Goal: Task Accomplishment & Management: Use online tool/utility

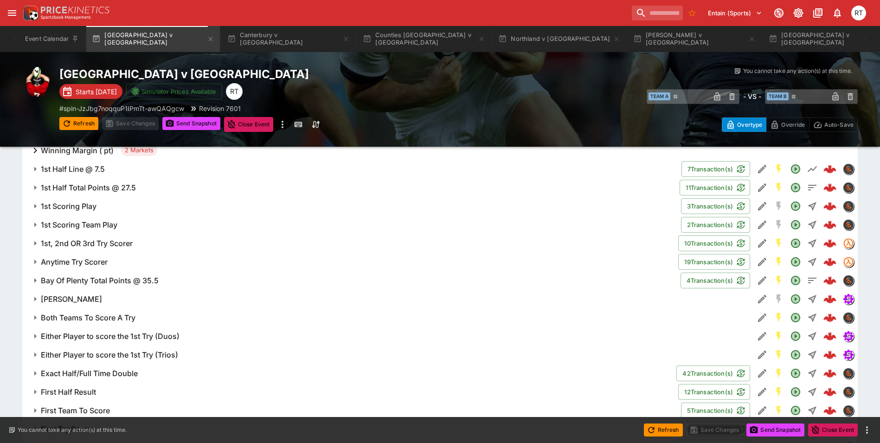
scroll to position [557, 0]
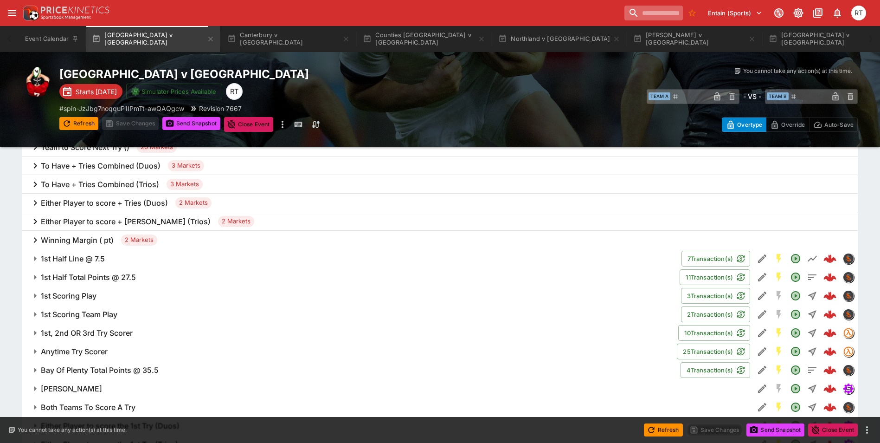
click at [638, 11] on input "search" at bounding box center [653, 13] width 58 height 15
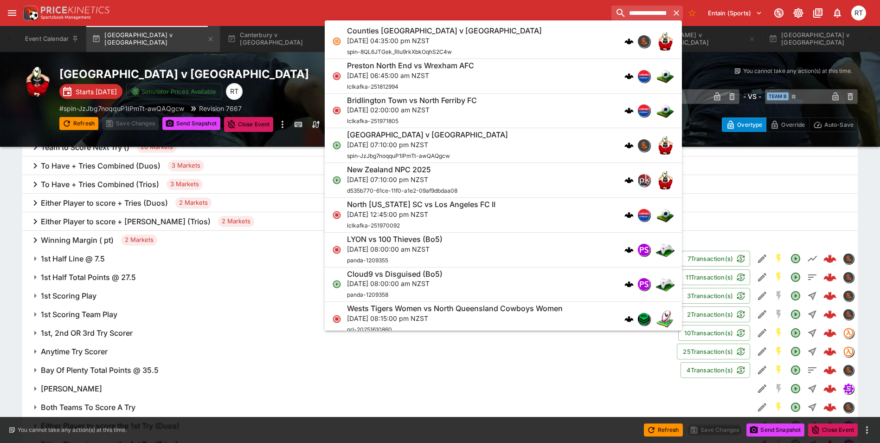
type input "**********"
click at [468, 7] on div "**********" at bounding box center [444, 13] width 849 height 20
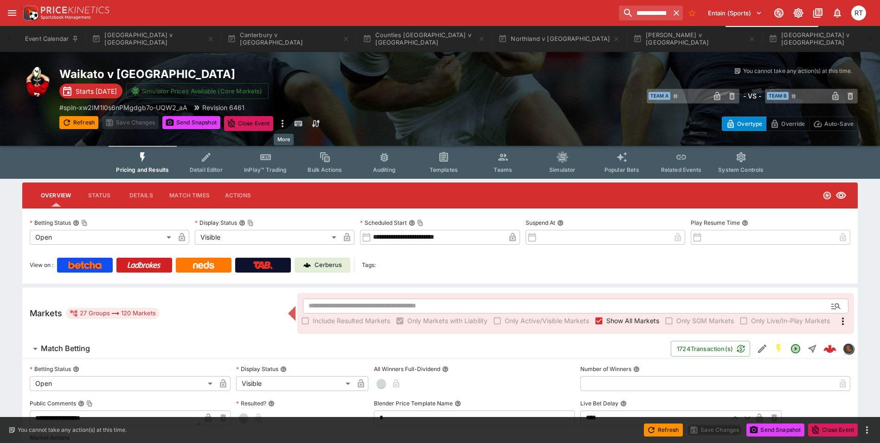
click at [283, 126] on icon "more" at bounding box center [283, 123] width 2 height 7
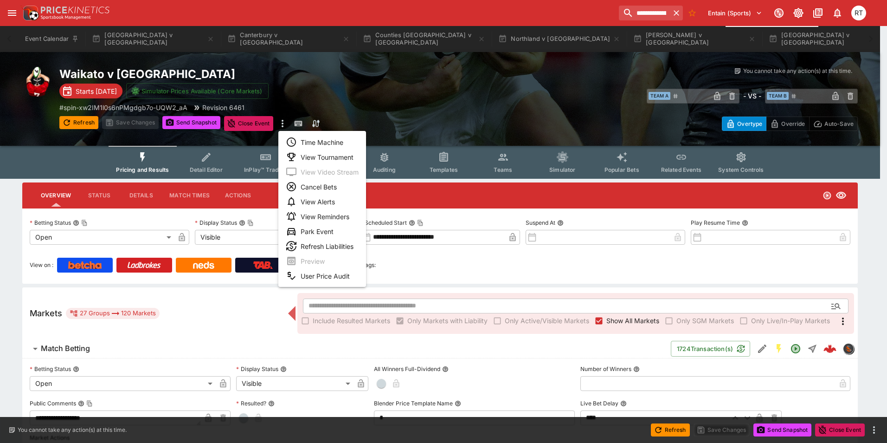
click at [320, 160] on li "View Tournament" at bounding box center [322, 156] width 88 height 15
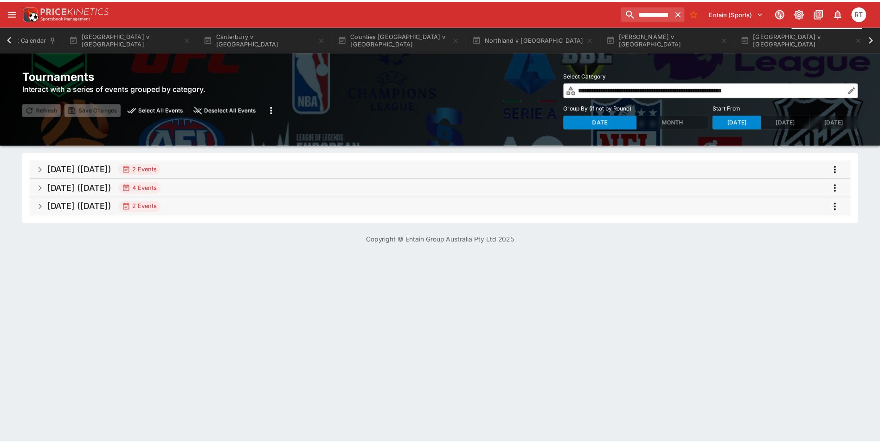
scroll to position [0, 23]
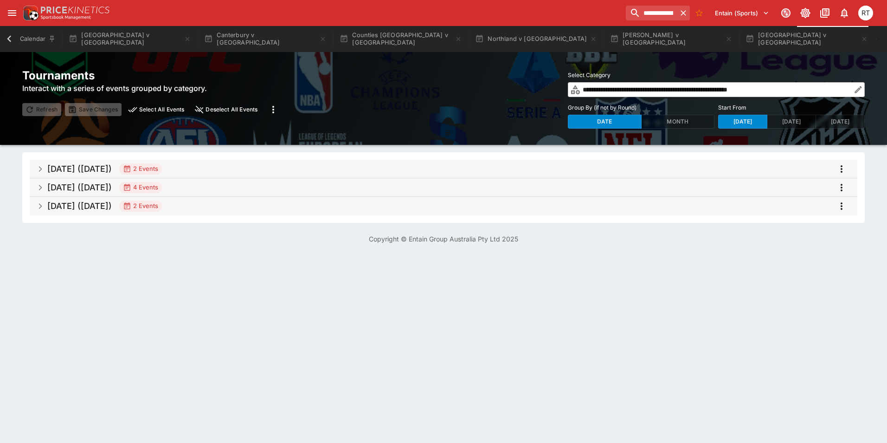
click at [112, 206] on h5 "Aug 2025 (2025-08-31)" at bounding box center [79, 205] width 64 height 11
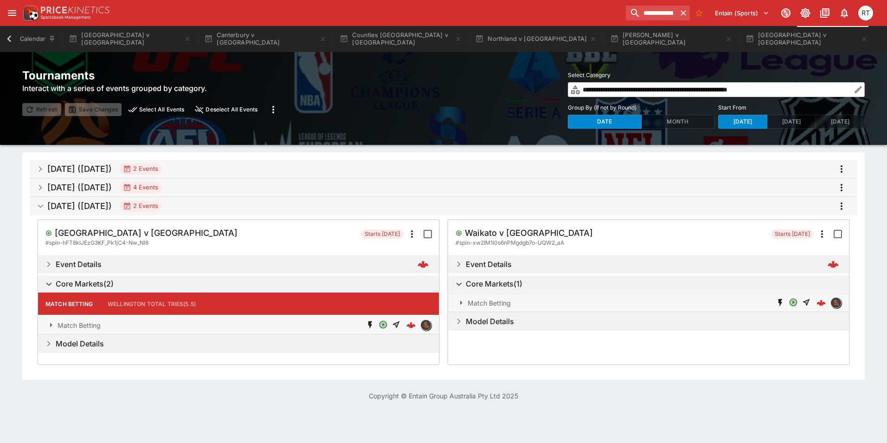
click at [112, 206] on h5 "Aug 2025 (2025-08-31)" at bounding box center [79, 205] width 64 height 11
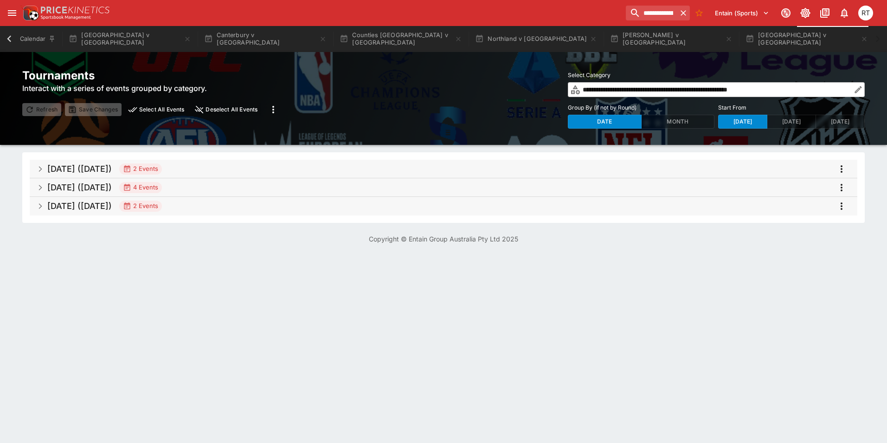
click at [112, 187] on h5 "Aug 2025 (2025-08-30)" at bounding box center [79, 187] width 64 height 11
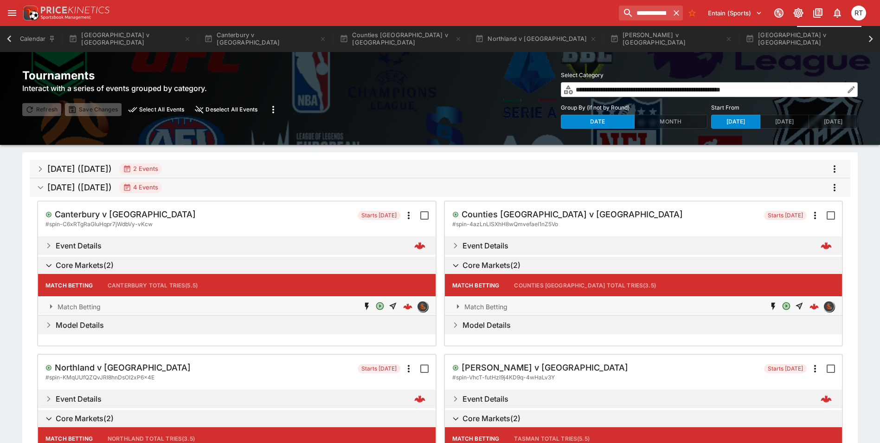
click at [112, 187] on h5 "Aug 2025 (2025-08-30)" at bounding box center [79, 187] width 64 height 11
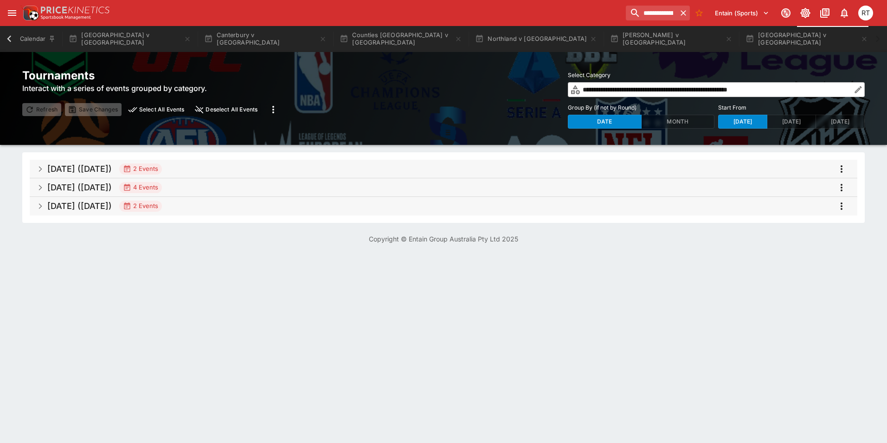
click at [112, 206] on h5 "Aug 2025 (2025-08-31)" at bounding box center [79, 205] width 64 height 11
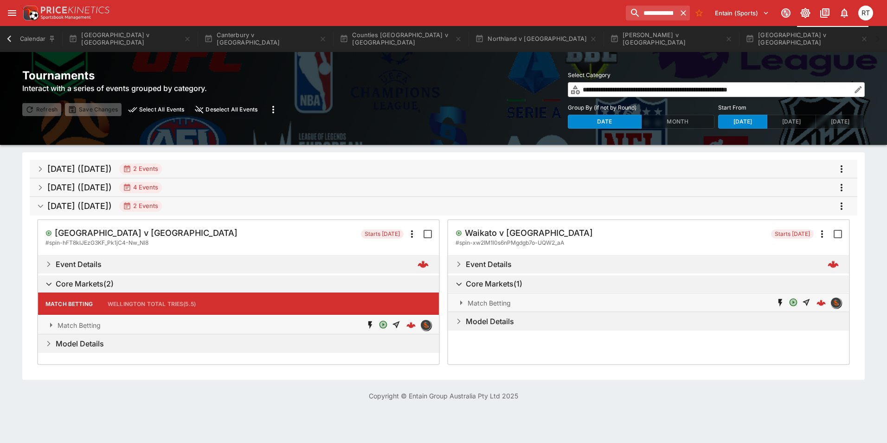
click at [112, 206] on h5 "Aug 2025 (2025-08-31)" at bounding box center [79, 205] width 64 height 11
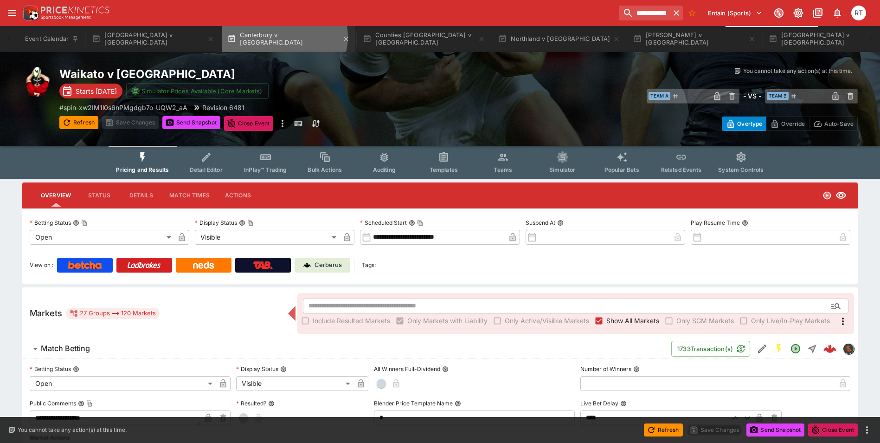
click at [271, 37] on button "Canterbury v [GEOGRAPHIC_DATA]" at bounding box center [289, 39] width 134 height 26
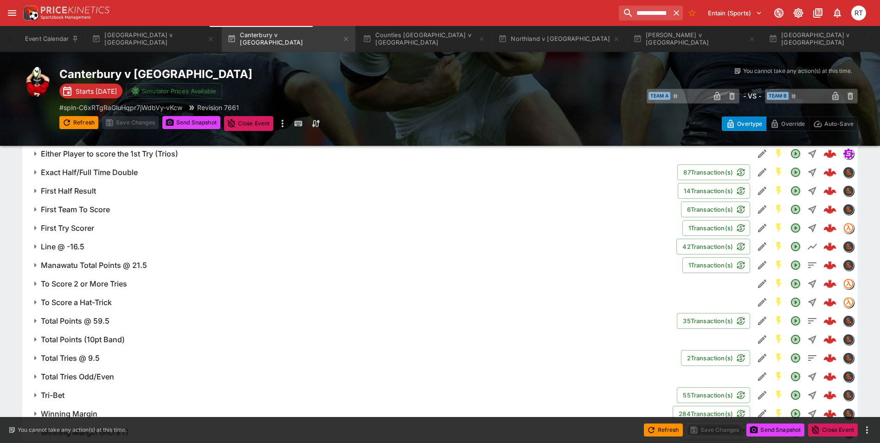
scroll to position [830, 0]
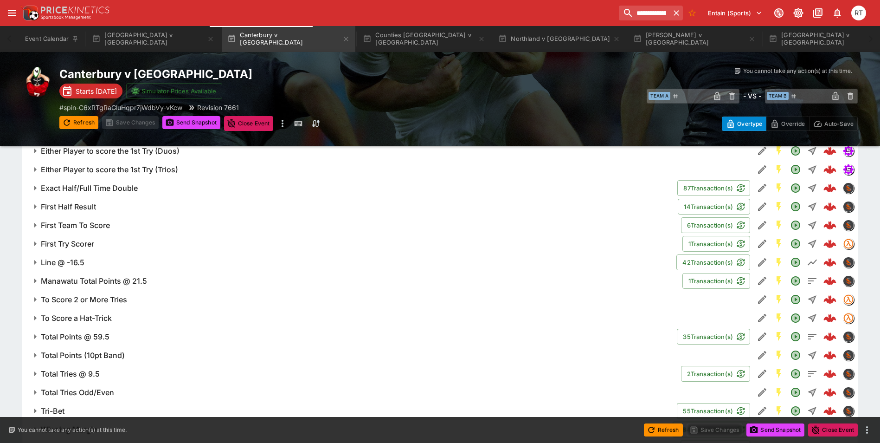
click at [91, 224] on h6 "First Team To Score" at bounding box center [75, 225] width 69 height 10
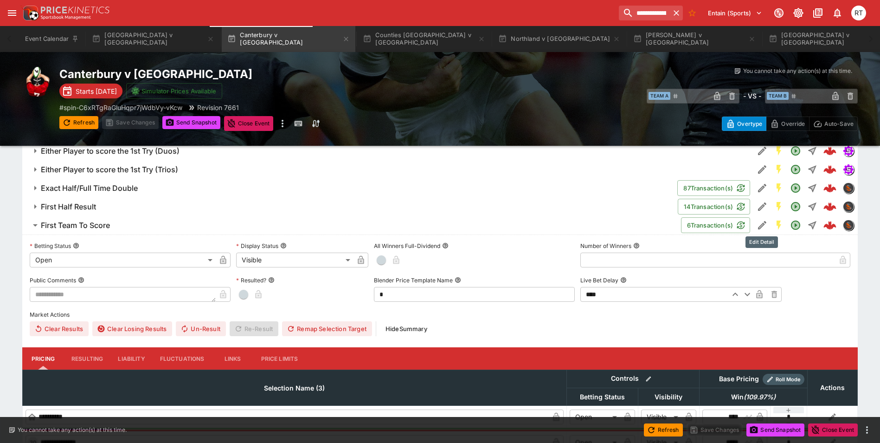
click at [762, 223] on icon "Edit Detail" at bounding box center [762, 225] width 8 height 8
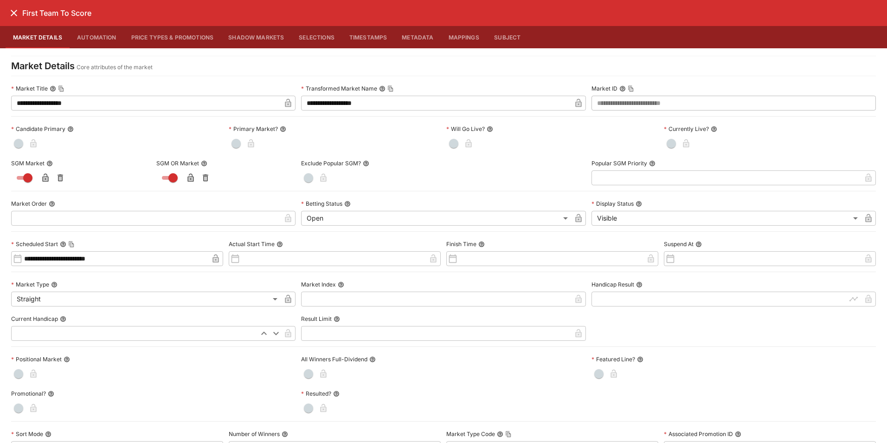
click at [13, 13] on icon "close" at bounding box center [14, 13] width 6 height 6
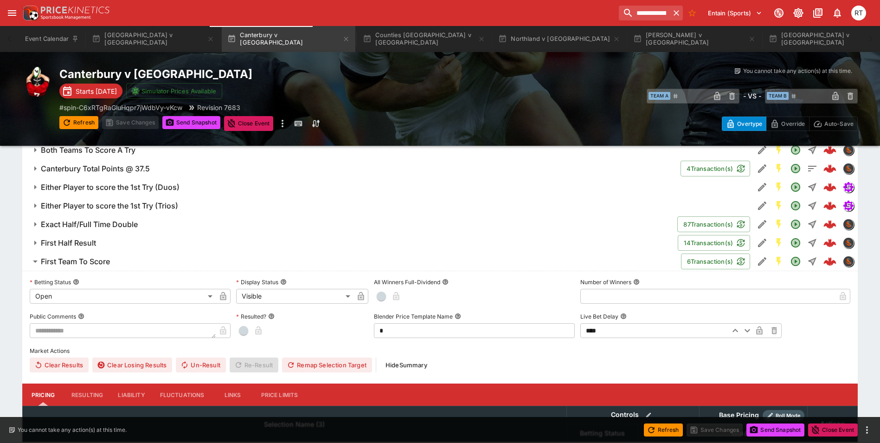
scroll to position [738, 0]
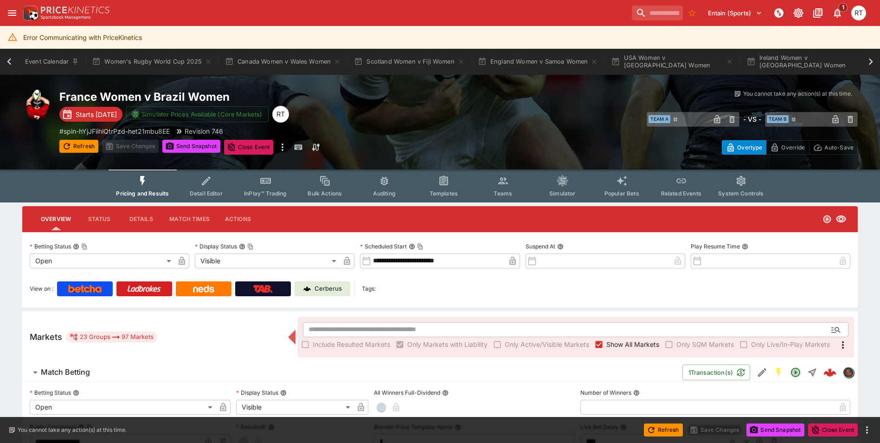
scroll to position [0, 382]
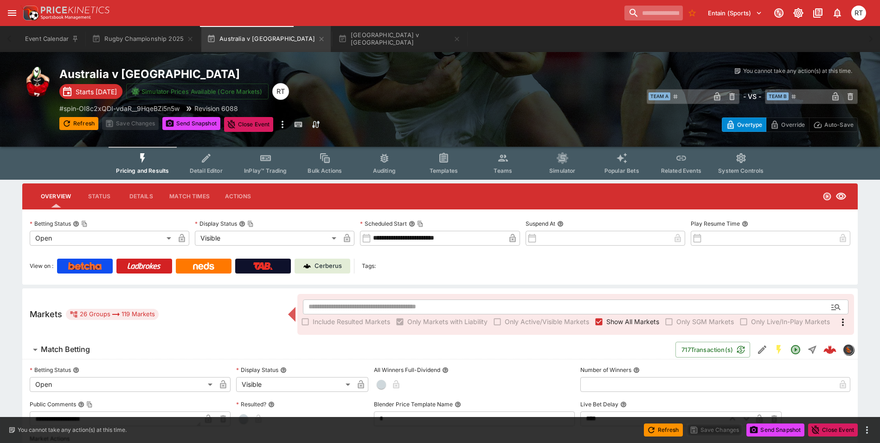
click at [648, 13] on input "search" at bounding box center [653, 13] width 58 height 15
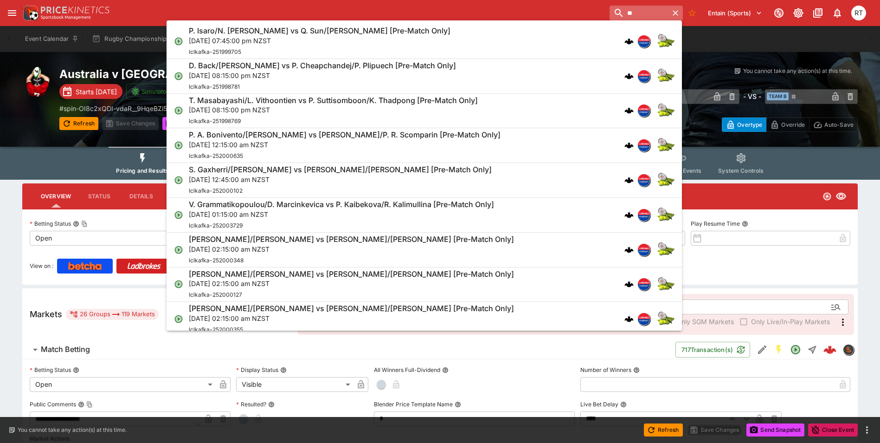
type input "*"
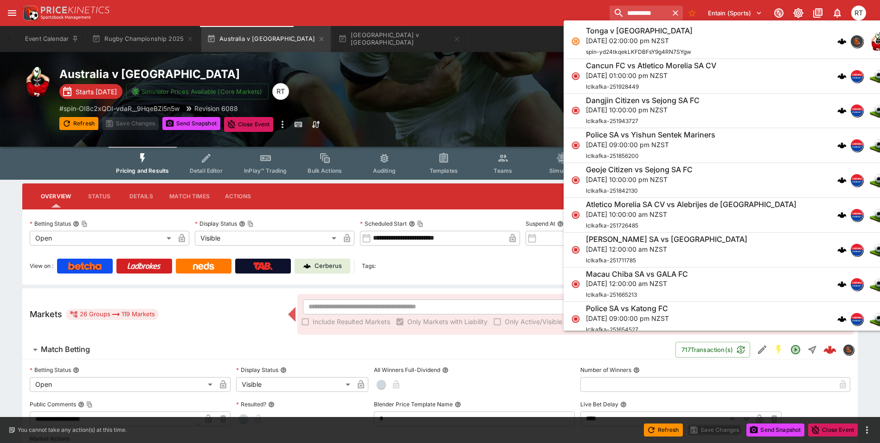
type input "**********"
click at [612, 41] on p "[DATE] 02:00:00 pm NZST" at bounding box center [639, 41] width 107 height 10
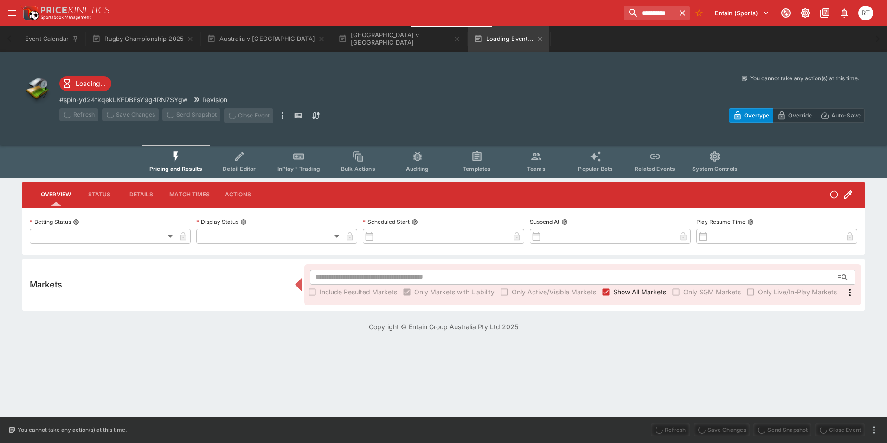
type input "**********"
type input "******"
type input "**********"
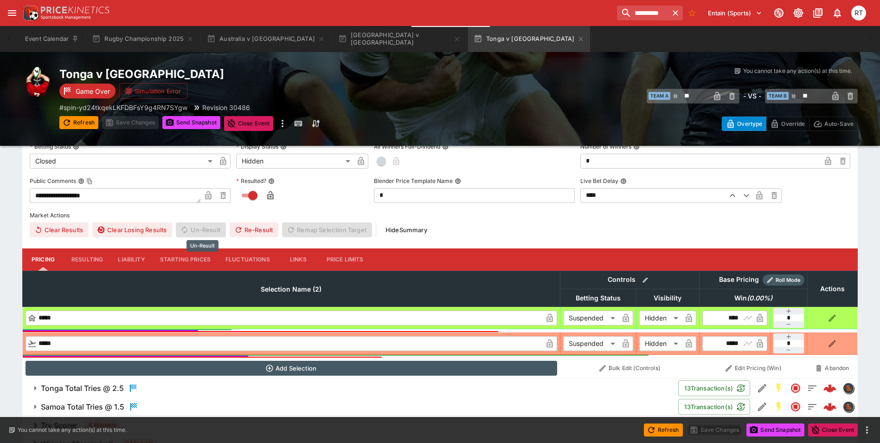
scroll to position [278, 0]
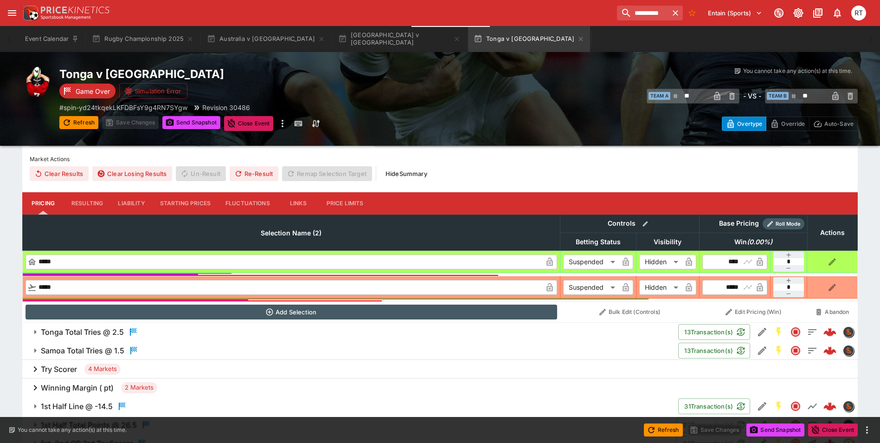
click at [133, 204] on button "Liability" at bounding box center [131, 203] width 42 height 22
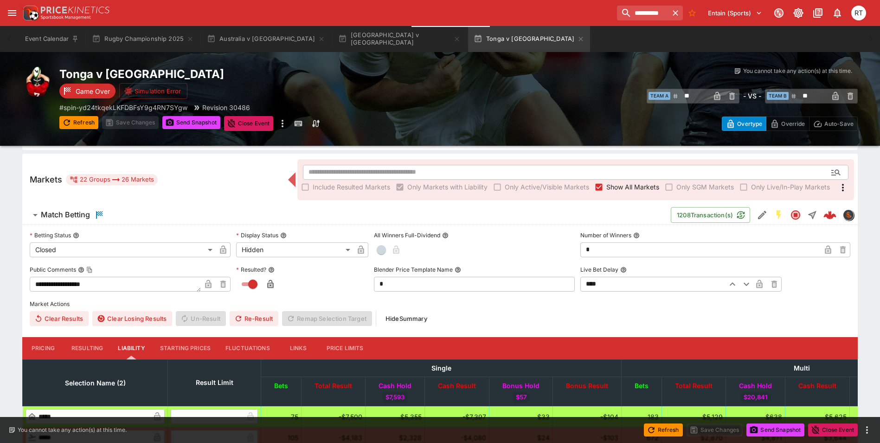
scroll to position [0, 0]
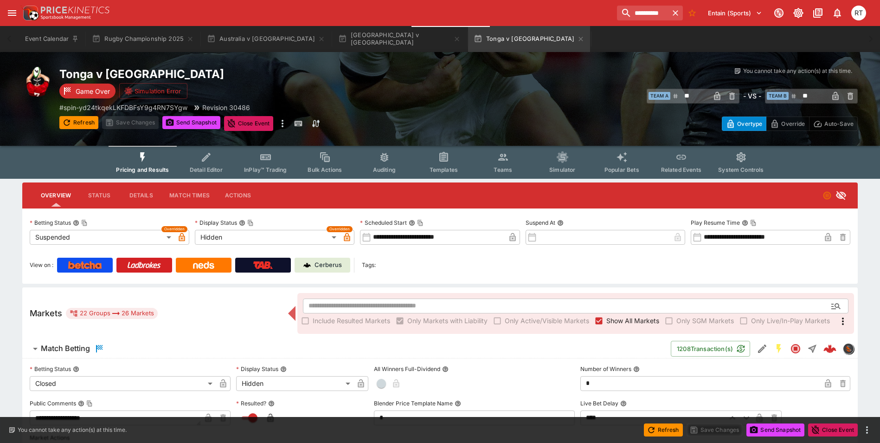
click at [446, 165] on button "Templates" at bounding box center [443, 162] width 59 height 33
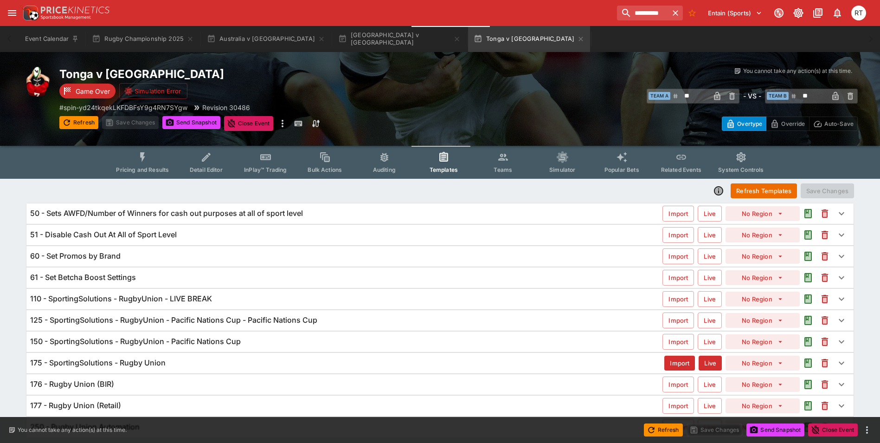
scroll to position [31, 0]
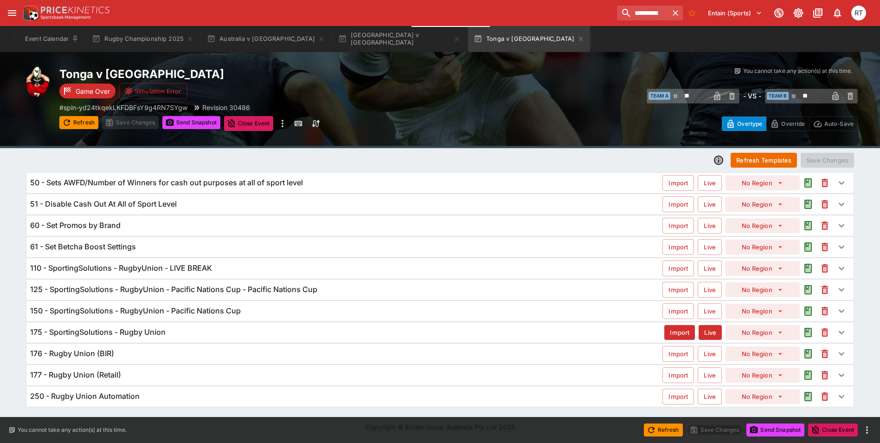
click at [129, 288] on h6 "125 - SportingSolutions - RugbyUnion - Pacific Nations Cup - Pacific Nations Cup" at bounding box center [173, 289] width 287 height 10
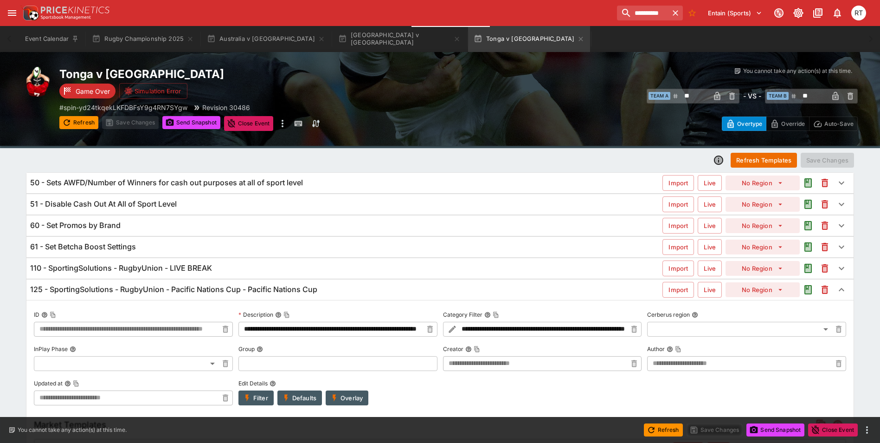
type input "**********"
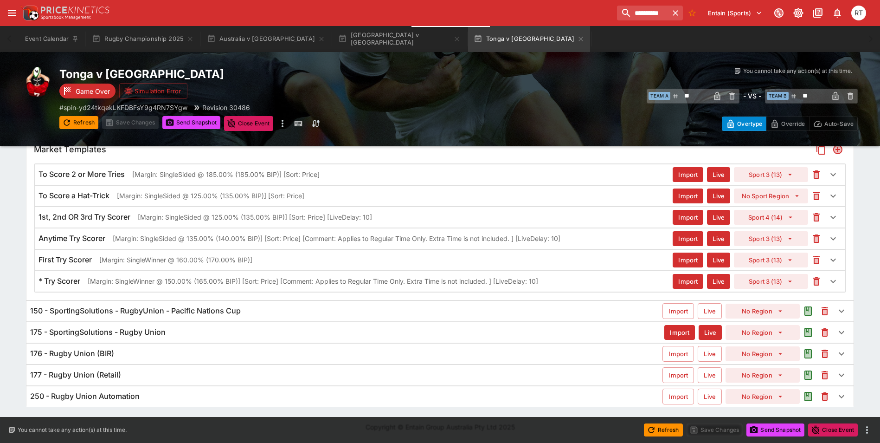
scroll to position [317, 0]
click at [166, 305] on div "150 - SportingSolutions - RugbyUnion - Pacific Nations Cup Import Live No Region" at bounding box center [439, 311] width 827 height 20
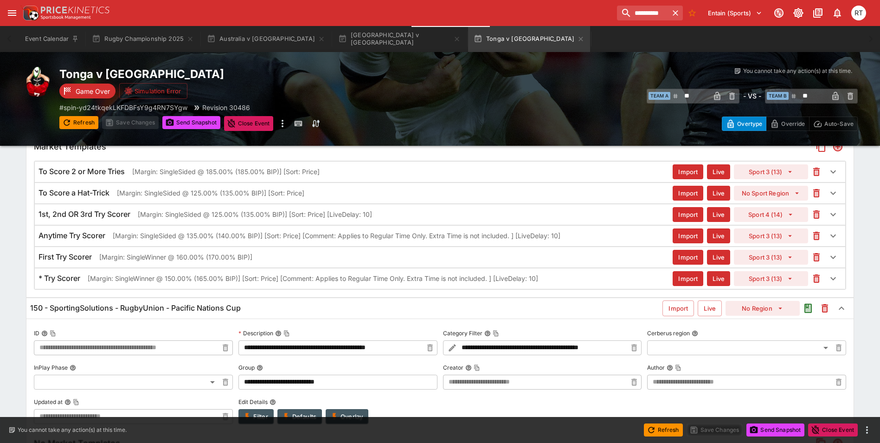
click at [174, 305] on h6 "150 - SportingSolutions - RugbyUnion - Pacific Nations Cup" at bounding box center [135, 308] width 211 height 10
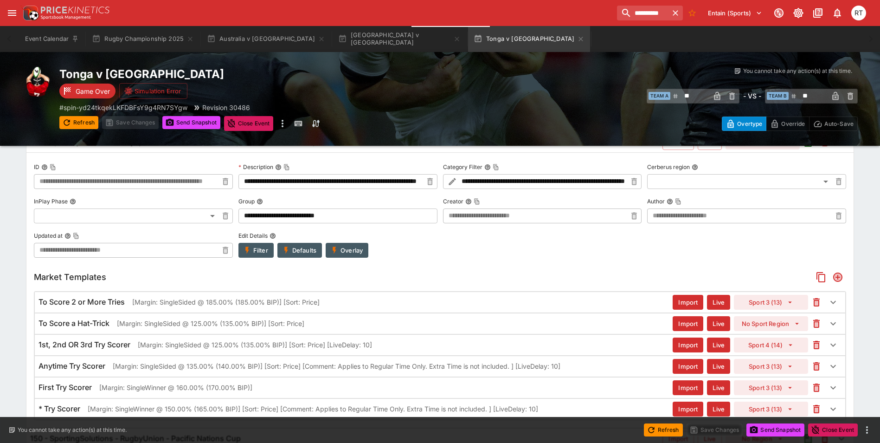
scroll to position [39, 0]
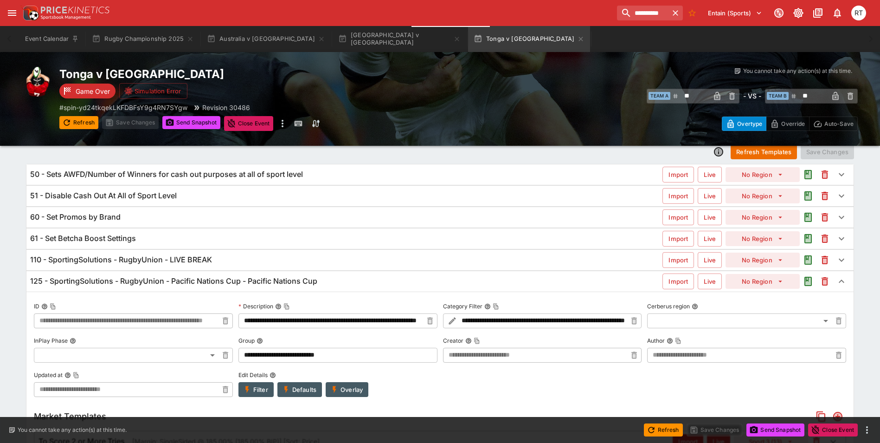
click at [174, 282] on h6 "125 - SportingSolutions - RugbyUnion - Pacific Nations Cup - Pacific Nations Cup" at bounding box center [173, 281] width 287 height 10
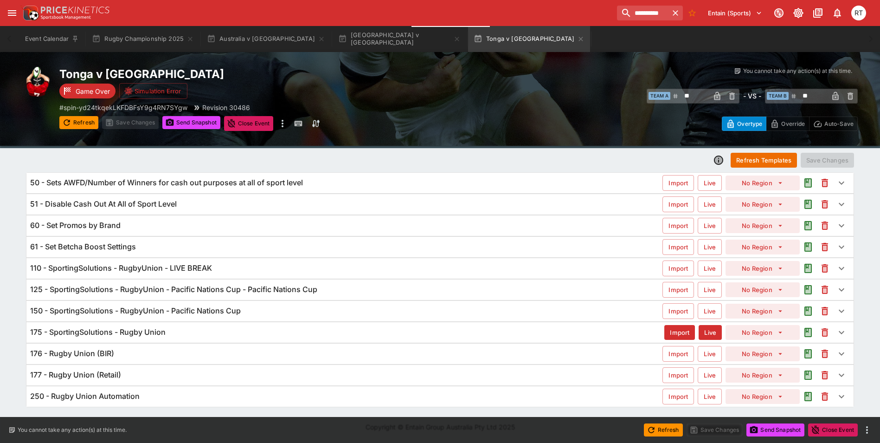
scroll to position [31, 0]
click at [220, 288] on h6 "125 - SportingSolutions - RugbyUnion - Pacific Nations Cup - Pacific Nations Cup" at bounding box center [173, 289] width 287 height 10
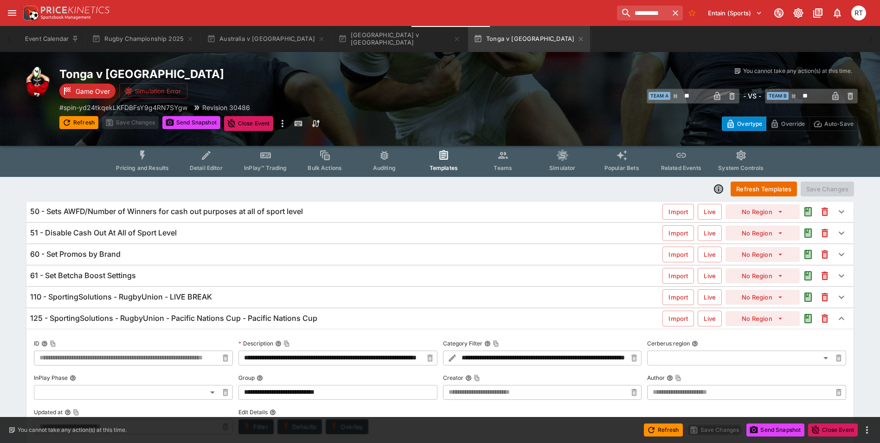
scroll to position [0, 0]
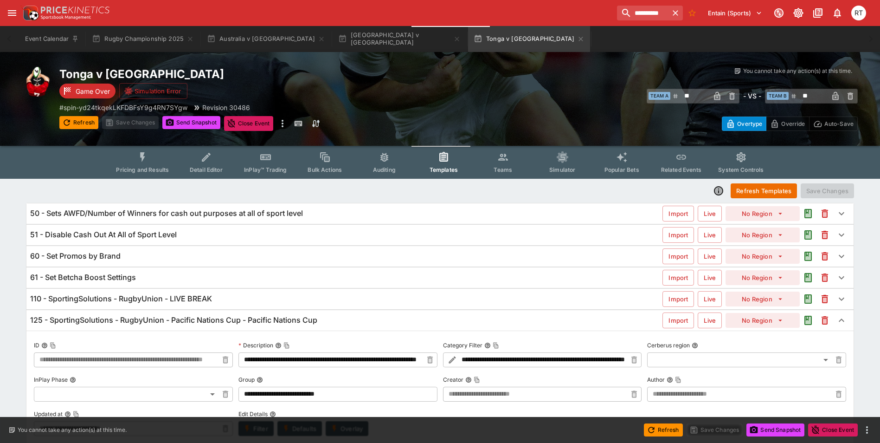
click at [149, 157] on icon "Event type filters" at bounding box center [143, 157] width 12 height 12
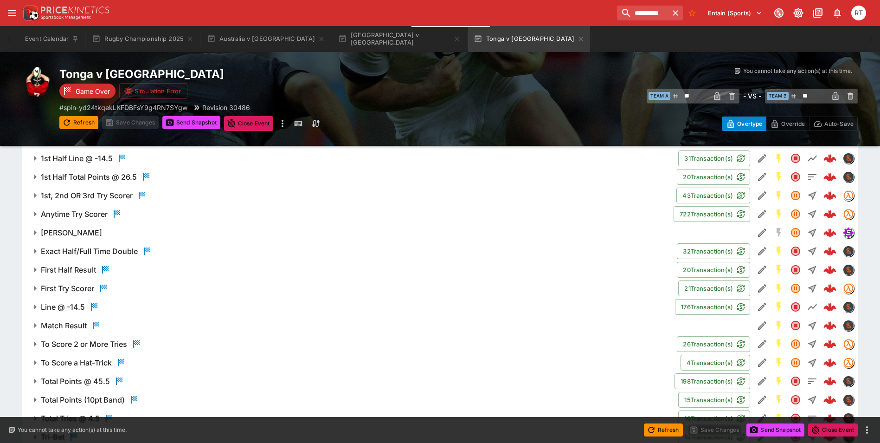
scroll to position [580, 0]
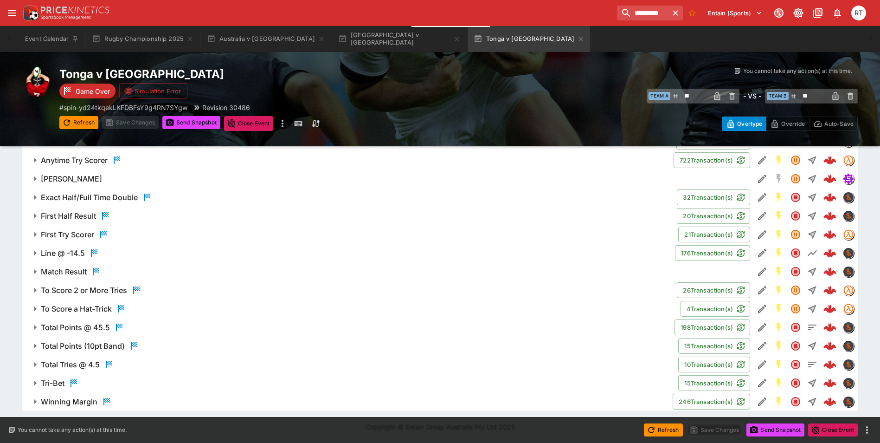
click at [119, 257] on span "Line @ -14.5" at bounding box center [354, 252] width 627 height 11
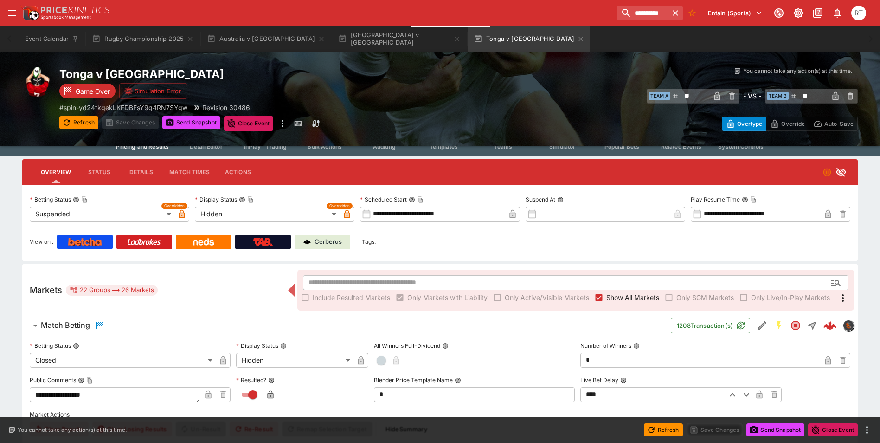
scroll to position [0, 0]
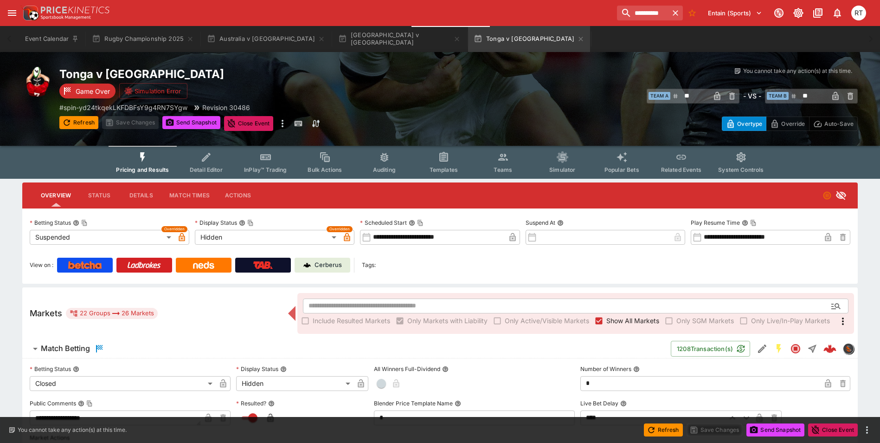
click at [324, 265] on p "Cerberus" at bounding box center [328, 264] width 27 height 9
click at [651, 13] on input "**********" at bounding box center [639, 13] width 58 height 15
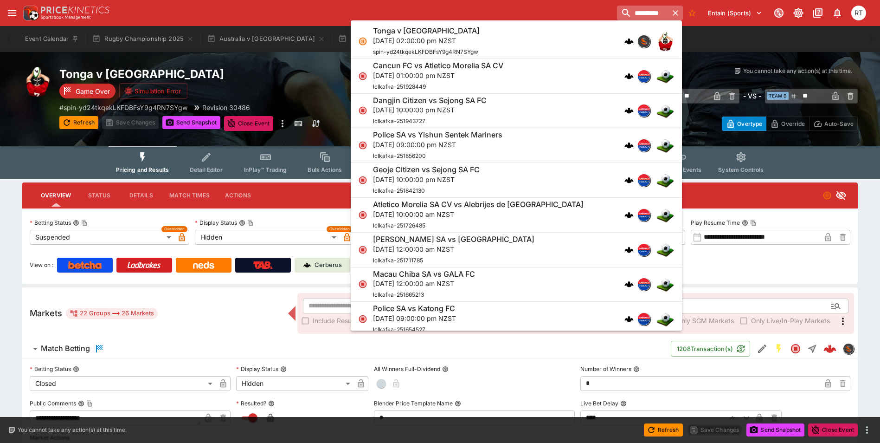
click at [669, 11] on button "button" at bounding box center [675, 13] width 15 height 15
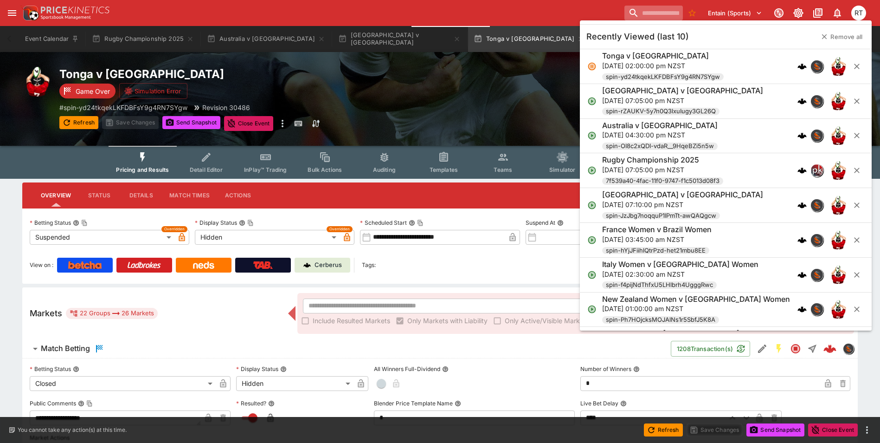
click at [656, 13] on input "search" at bounding box center [653, 13] width 58 height 15
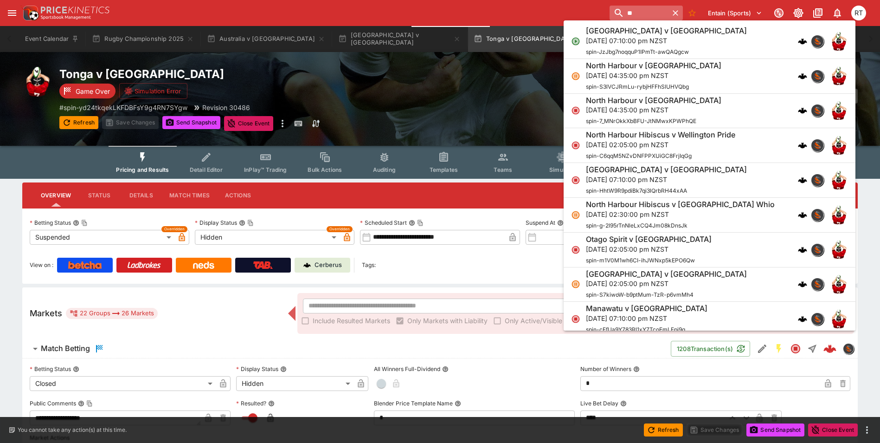
type input "*"
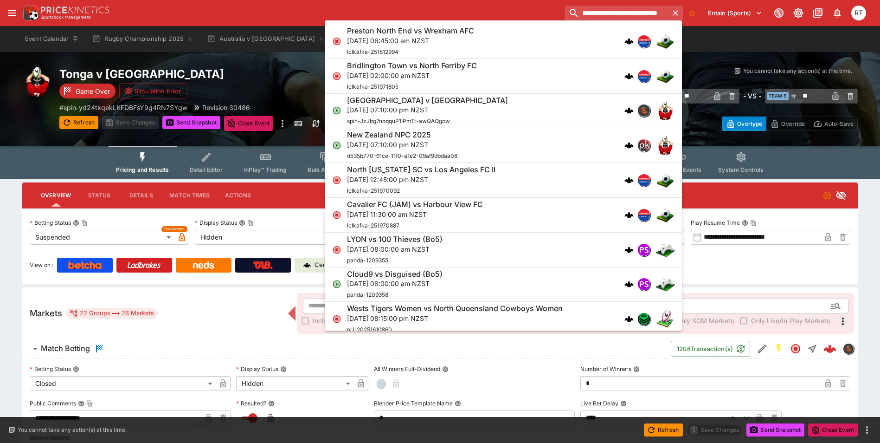
type input "**********"
click at [505, 8] on div "**********" at bounding box center [444, 13] width 849 height 20
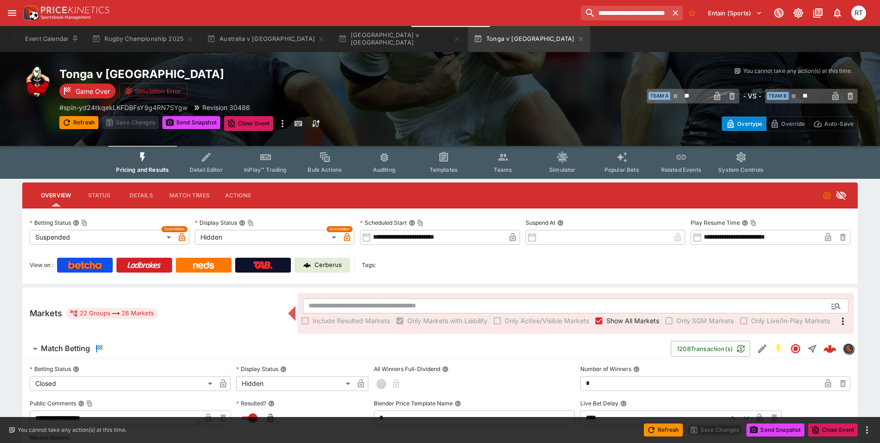
click at [12, 16] on icon "open drawer" at bounding box center [12, 13] width 8 height 6
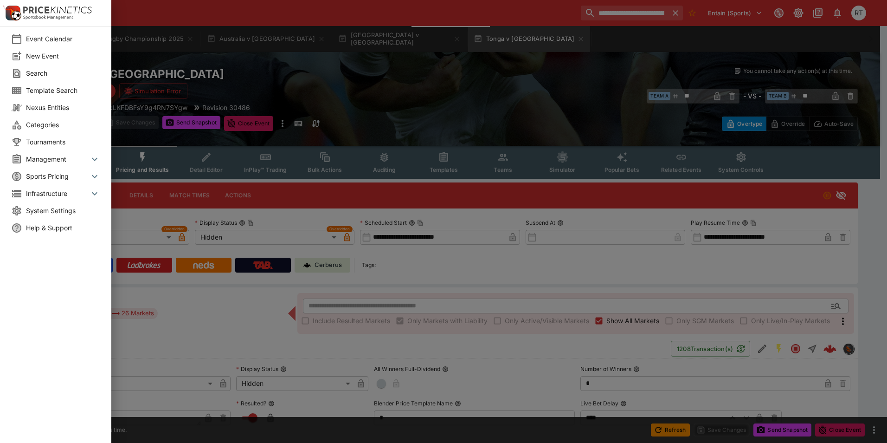
click at [42, 124] on span "Categories" at bounding box center [63, 125] width 74 height 10
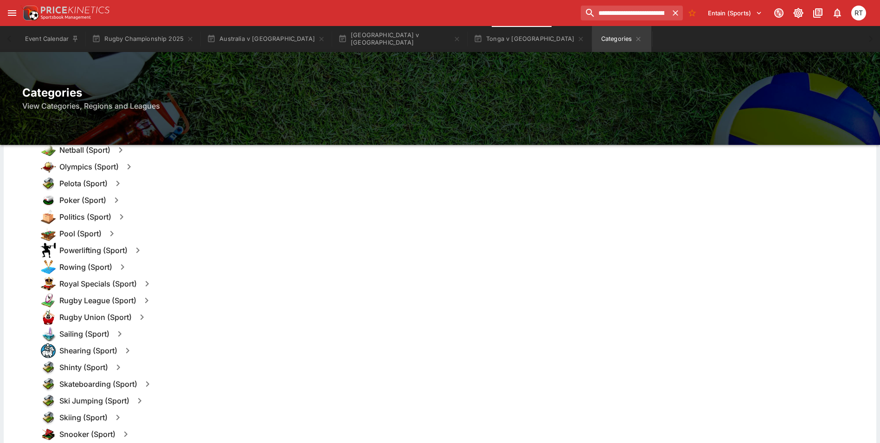
scroll to position [835, 0]
click at [110, 317] on h6 "Rugby Union (Sport)" at bounding box center [95, 317] width 72 height 10
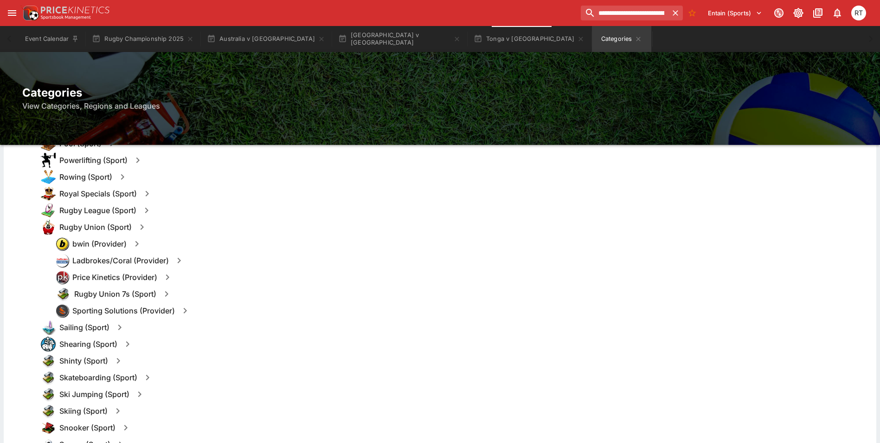
scroll to position [928, 0]
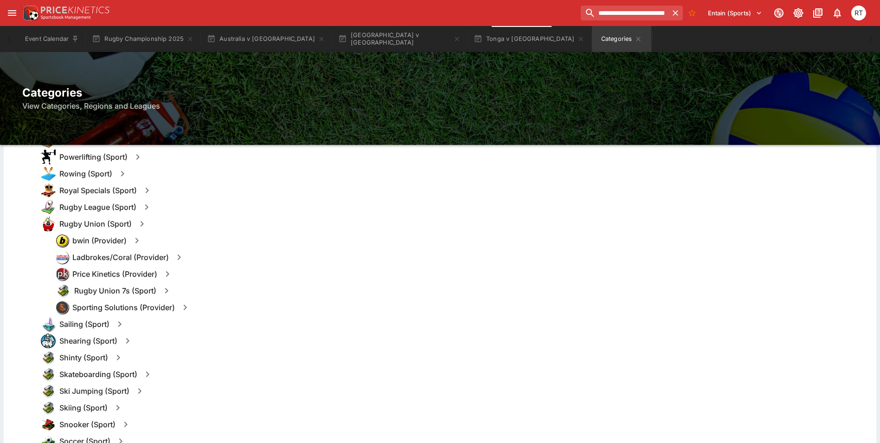
click at [167, 274] on icon "button" at bounding box center [167, 273] width 11 height 11
click at [215, 274] on button "Events" at bounding box center [217, 273] width 31 height 15
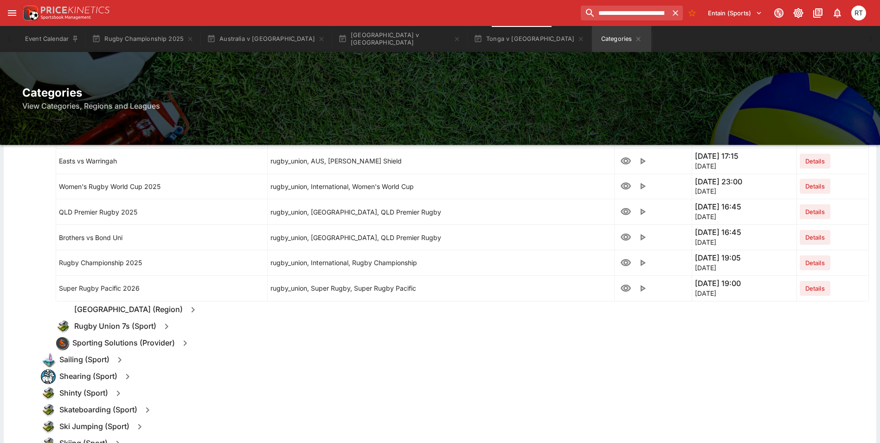
scroll to position [1113, 0]
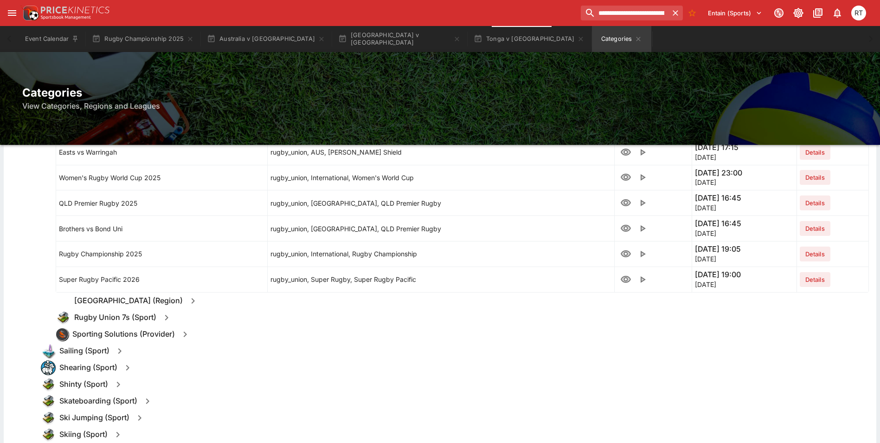
click at [185, 334] on icon "button" at bounding box center [185, 333] width 11 height 11
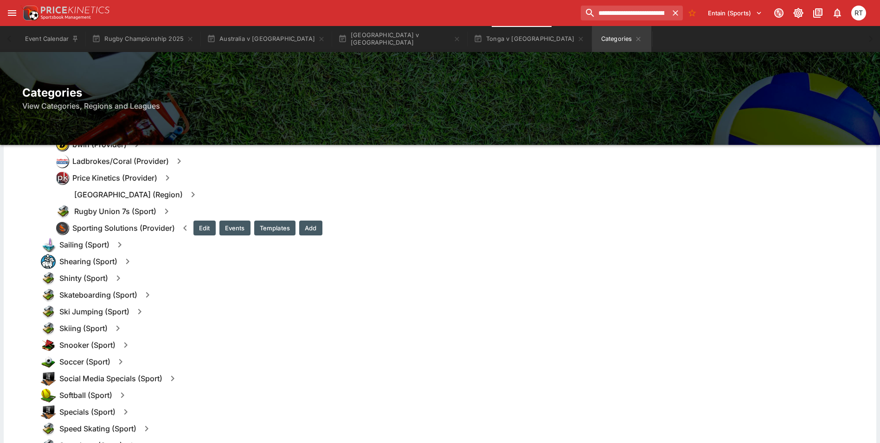
scroll to position [1021, 0]
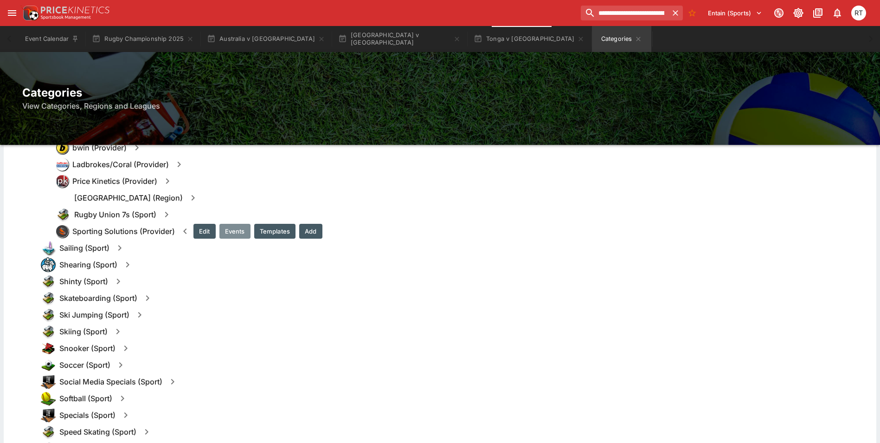
click at [227, 229] on button "Events" at bounding box center [234, 231] width 31 height 15
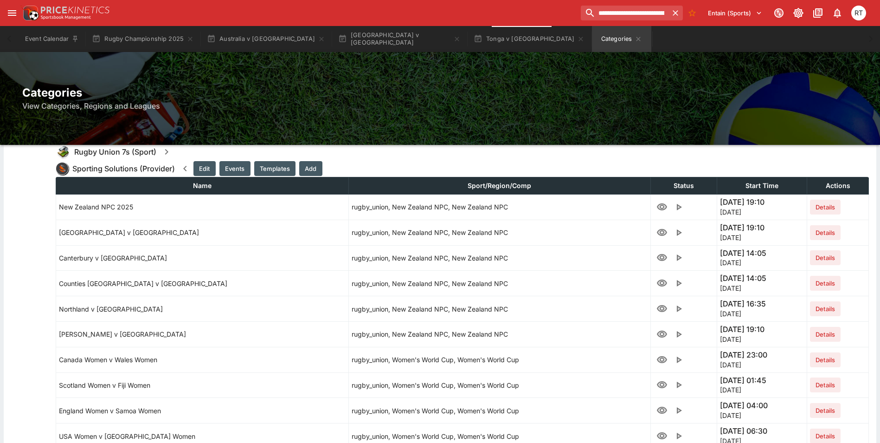
scroll to position [1067, 0]
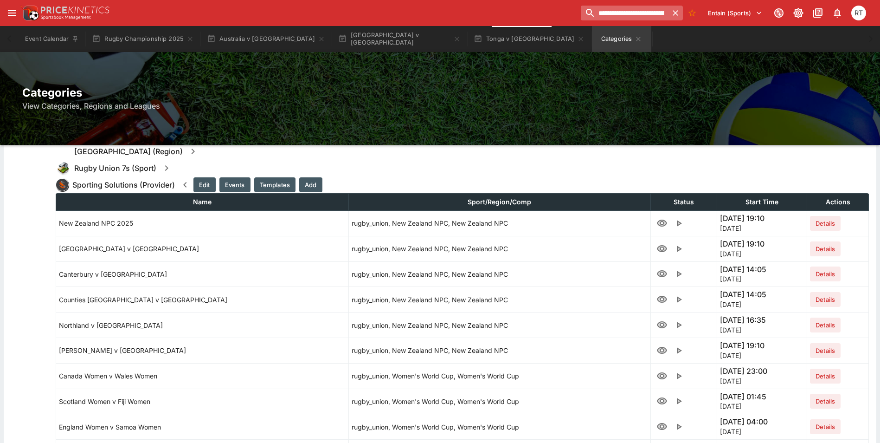
click at [673, 12] on icon "button" at bounding box center [676, 13] width 6 height 6
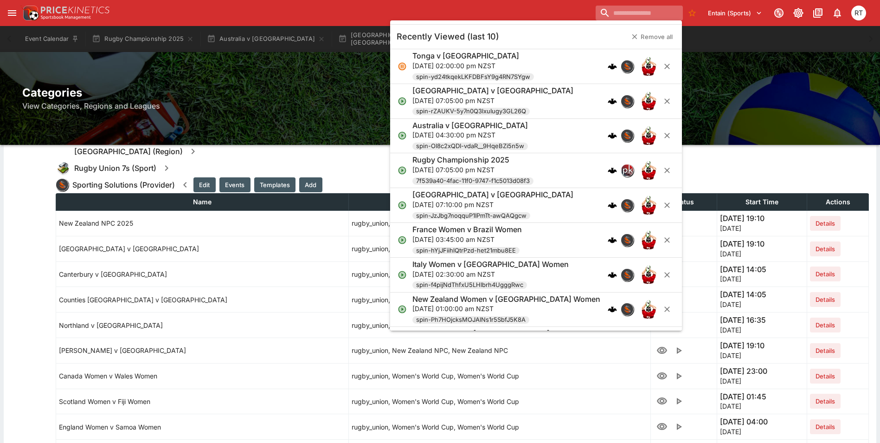
click at [645, 12] on input "search" at bounding box center [639, 13] width 87 height 15
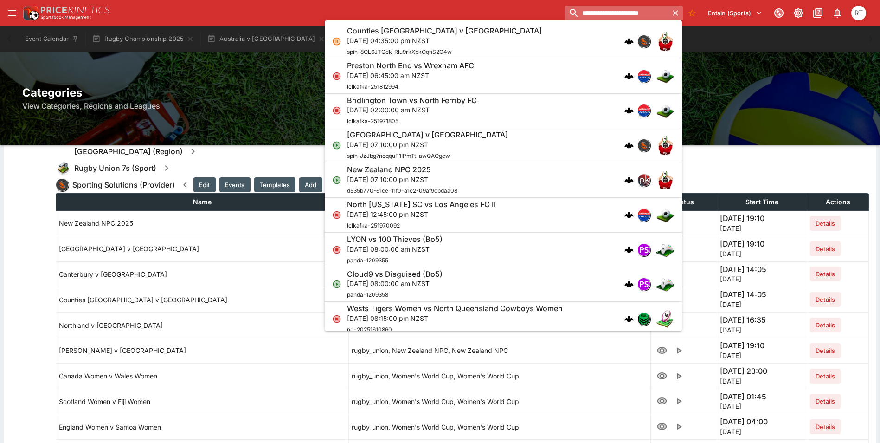
type input "**********"
click at [672, 13] on icon "button" at bounding box center [675, 12] width 9 height 9
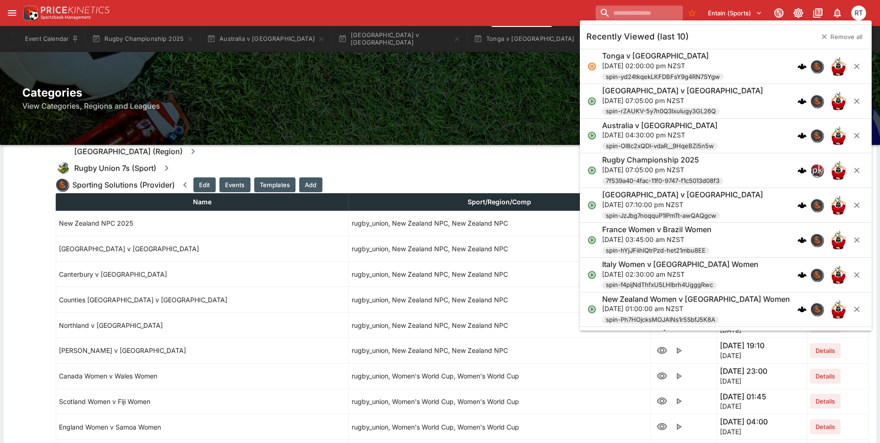
click at [567, 11] on div "Entain (Sports) 0 RT" at bounding box center [444, 13] width 849 height 20
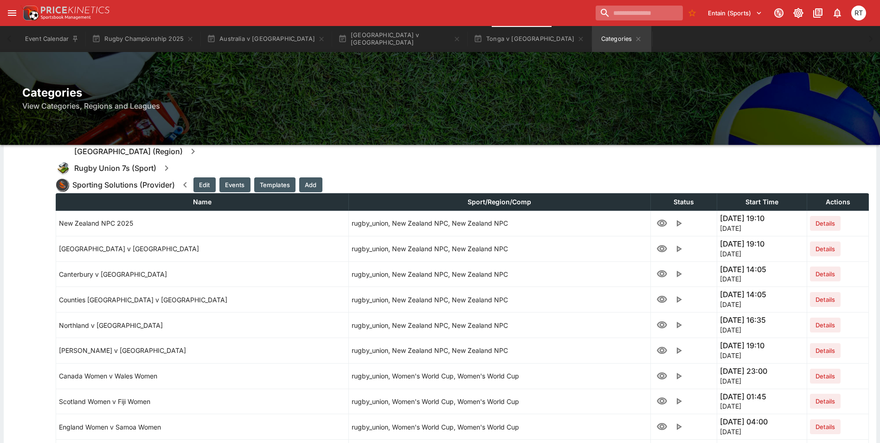
click at [626, 15] on input "search" at bounding box center [639, 13] width 87 height 15
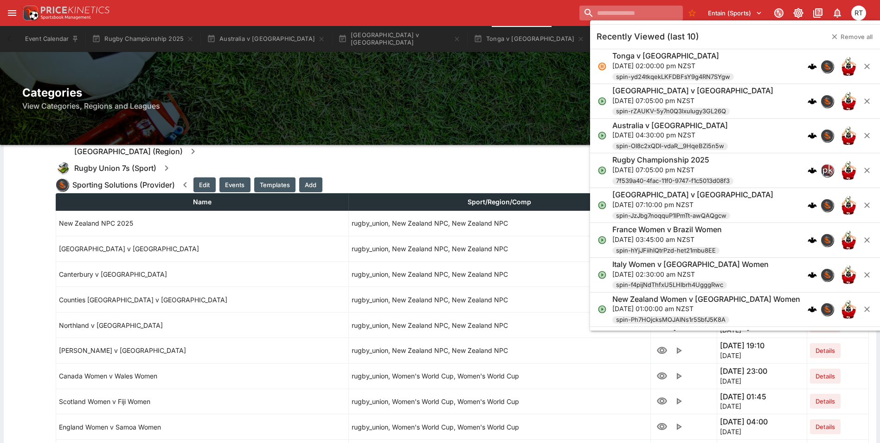
paste input "**********"
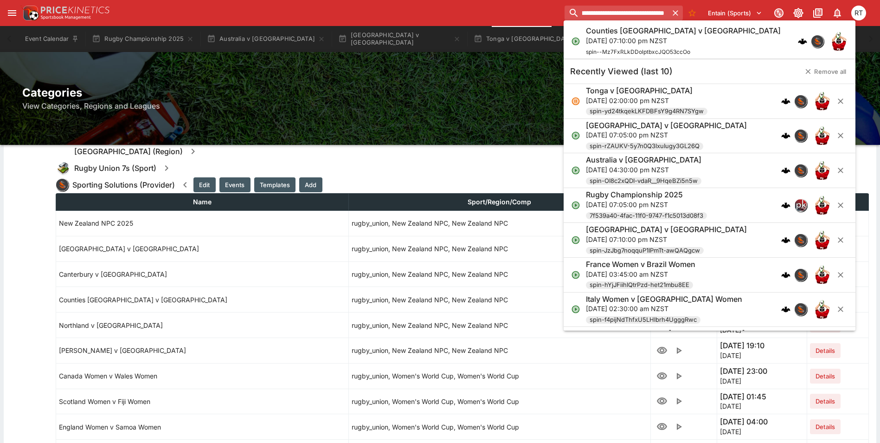
type input "**********"
click at [626, 46] on div "Counties [GEOGRAPHIC_DATA] v [GEOGRAPHIC_DATA][DATE] 07:10:00 pm NZST spin--Mz7…" at bounding box center [683, 41] width 195 height 31
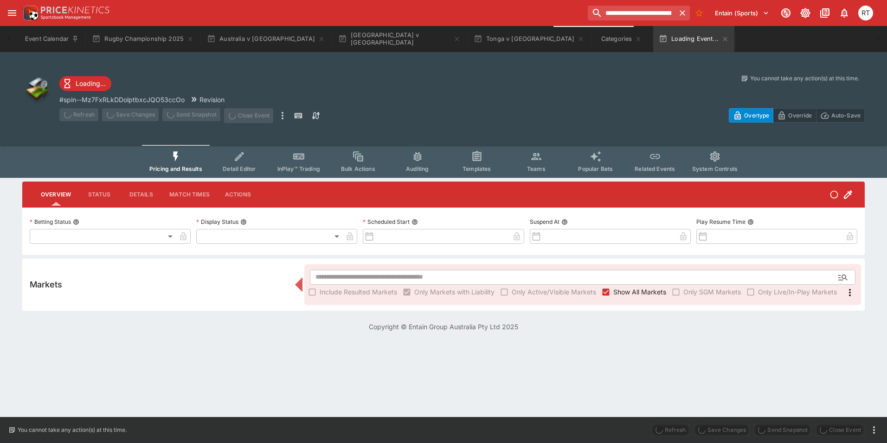
type input "**********"
type input "*******"
type input "**********"
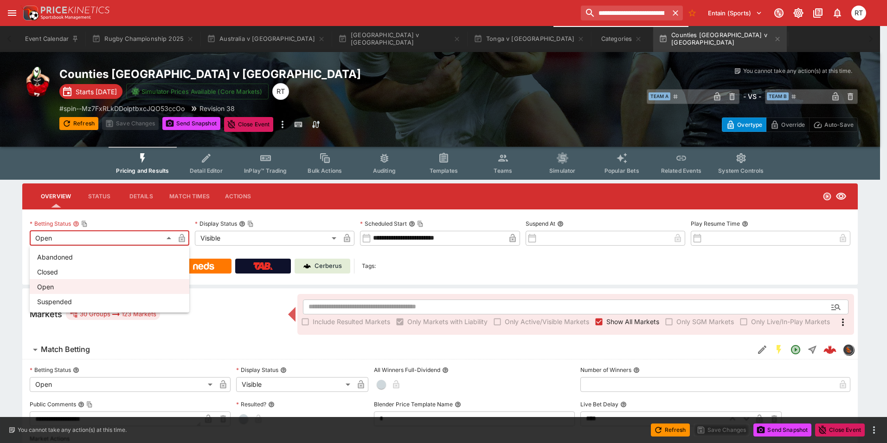
click at [84, 271] on li "Closed" at bounding box center [110, 271] width 160 height 15
type input "**********"
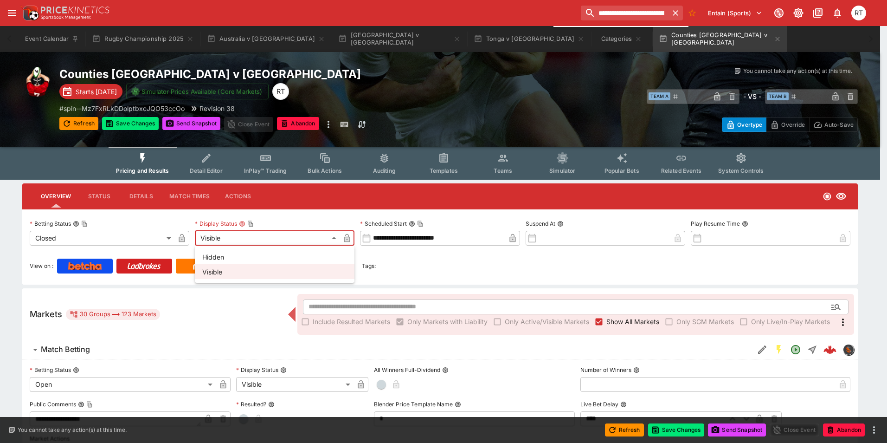
click at [225, 257] on li "Hidden" at bounding box center [275, 256] width 160 height 15
type input "******"
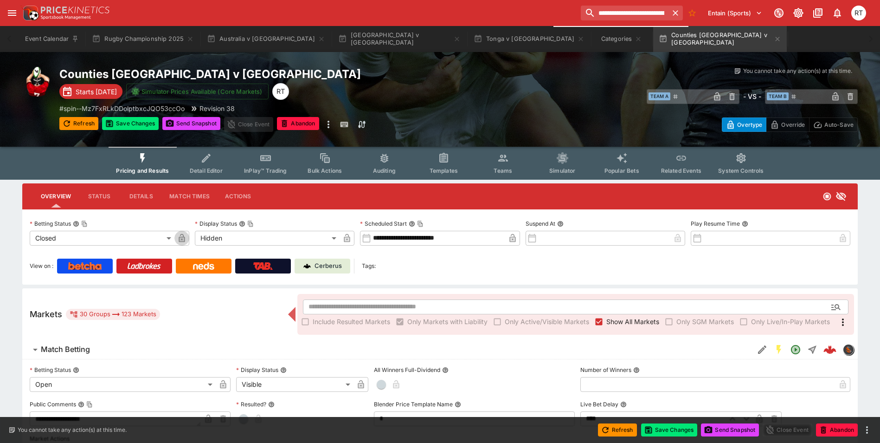
click at [179, 241] on icon "button" at bounding box center [182, 238] width 6 height 8
click at [343, 237] on icon "button" at bounding box center [346, 237] width 9 height 9
click at [669, 434] on button "Save Changes" at bounding box center [669, 429] width 57 height 13
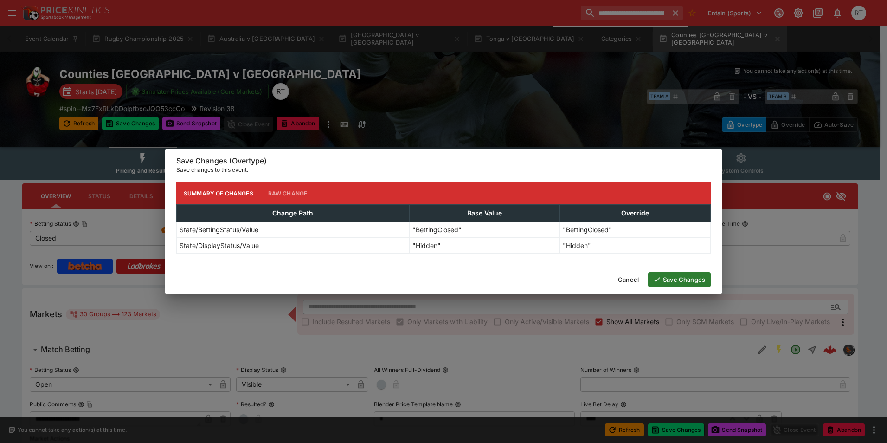
click at [660, 277] on icon "button" at bounding box center [657, 279] width 8 height 8
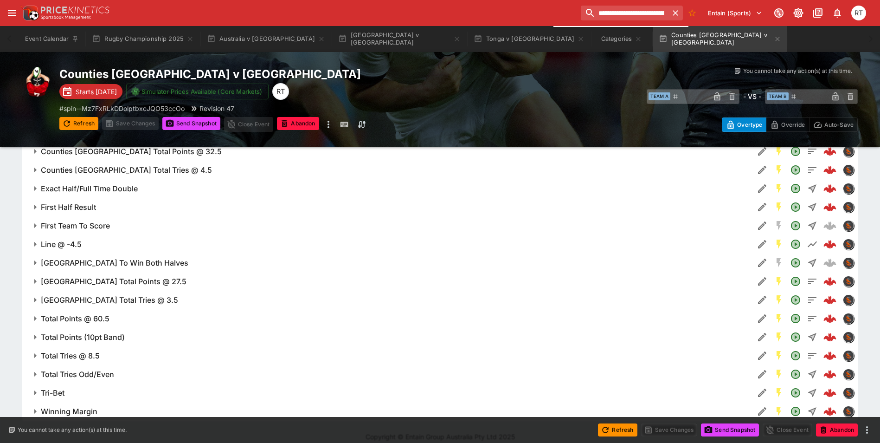
scroll to position [723, 0]
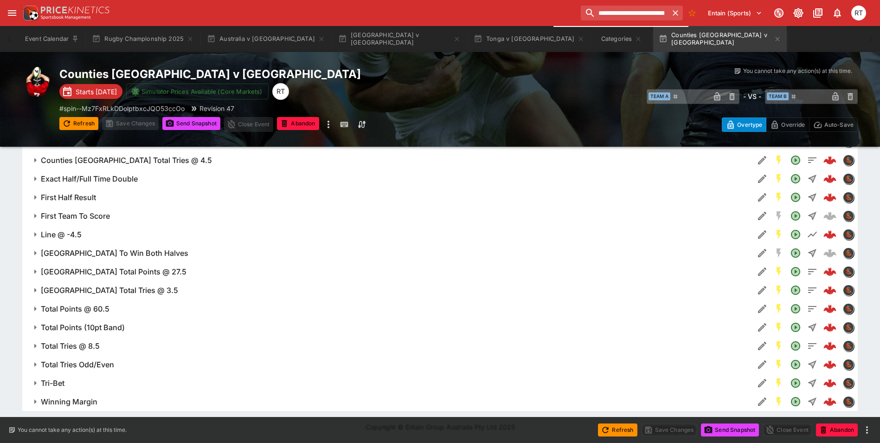
click at [138, 254] on h6 "[GEOGRAPHIC_DATA] To Win Both Halves" at bounding box center [115, 253] width 148 height 10
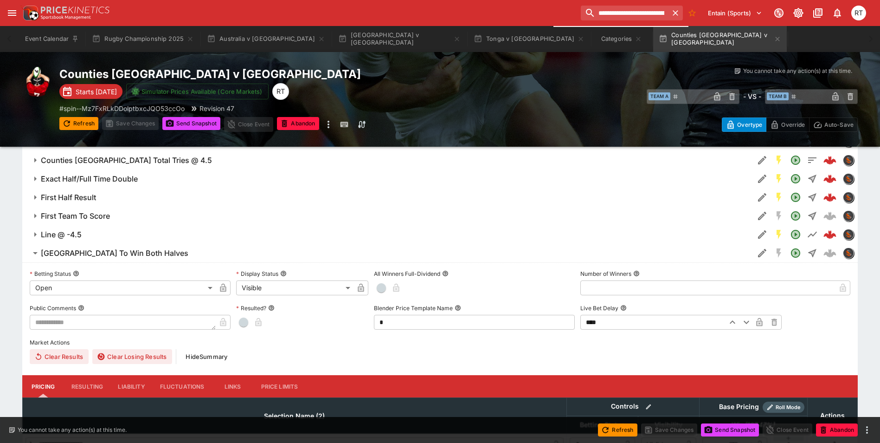
click at [137, 250] on h6 "[GEOGRAPHIC_DATA] To Win Both Halves" at bounding box center [115, 253] width 148 height 10
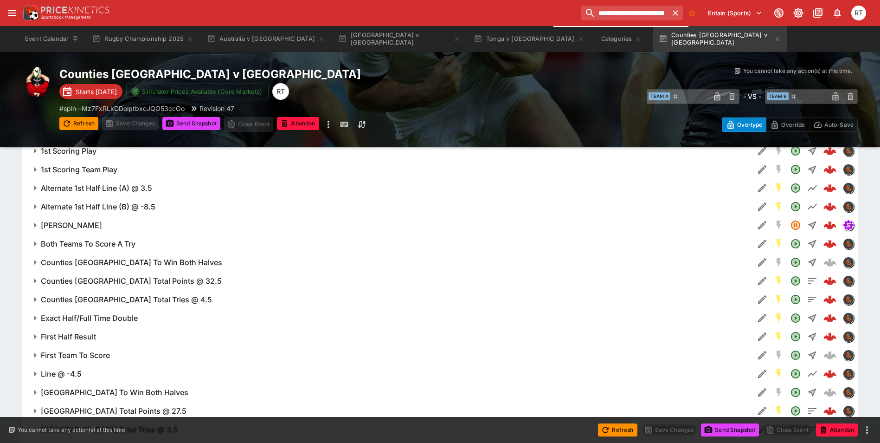
scroll to position [537, 0]
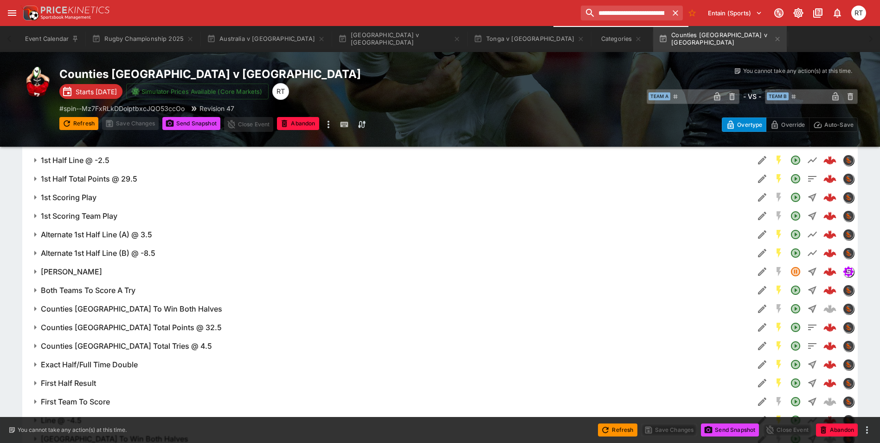
click at [107, 233] on h6 "Alternate 1st Half Line (A) @ 3.5" at bounding box center [96, 235] width 111 height 10
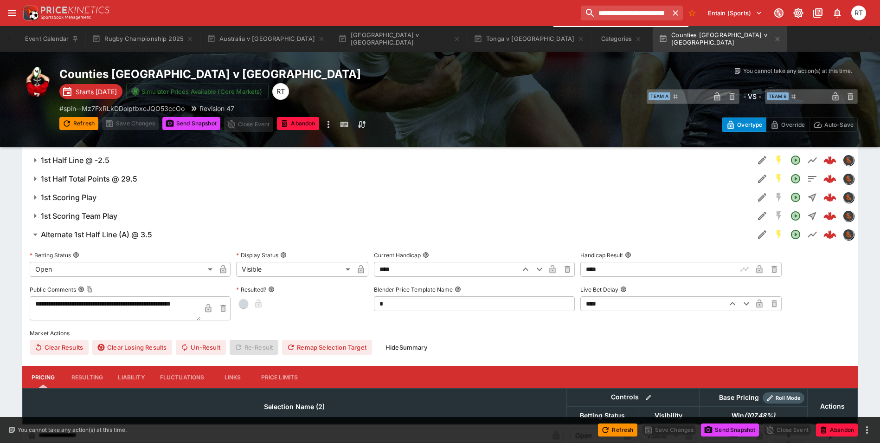
click at [140, 236] on h6 "Alternate 1st Half Line (A) @ 3.5" at bounding box center [96, 235] width 111 height 10
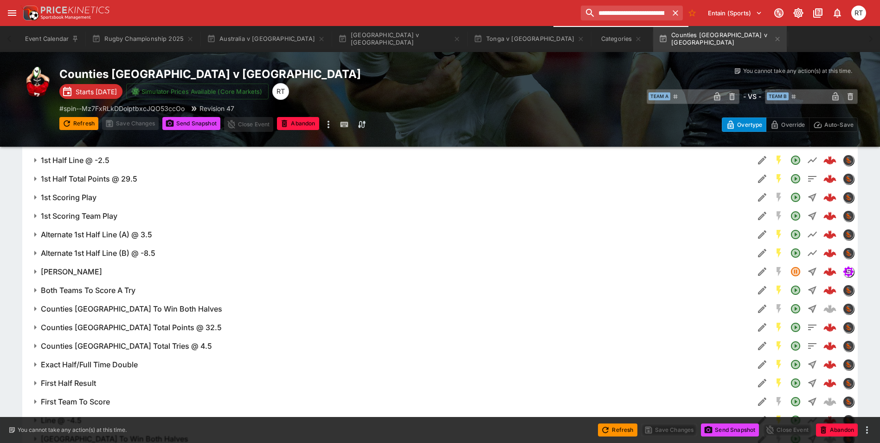
click at [135, 252] on h6 "Alternate 1st Half Line (B) @ -8.5" at bounding box center [98, 253] width 115 height 10
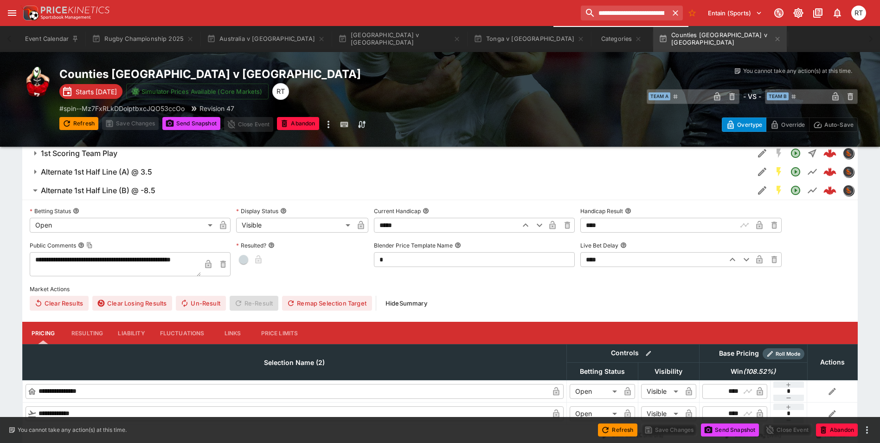
scroll to position [584, 0]
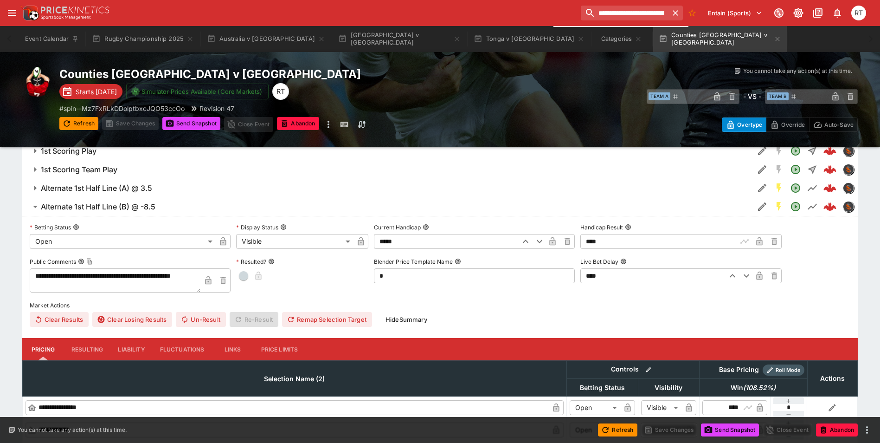
click at [131, 207] on h6 "Alternate 1st Half Line (B) @ -8.5" at bounding box center [98, 207] width 115 height 10
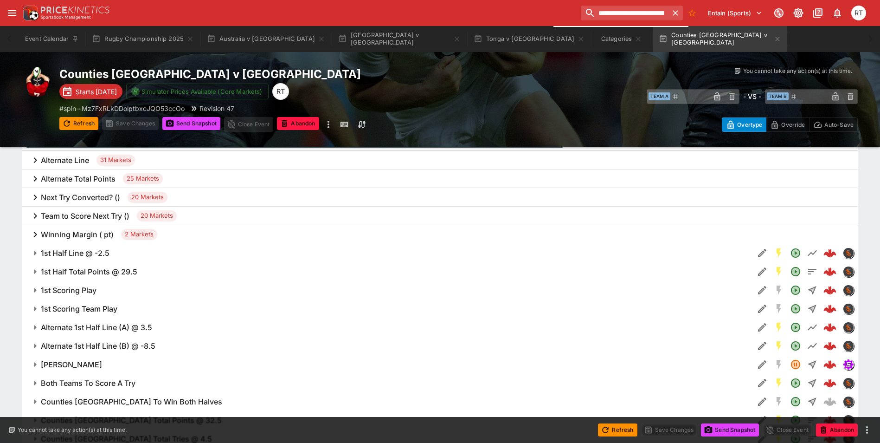
scroll to position [398, 0]
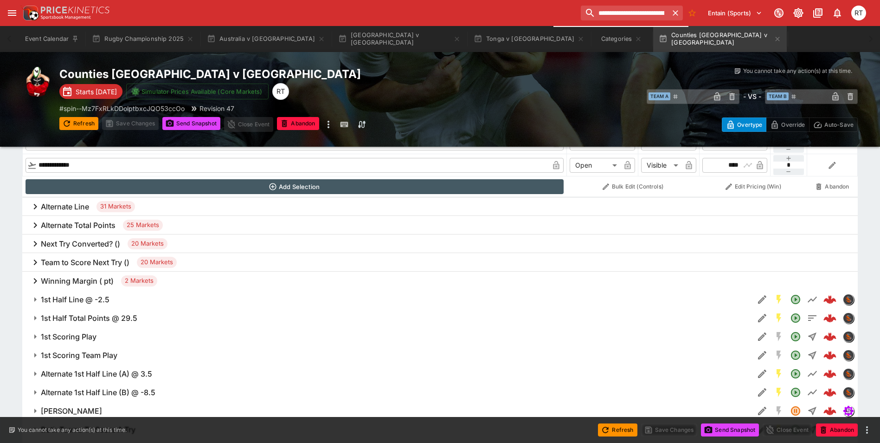
click at [56, 210] on h6 "Alternate Line" at bounding box center [65, 207] width 48 height 10
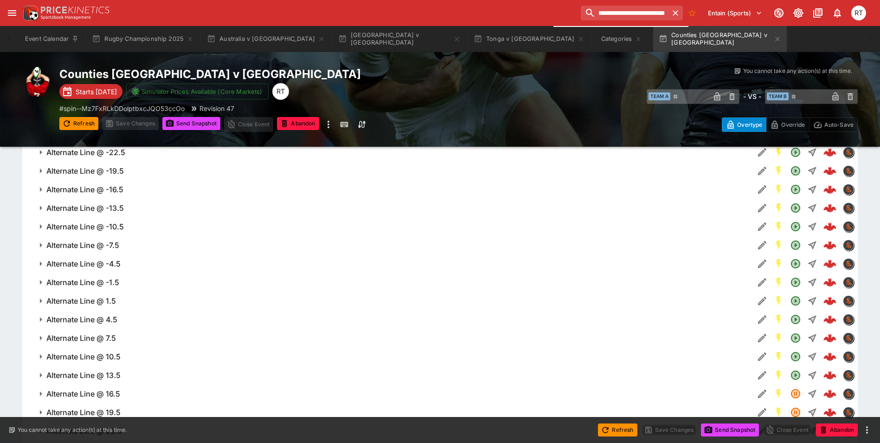
scroll to position [630, 0]
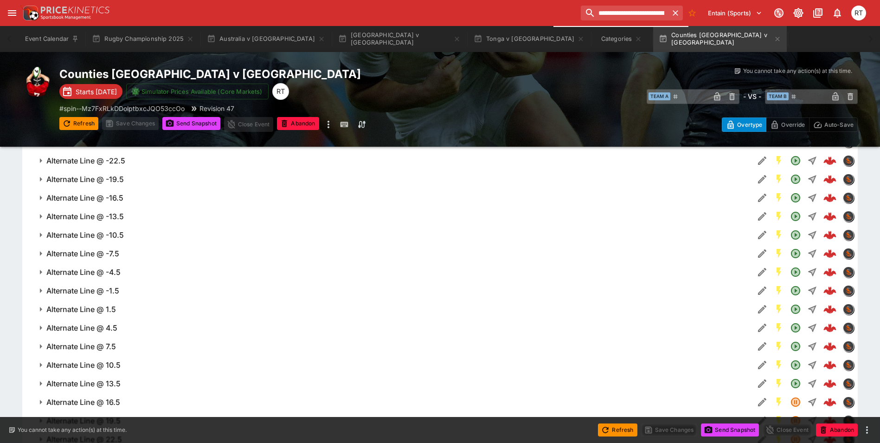
click at [95, 220] on h6 "Alternate Line @ -13.5" at bounding box center [84, 217] width 77 height 10
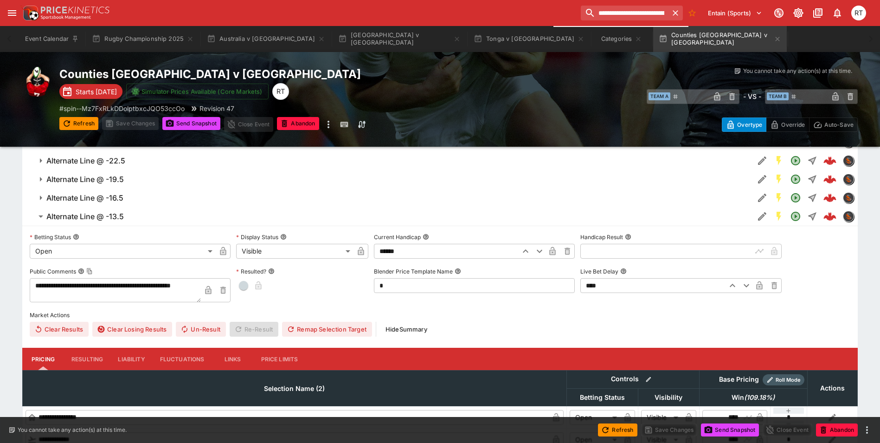
click at [91, 218] on h6 "Alternate Line @ -13.5" at bounding box center [84, 217] width 77 height 10
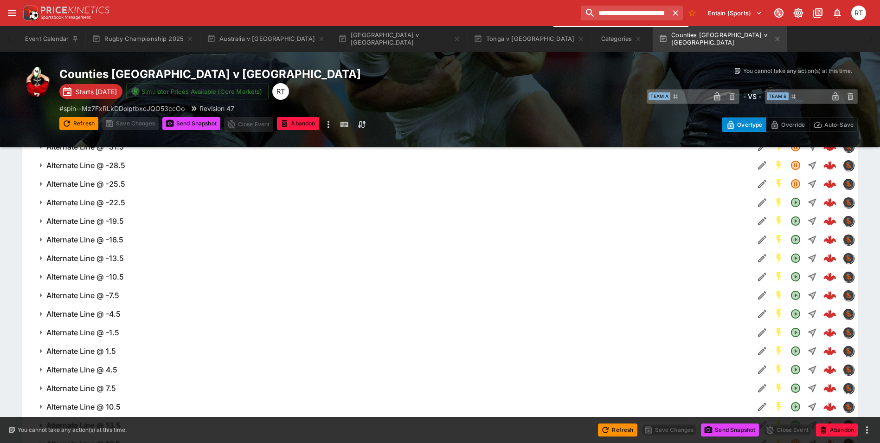
scroll to position [537, 0]
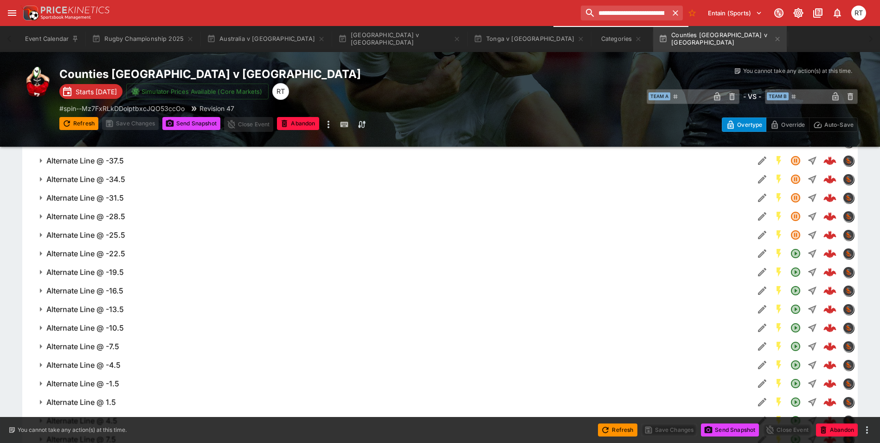
click at [109, 253] on h6 "Alternate Line @ -22.5" at bounding box center [85, 254] width 79 height 10
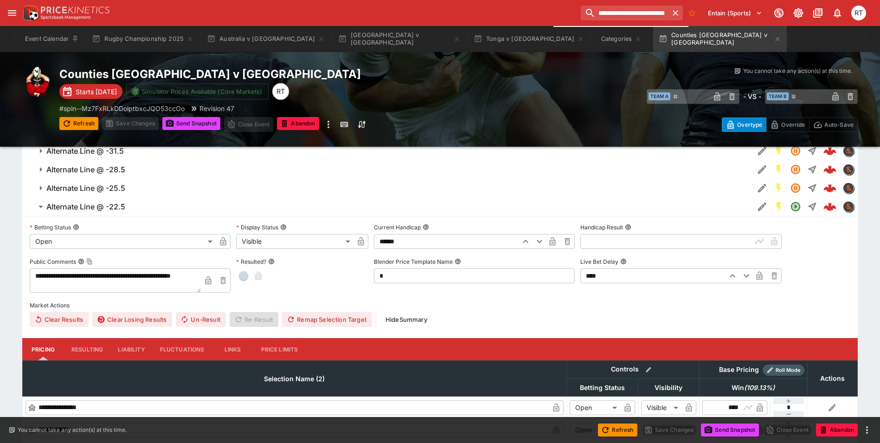
scroll to position [584, 0]
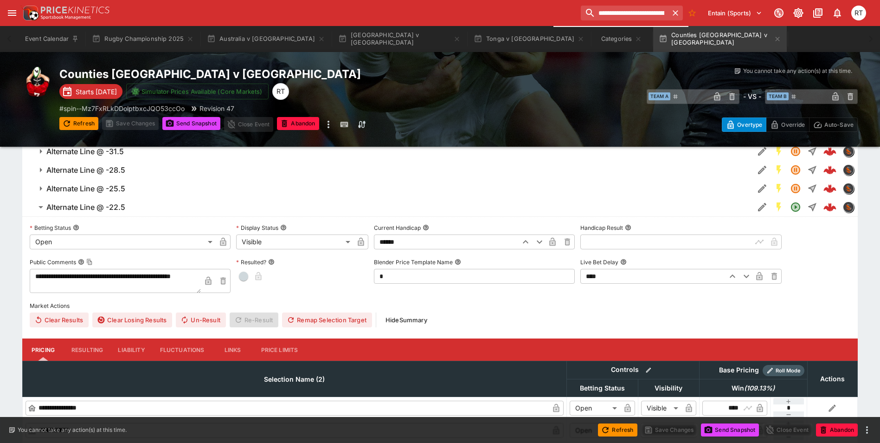
click at [82, 205] on h6 "Alternate Line @ -22.5" at bounding box center [85, 207] width 79 height 10
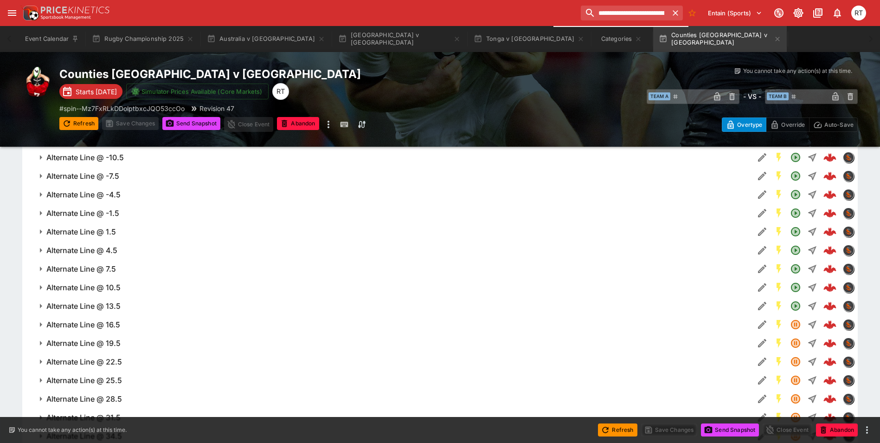
scroll to position [723, 0]
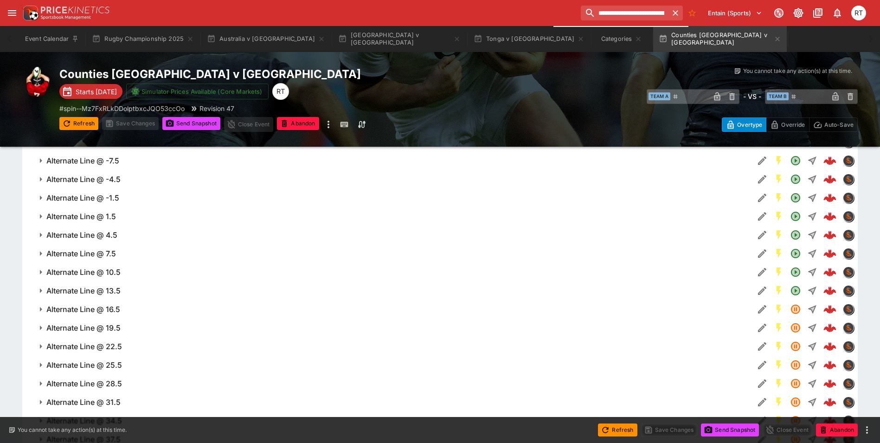
click at [123, 288] on span "Alternate Line @ 13.5" at bounding box center [396, 291] width 700 height 10
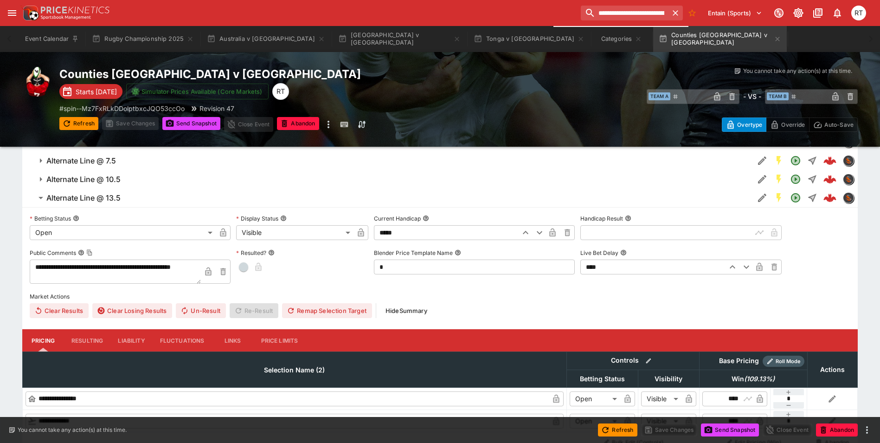
scroll to position [769, 0]
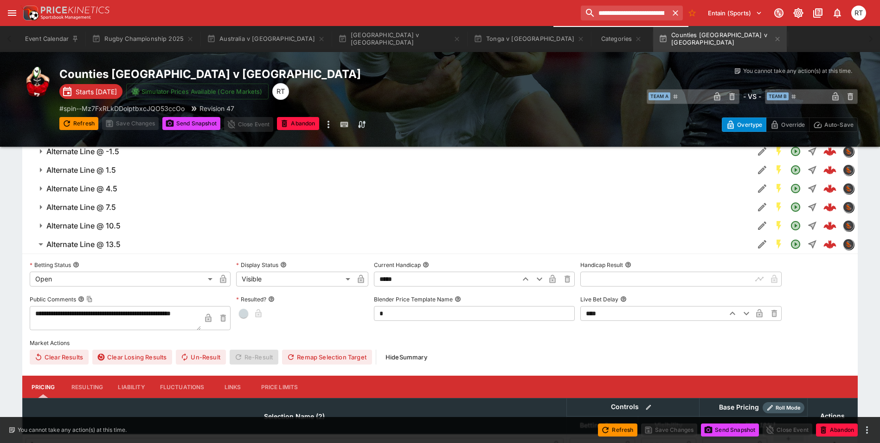
click at [129, 240] on span "Alternate Line @ 13.5" at bounding box center [396, 244] width 700 height 10
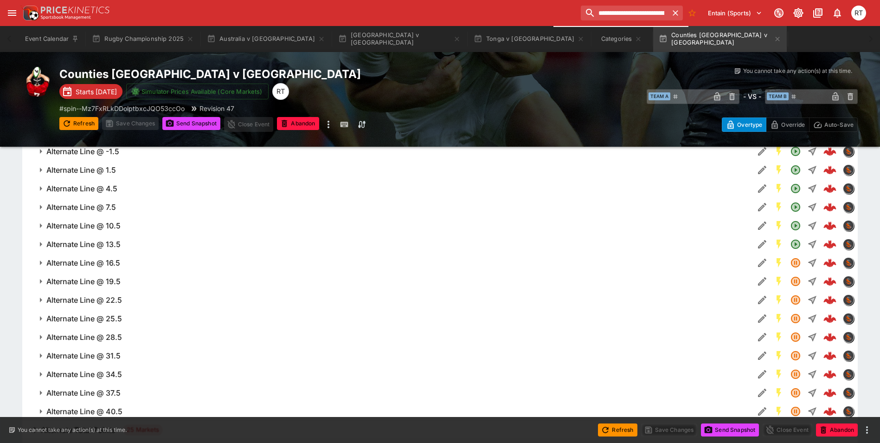
click at [124, 261] on span "Alternate Line @ 16.5" at bounding box center [396, 263] width 700 height 10
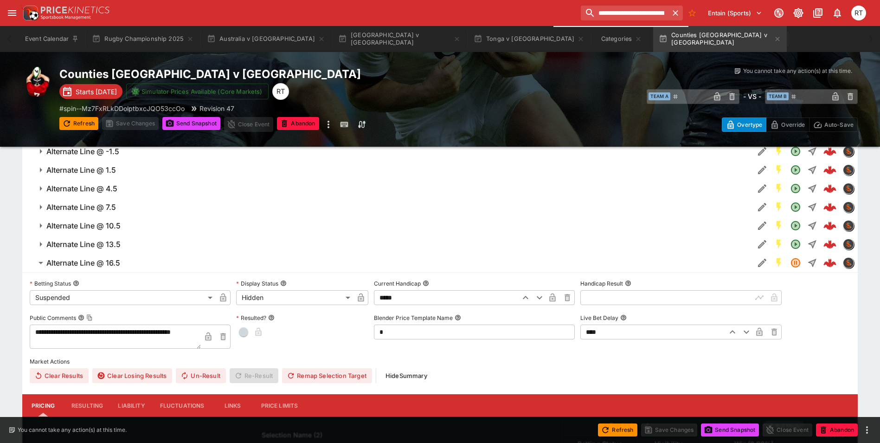
click at [124, 261] on span "Alternate Line @ 16.5" at bounding box center [396, 263] width 700 height 10
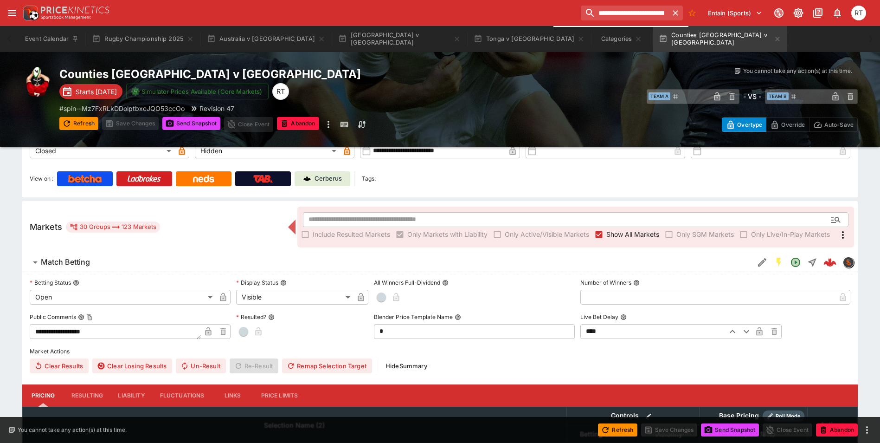
scroll to position [73, 0]
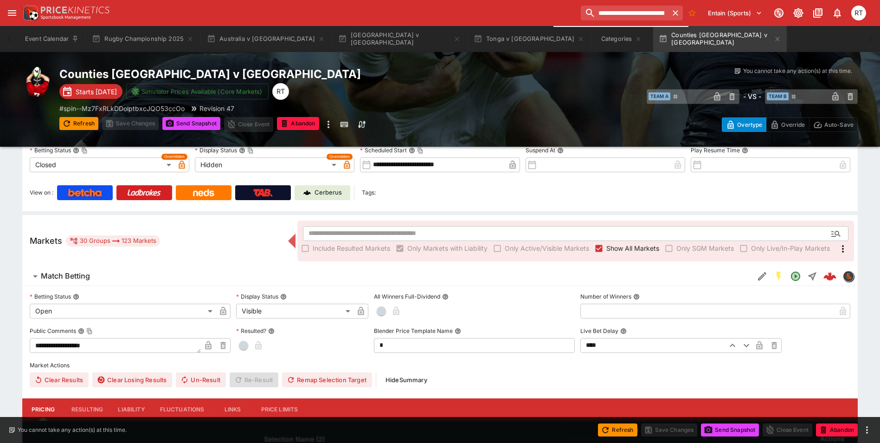
click at [97, 280] on span "Match Betting" at bounding box center [394, 276] width 706 height 10
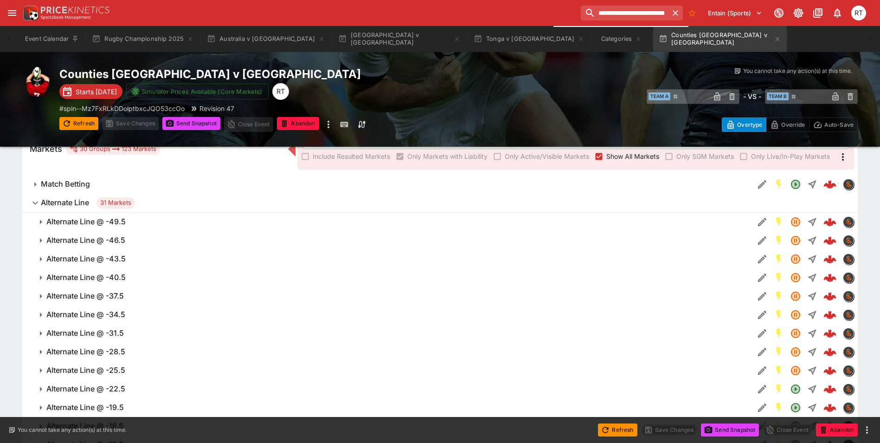
scroll to position [166, 0]
click at [79, 199] on h6 "Alternate Line" at bounding box center [65, 202] width 48 height 10
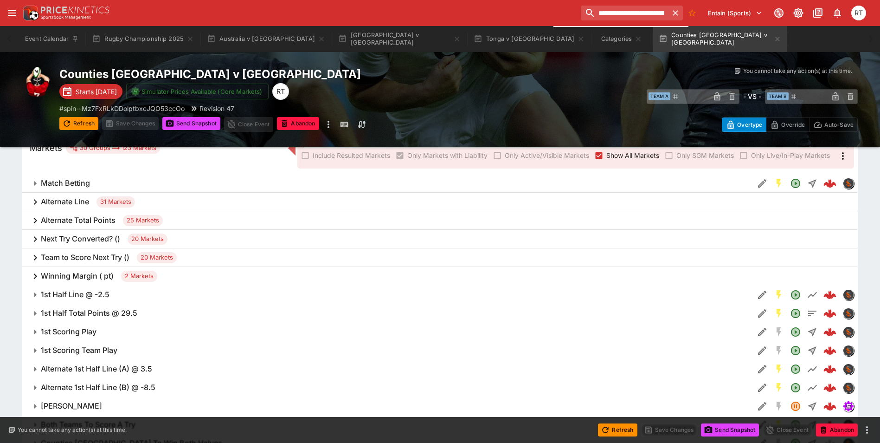
click at [79, 275] on h6 "Winning Margin ( pt)" at bounding box center [77, 276] width 73 height 10
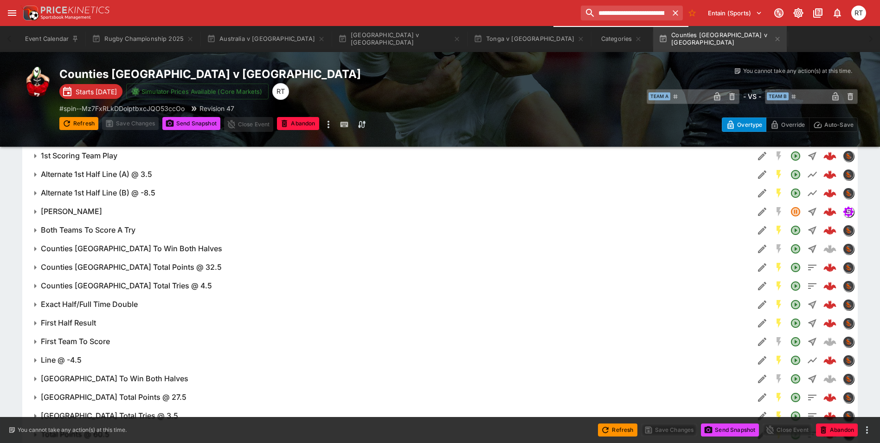
scroll to position [352, 0]
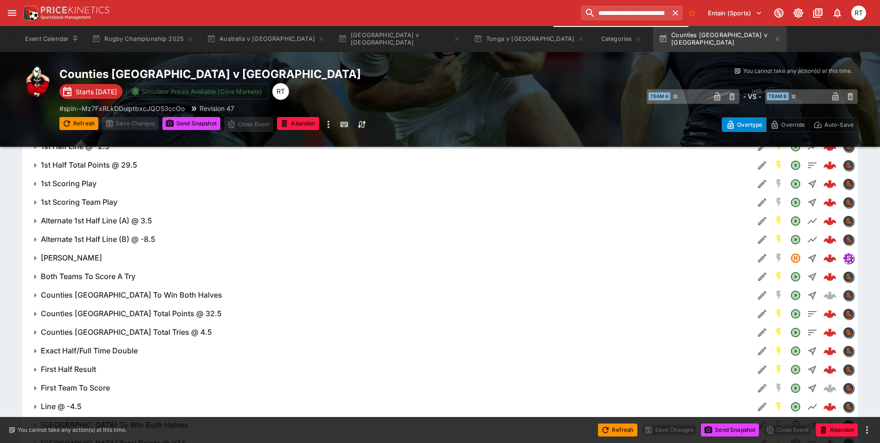
click at [121, 221] on h6 "Alternate 1st Half Line (A) @ 3.5" at bounding box center [96, 221] width 111 height 10
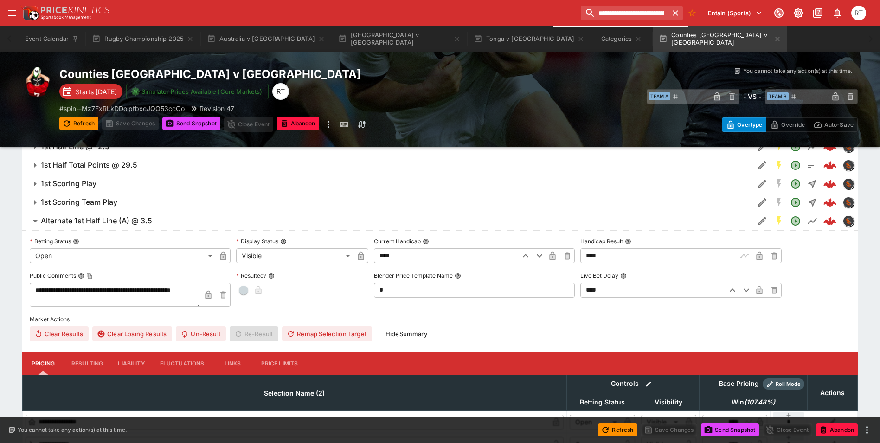
click at [121, 221] on h6 "Alternate 1st Half Line (A) @ 3.5" at bounding box center [96, 221] width 111 height 10
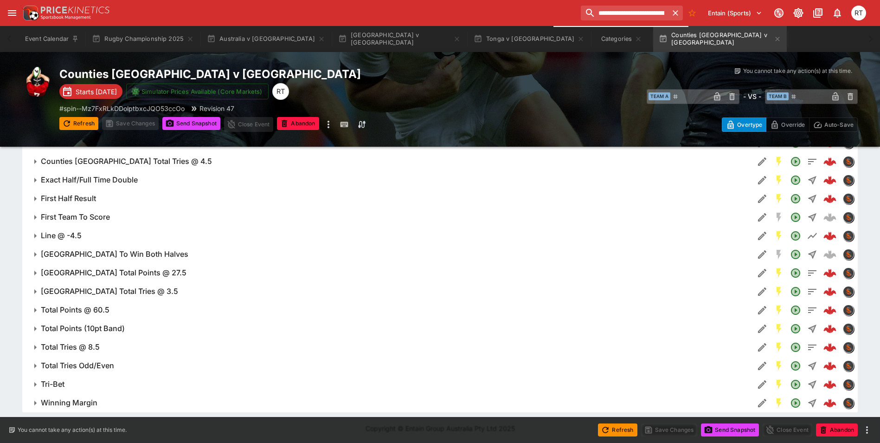
scroll to position [524, 0]
click at [117, 253] on h6 "[GEOGRAPHIC_DATA] To Win Both Halves" at bounding box center [115, 253] width 148 height 10
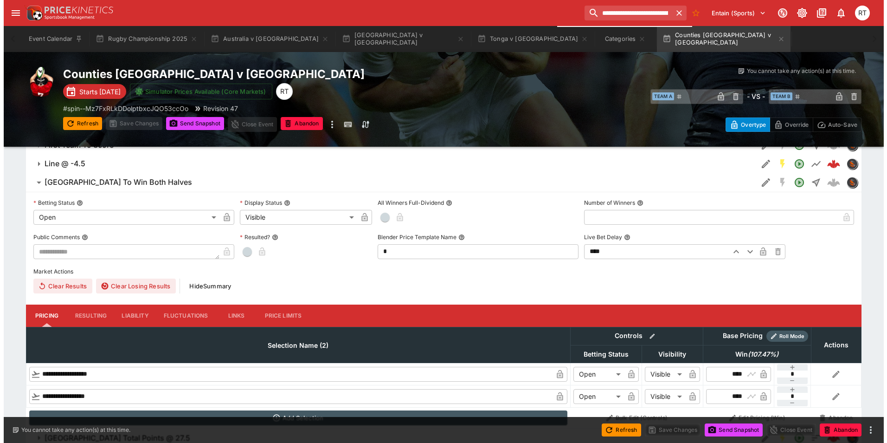
scroll to position [617, 0]
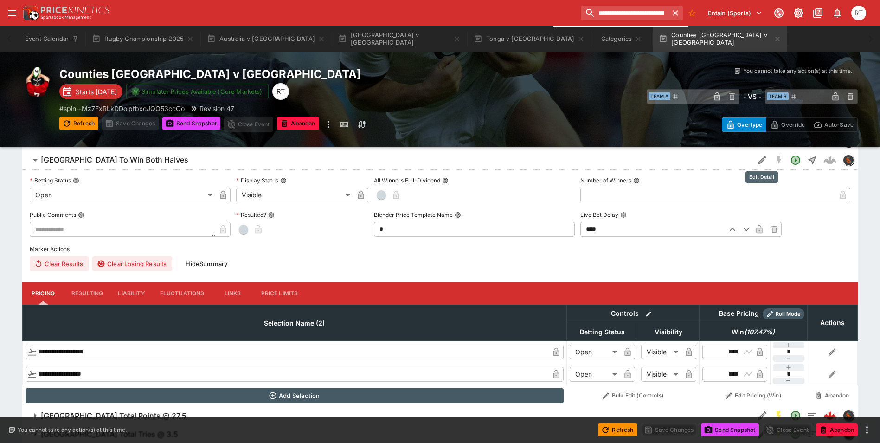
click at [759, 163] on icon "Edit Detail" at bounding box center [762, 160] width 8 height 8
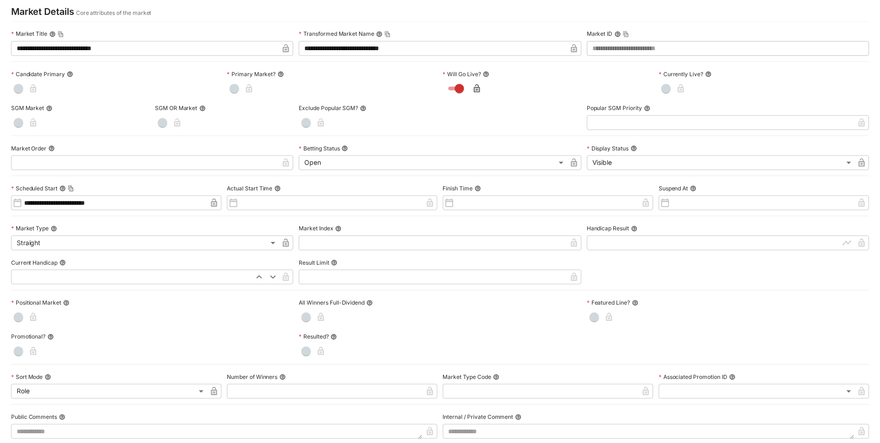
scroll to position [0, 0]
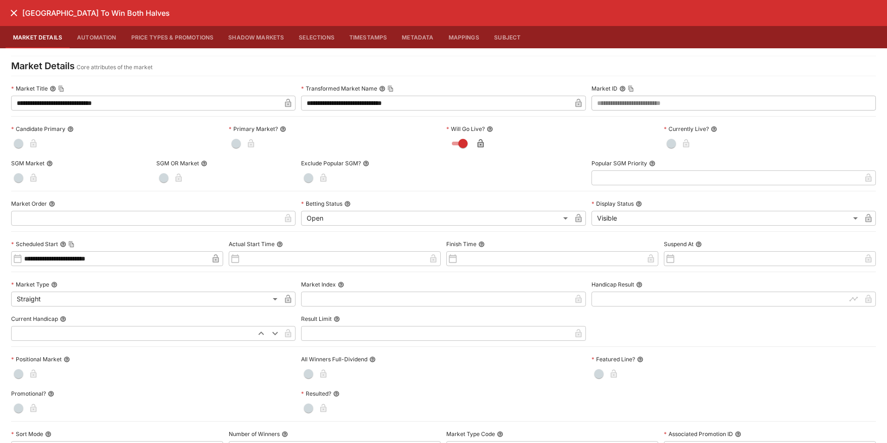
click at [17, 14] on icon "close" at bounding box center [13, 12] width 11 height 11
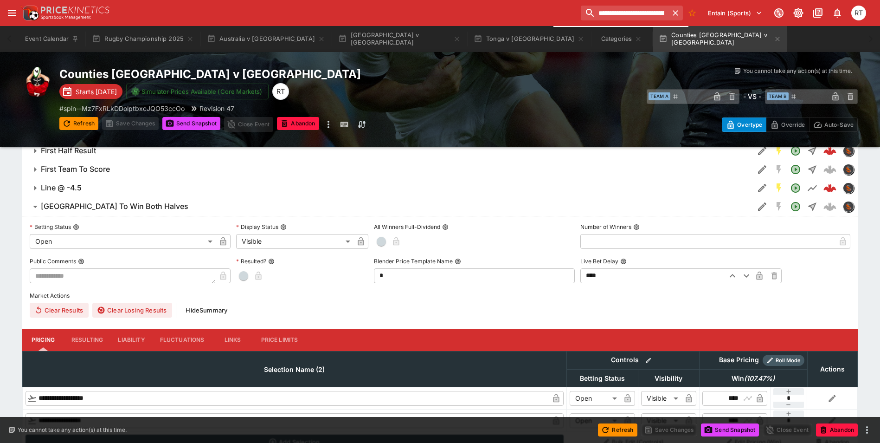
click at [150, 211] on h6 "[GEOGRAPHIC_DATA] To Win Both Halves" at bounding box center [115, 206] width 148 height 10
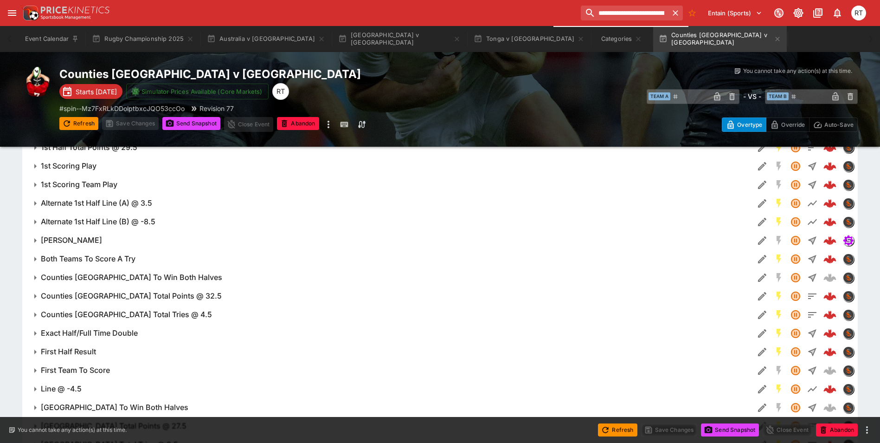
scroll to position [385, 0]
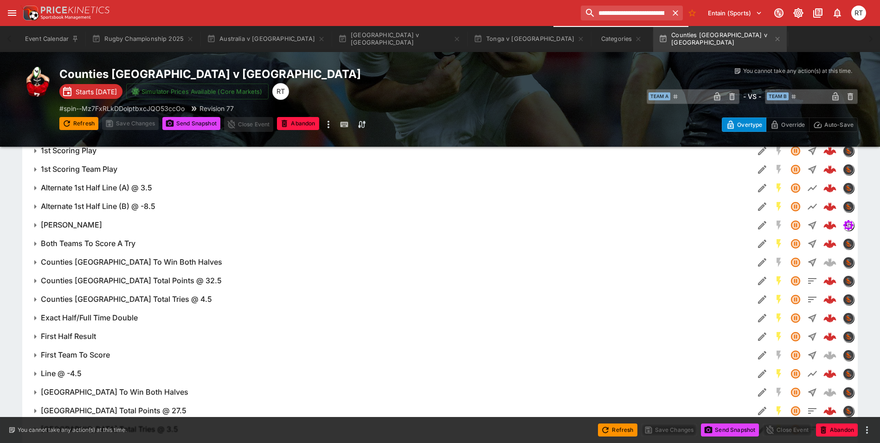
click at [97, 187] on h6 "Alternate 1st Half Line (A) @ 3.5" at bounding box center [96, 188] width 111 height 10
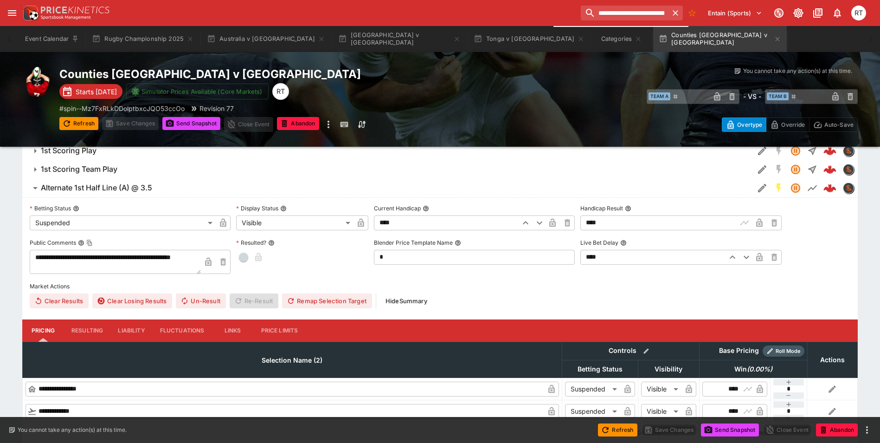
click at [97, 187] on h6 "Alternate 1st Half Line (A) @ 3.5" at bounding box center [96, 188] width 111 height 10
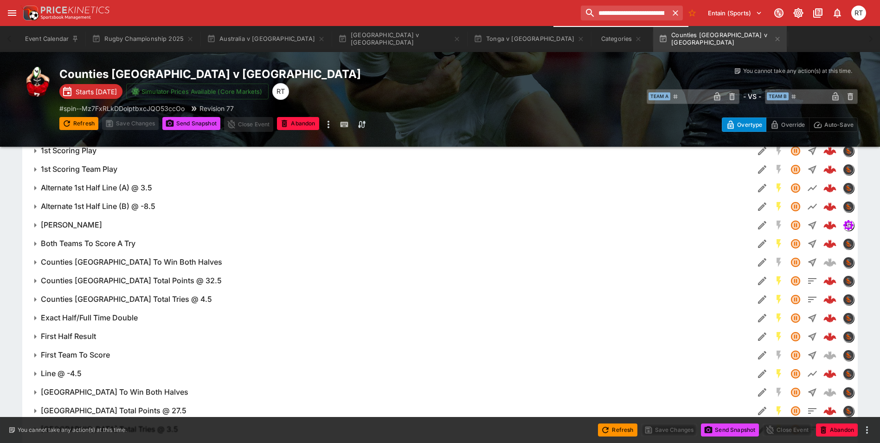
click at [100, 202] on h6 "Alternate 1st Half Line (B) @ -8.5" at bounding box center [98, 206] width 115 height 10
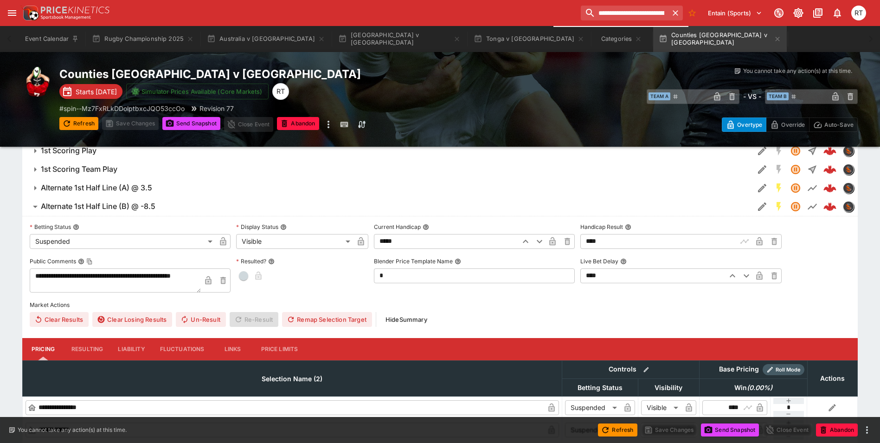
click at [100, 202] on h6 "Alternate 1st Half Line (B) @ -8.5" at bounding box center [98, 206] width 115 height 10
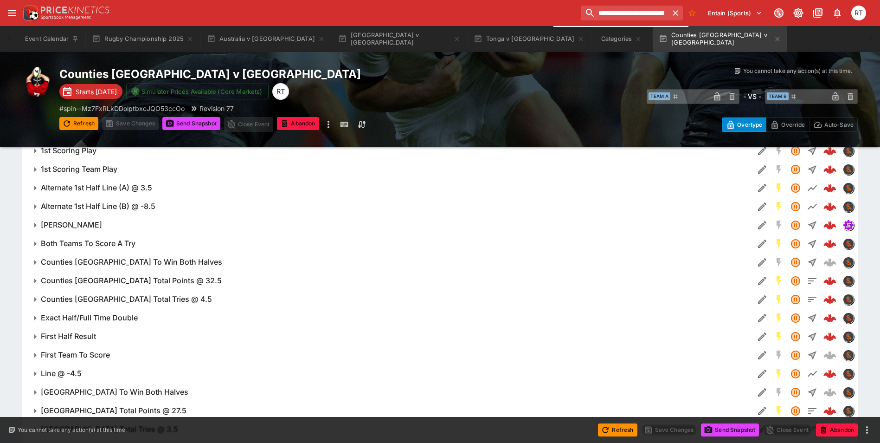
click at [108, 186] on h6 "Alternate 1st Half Line (A) @ 3.5" at bounding box center [96, 188] width 111 height 10
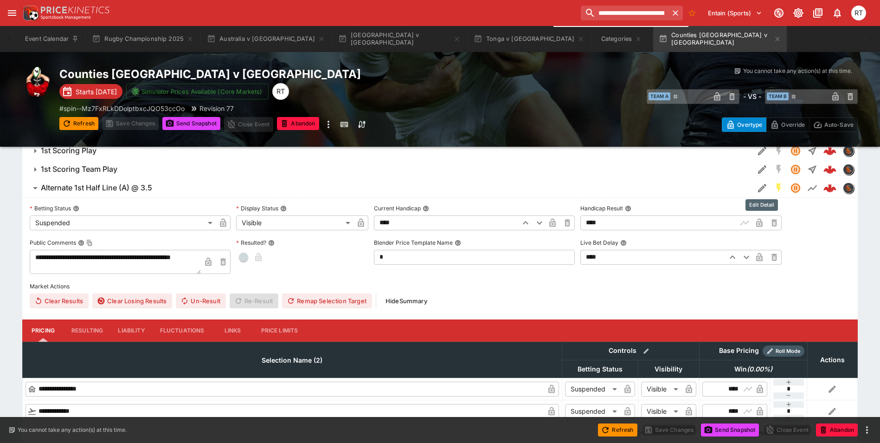
click at [759, 192] on icon "Edit Detail" at bounding box center [762, 187] width 11 height 11
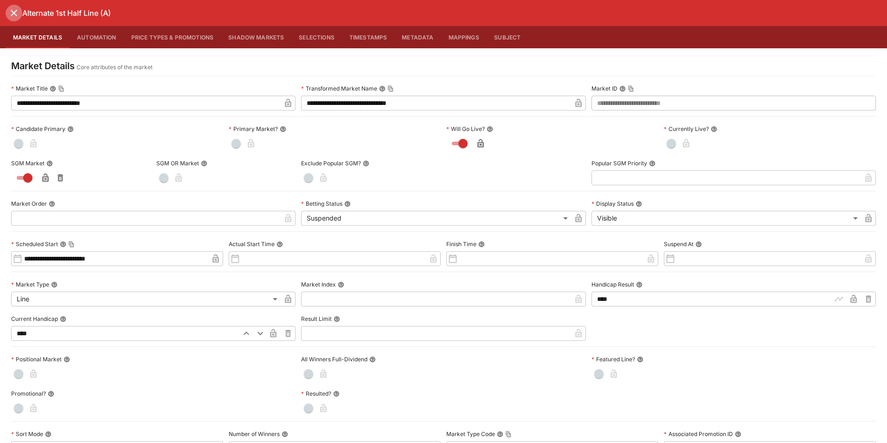
click at [15, 13] on icon "close" at bounding box center [13, 12] width 11 height 11
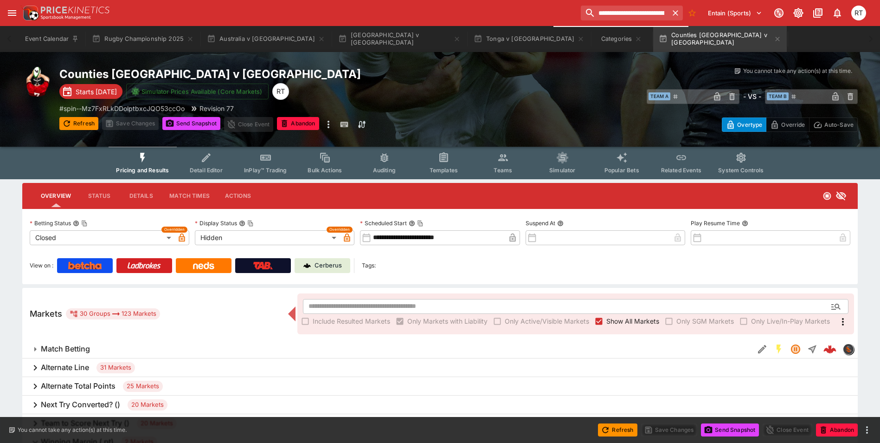
scroll to position [0, 0]
click at [438, 169] on span "Templates" at bounding box center [444, 170] width 28 height 7
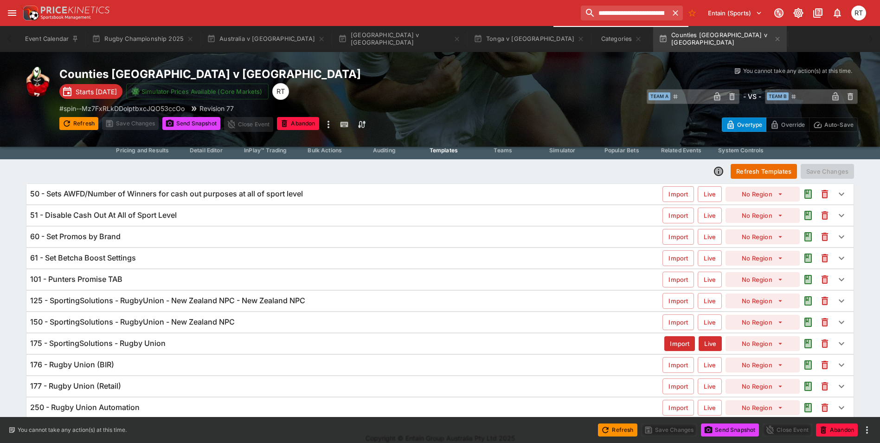
scroll to position [32, 0]
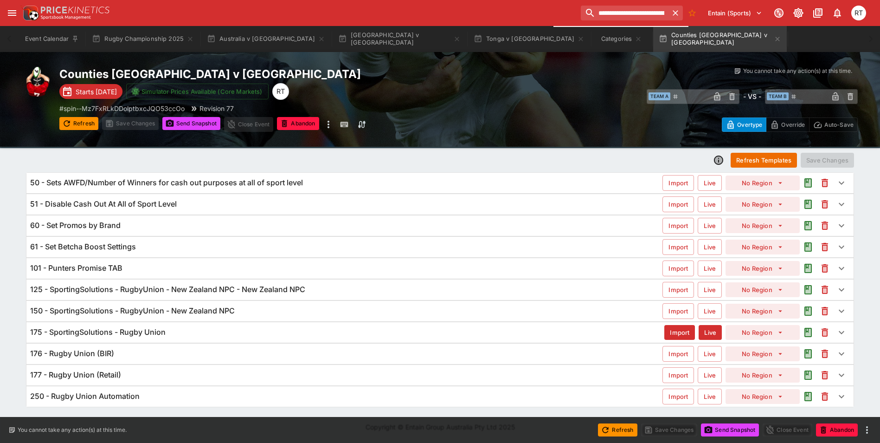
click at [106, 333] on h6 "175 - SportingSolutions - Rugby Union" at bounding box center [97, 332] width 135 height 10
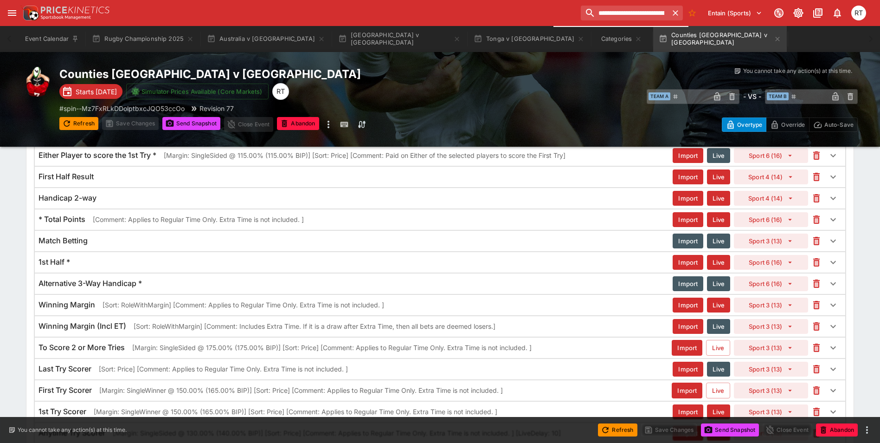
scroll to position [933, 0]
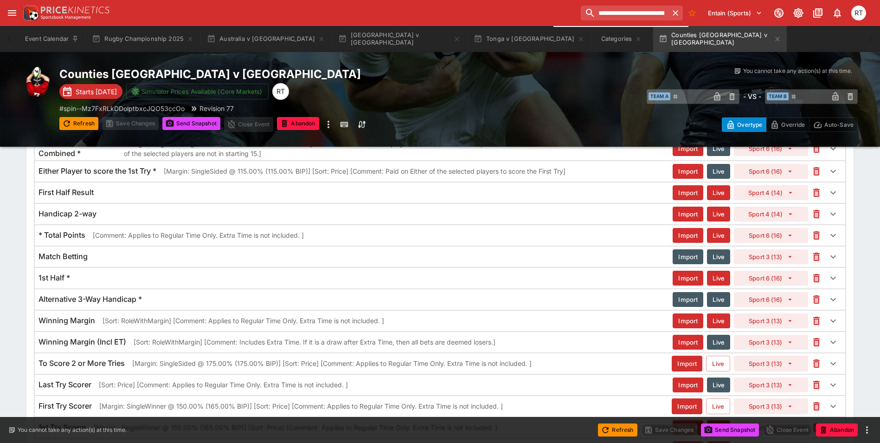
click at [91, 280] on div "1st Half *" at bounding box center [356, 278] width 634 height 10
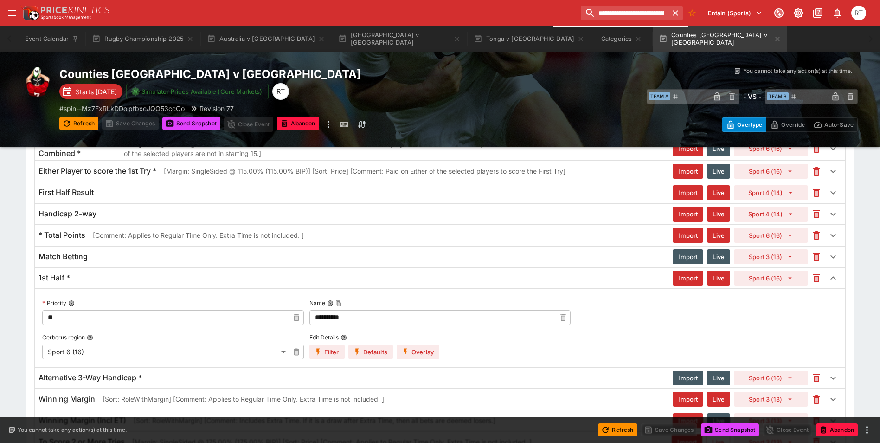
click at [91, 280] on div "1st Half *" at bounding box center [356, 278] width 634 height 10
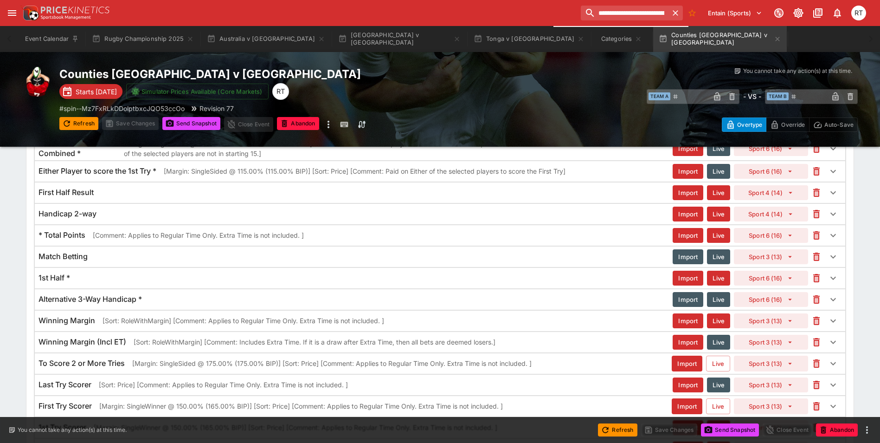
click at [91, 280] on div "1st Half *" at bounding box center [356, 278] width 634 height 10
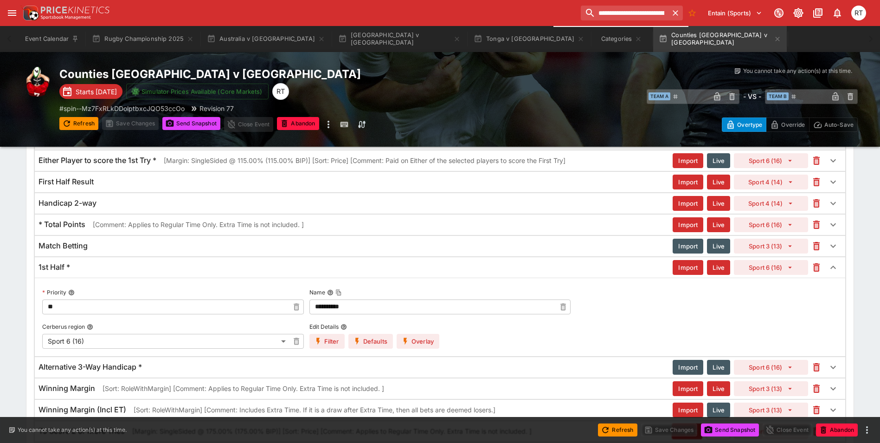
scroll to position [979, 0]
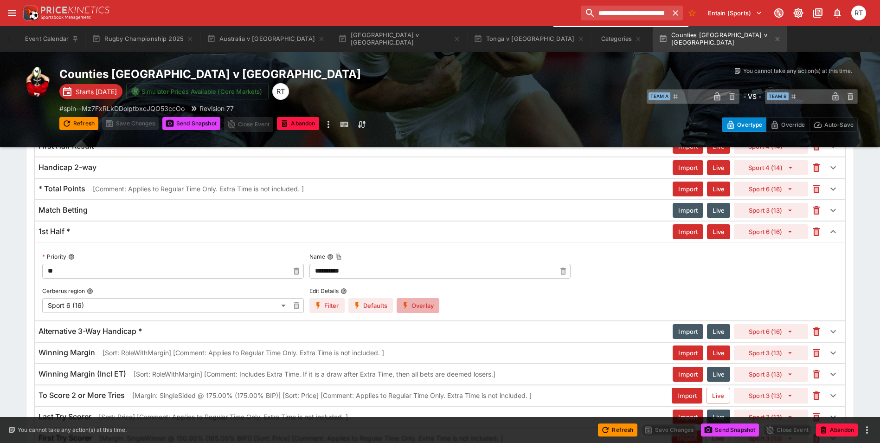
click at [414, 303] on button "Overlay" at bounding box center [418, 305] width 43 height 15
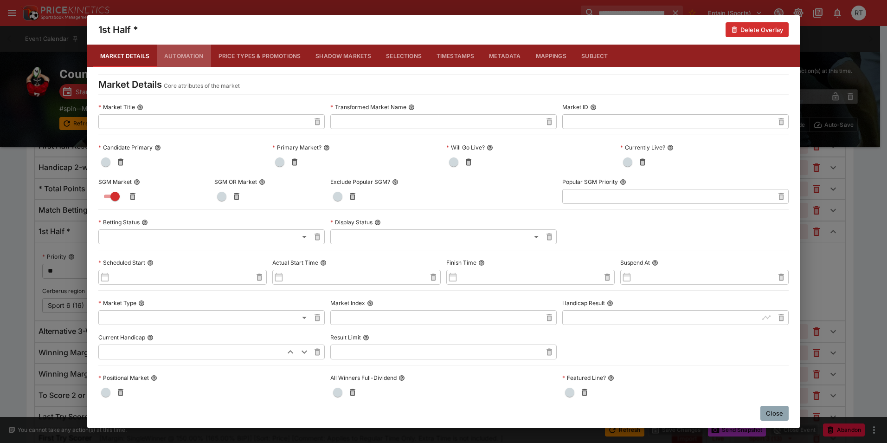
click at [192, 61] on button "Automation" at bounding box center [184, 56] width 54 height 22
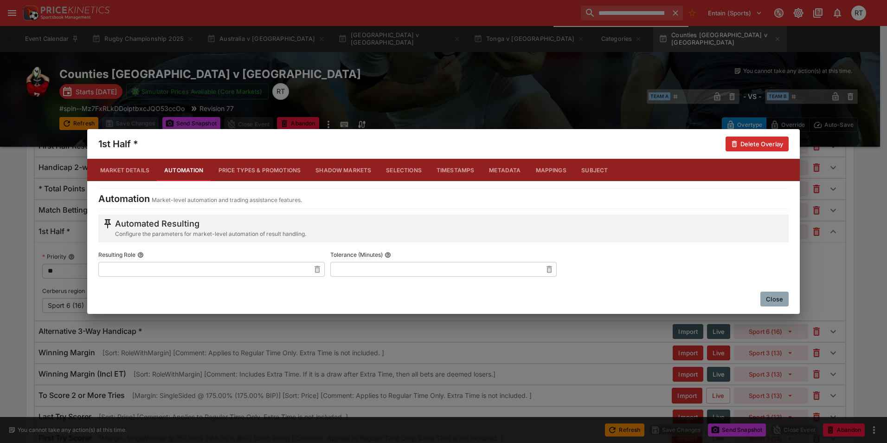
click at [254, 173] on button "Price Types & Promotions" at bounding box center [259, 170] width 97 height 22
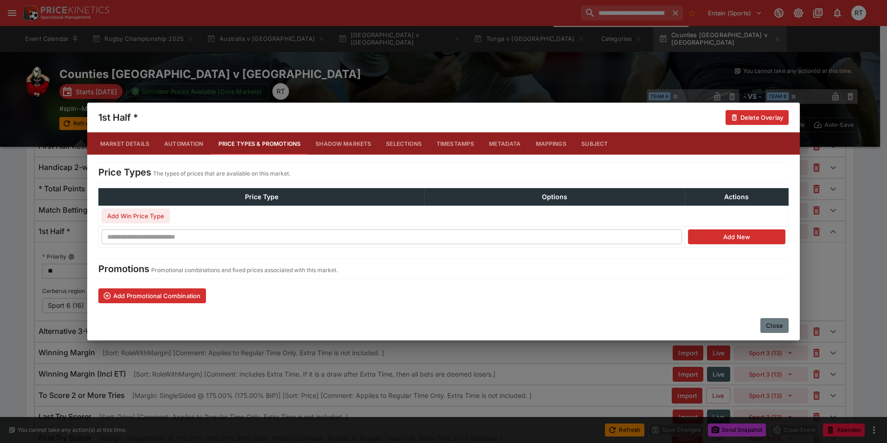
click at [771, 326] on button "Close" at bounding box center [774, 325] width 28 height 15
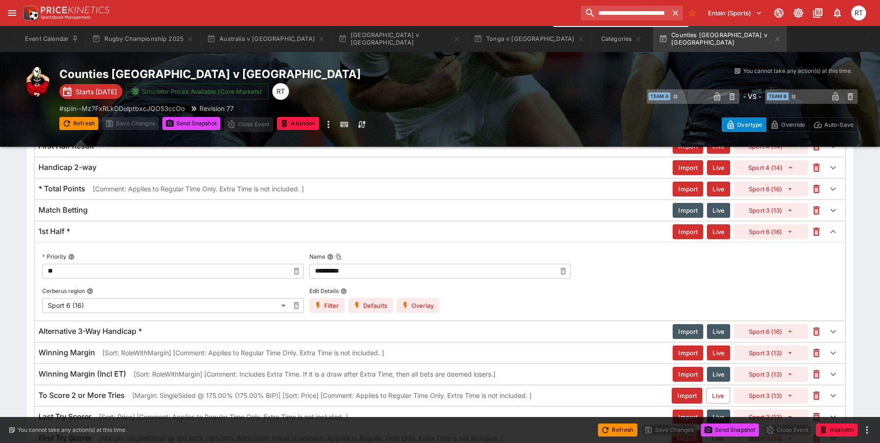
scroll to position [933, 0]
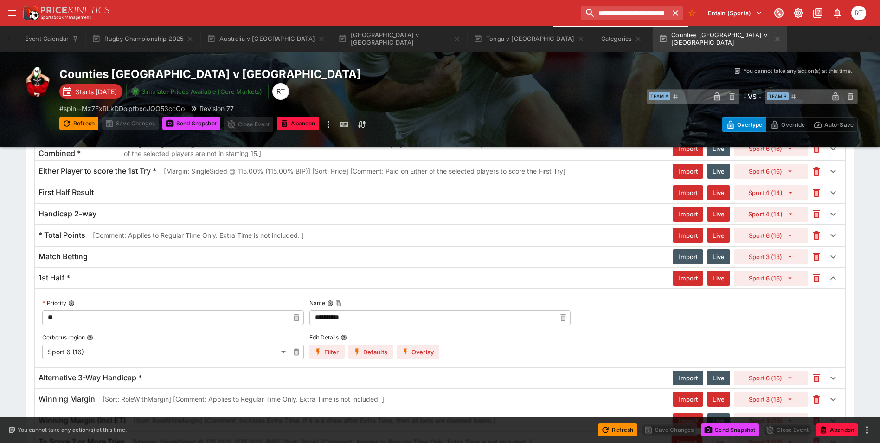
click at [84, 277] on div "1st Half *" at bounding box center [356, 278] width 634 height 10
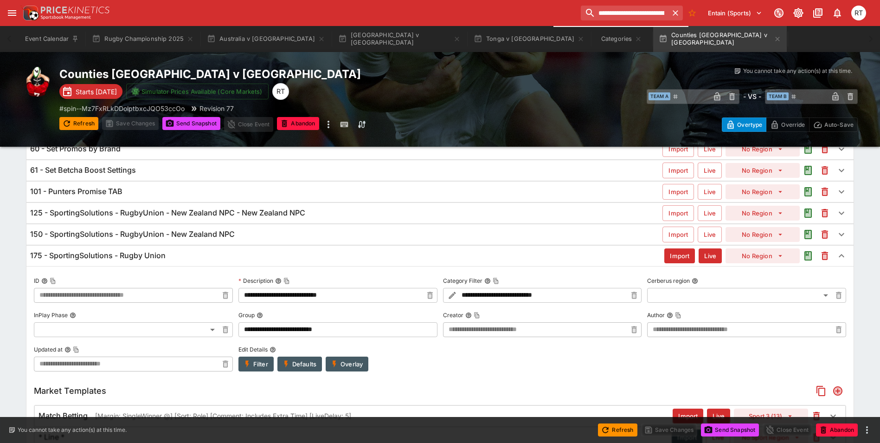
scroll to position [97, 0]
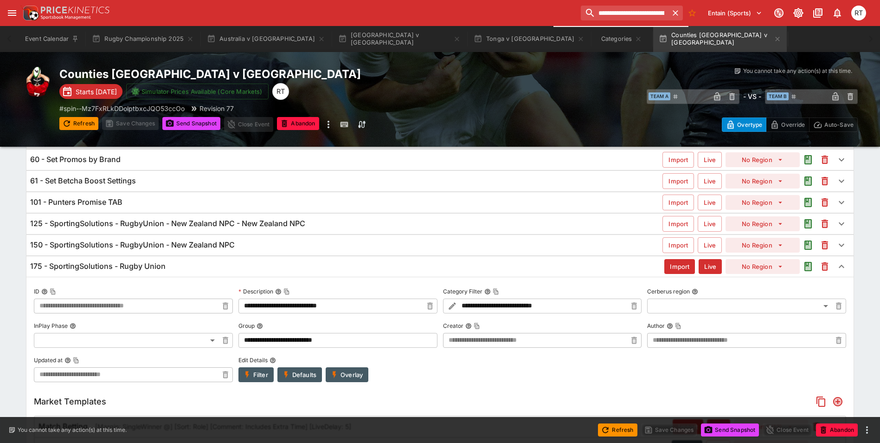
click at [147, 267] on h6 "175 - SportingSolutions - Rugby Union" at bounding box center [97, 266] width 135 height 10
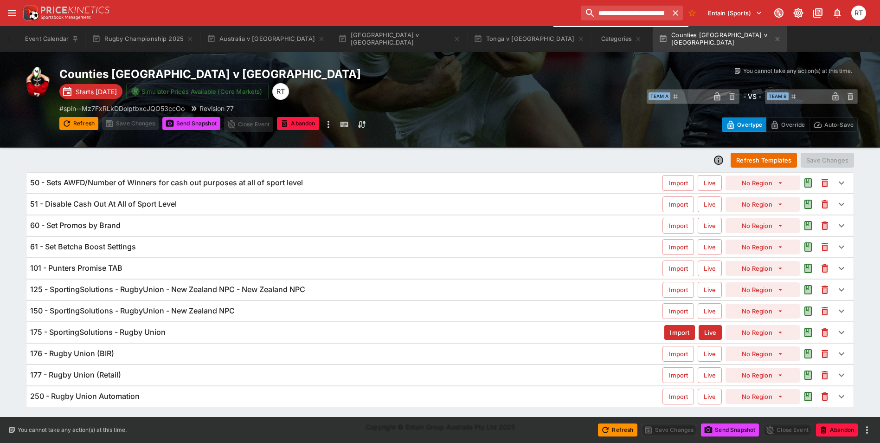
scroll to position [0, 0]
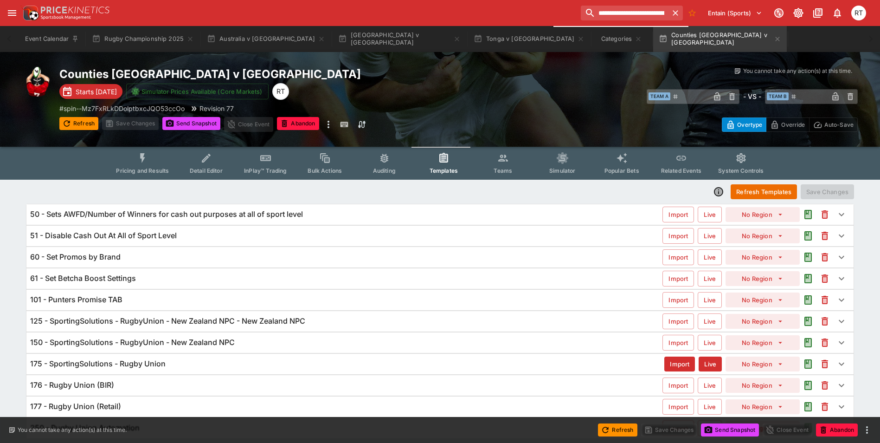
click at [147, 169] on span "Pricing and Results" at bounding box center [142, 170] width 53 height 7
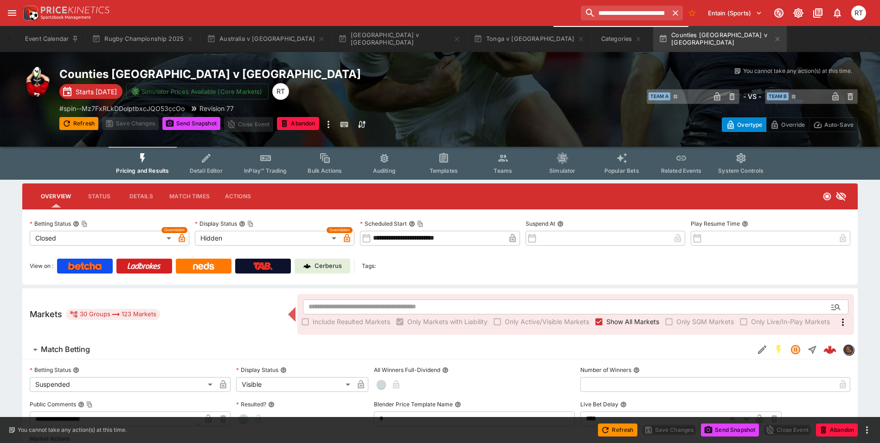
click at [332, 267] on p "Cerberus" at bounding box center [328, 265] width 27 height 9
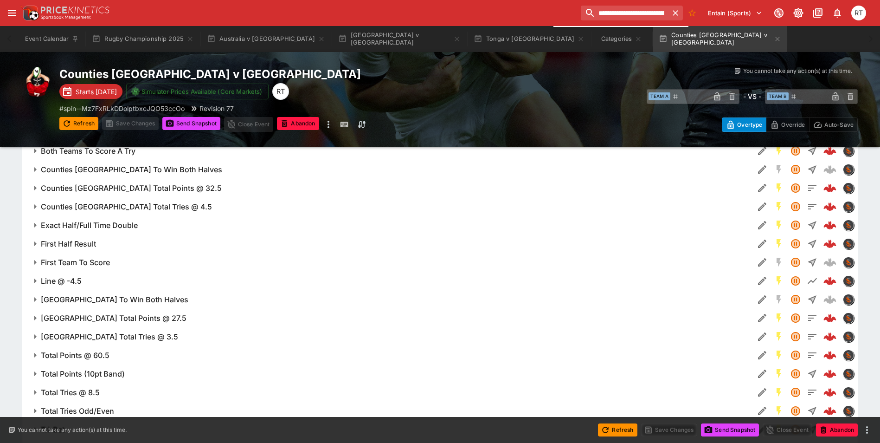
scroll to position [630, 0]
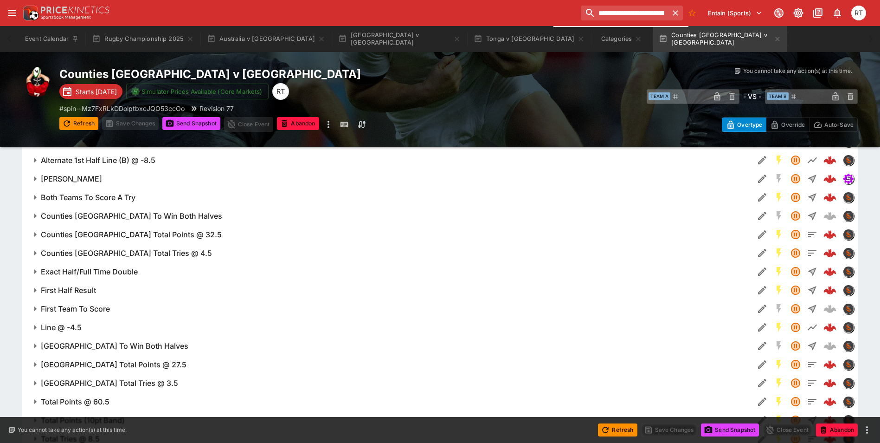
click at [137, 217] on h6 "Counties [GEOGRAPHIC_DATA] To Win Both Halves" at bounding box center [131, 216] width 181 height 10
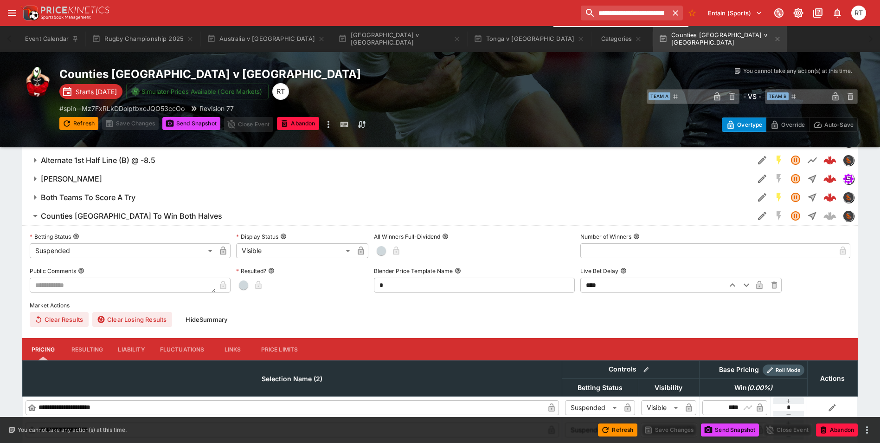
click at [137, 217] on h6 "Counties [GEOGRAPHIC_DATA] To Win Both Halves" at bounding box center [131, 216] width 181 height 10
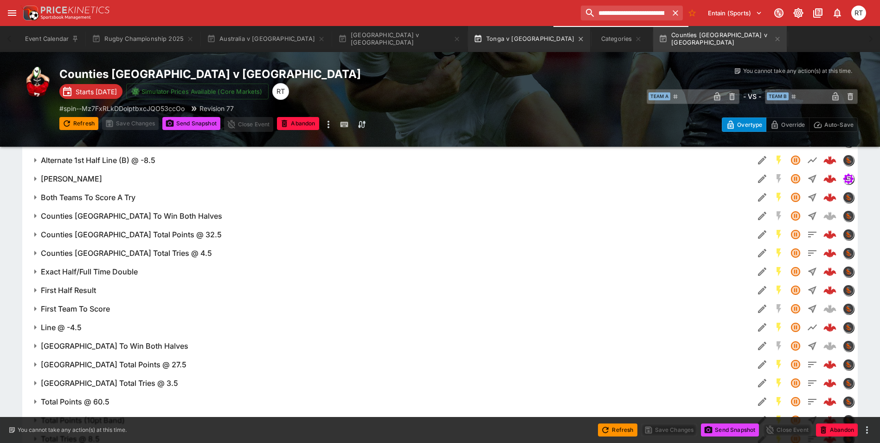
click at [468, 38] on button "Tonga v [GEOGRAPHIC_DATA]" at bounding box center [529, 39] width 122 height 26
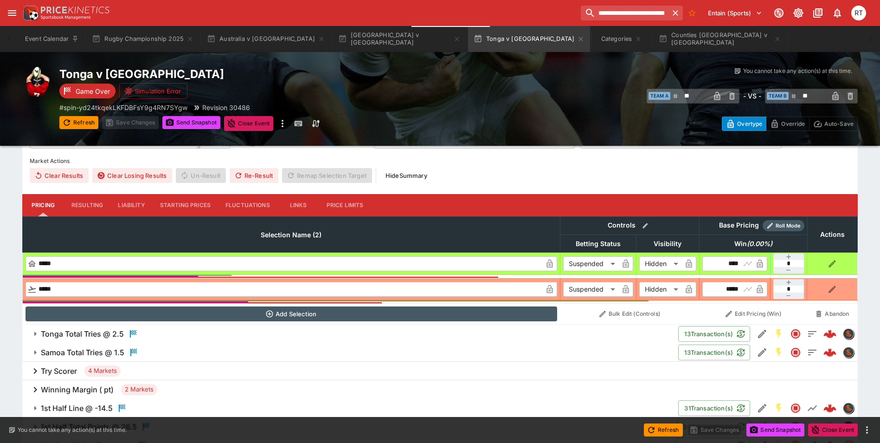
scroll to position [255, 0]
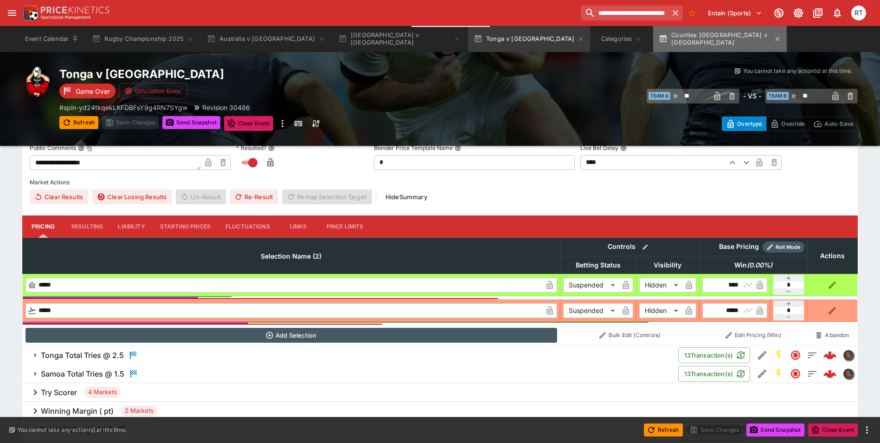
click at [653, 45] on button "Counties [GEOGRAPHIC_DATA] v [GEOGRAPHIC_DATA]" at bounding box center [720, 39] width 134 height 26
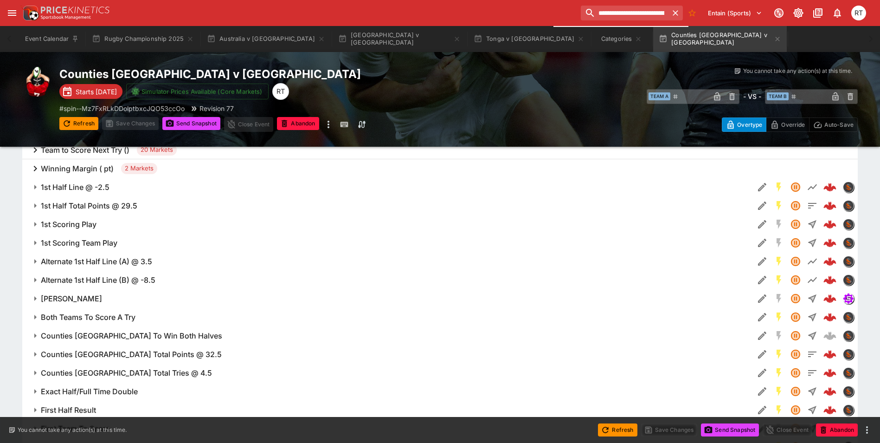
scroll to position [723, 0]
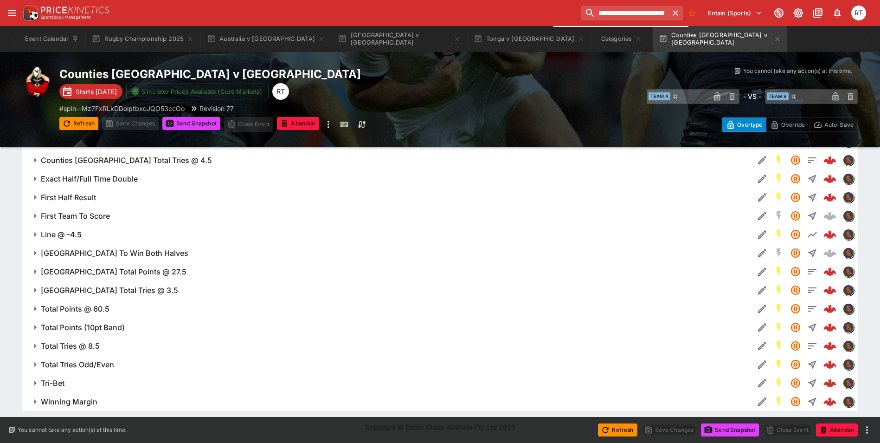
click at [90, 212] on h6 "First Team To Score" at bounding box center [75, 216] width 69 height 10
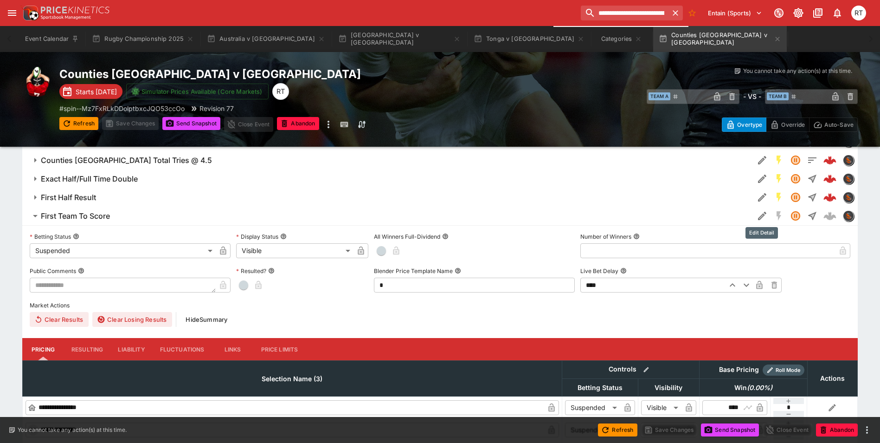
click at [757, 217] on icon "Edit Detail" at bounding box center [762, 215] width 11 height 11
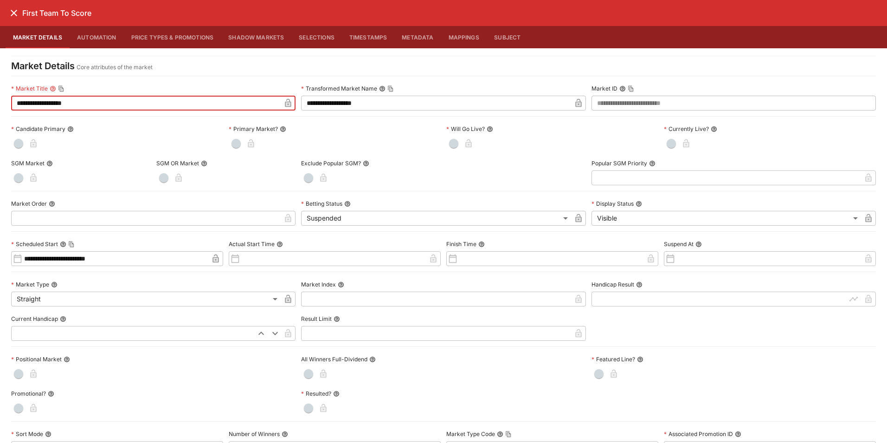
drag, startPoint x: 108, startPoint y: 102, endPoint x: 11, endPoint y: 96, distance: 96.7
click at [11, 96] on input "**********" at bounding box center [146, 103] width 270 height 15
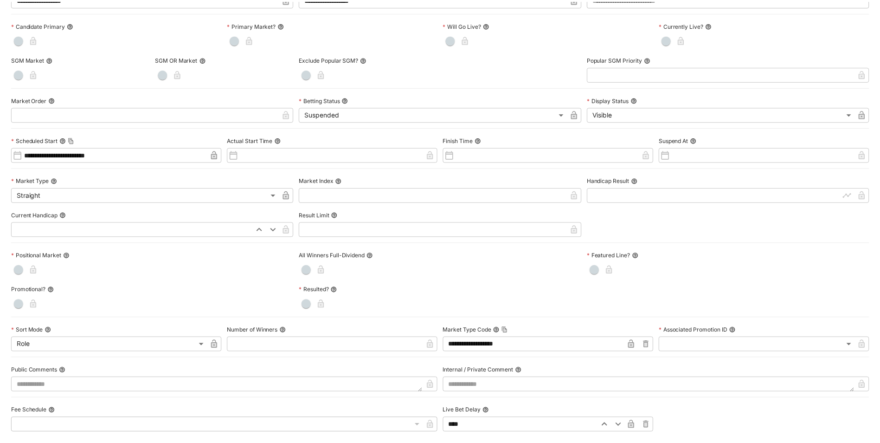
scroll to position [0, 0]
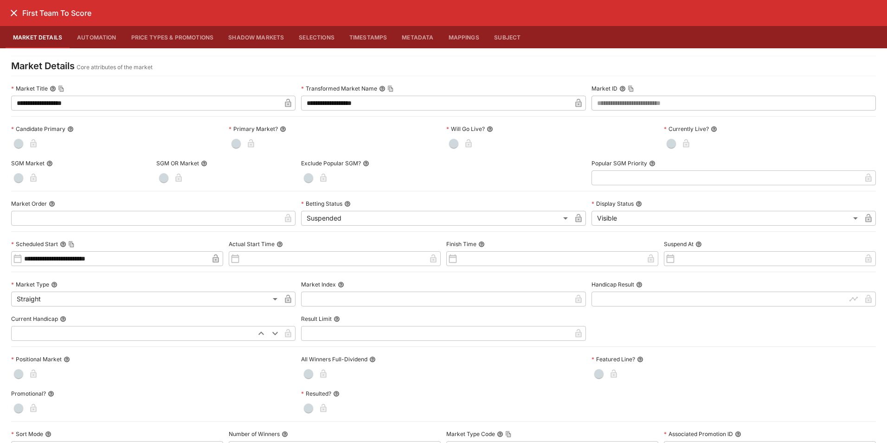
click at [16, 12] on icon "close" at bounding box center [13, 12] width 11 height 11
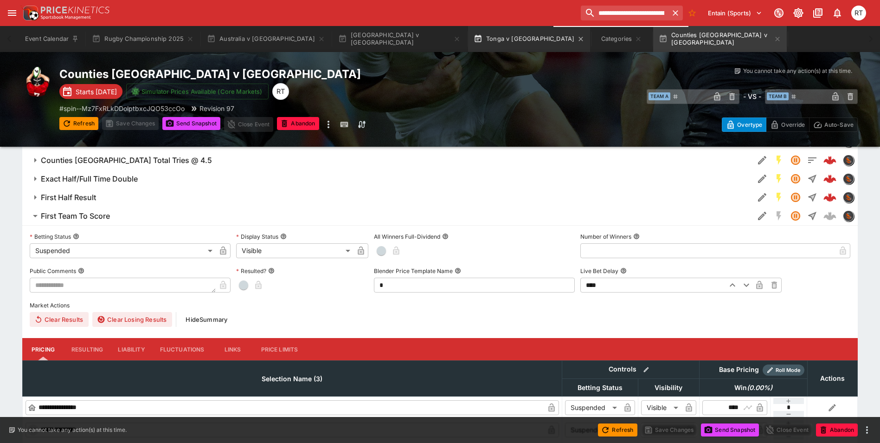
click at [468, 39] on button "Tonga v [GEOGRAPHIC_DATA]" at bounding box center [529, 39] width 122 height 26
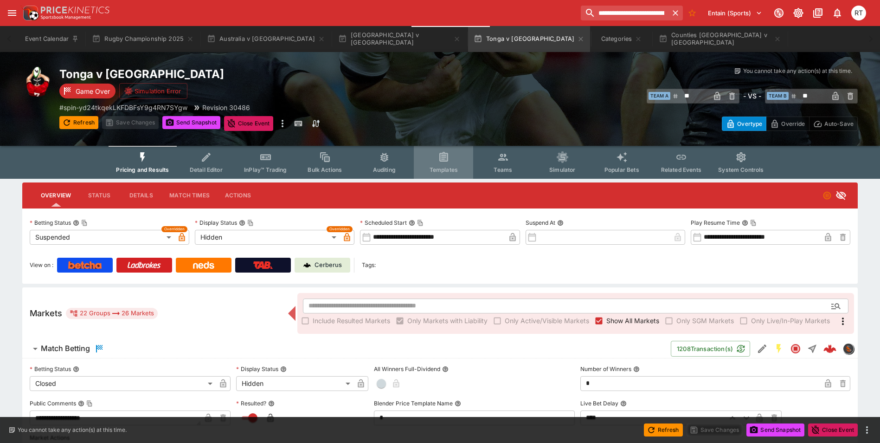
click at [444, 165] on button "Templates" at bounding box center [443, 162] width 59 height 33
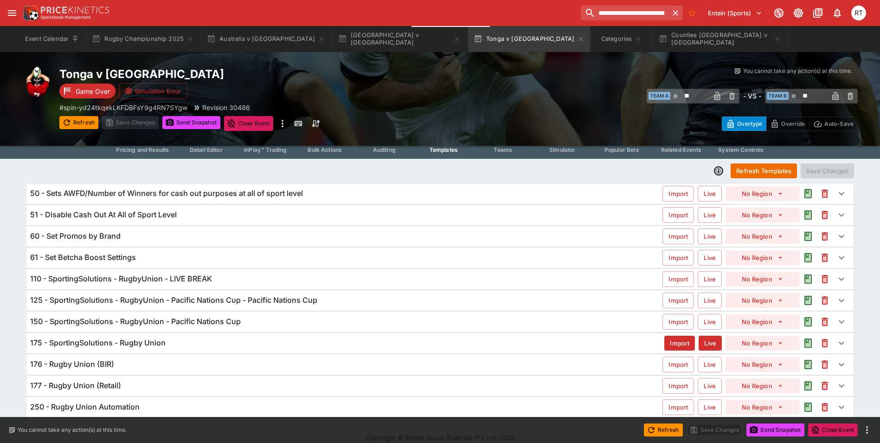
scroll to position [31, 0]
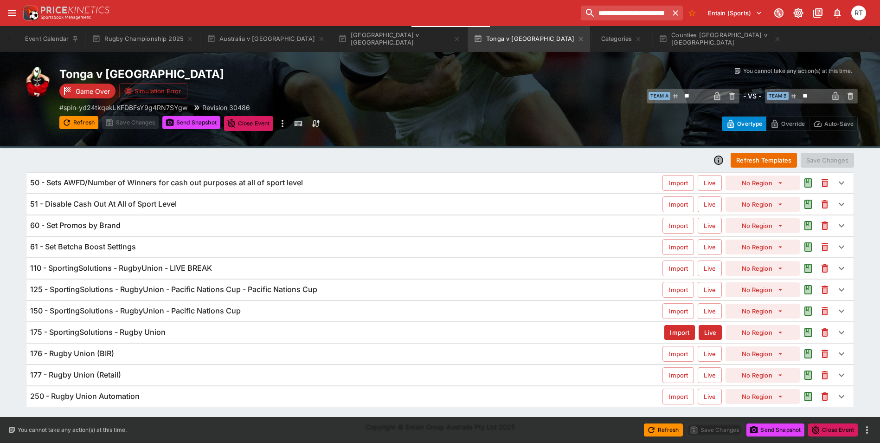
click at [170, 291] on h6 "125 - SportingSolutions - RugbyUnion - Pacific Nations Cup - Pacific Nations Cup" at bounding box center [173, 289] width 287 height 10
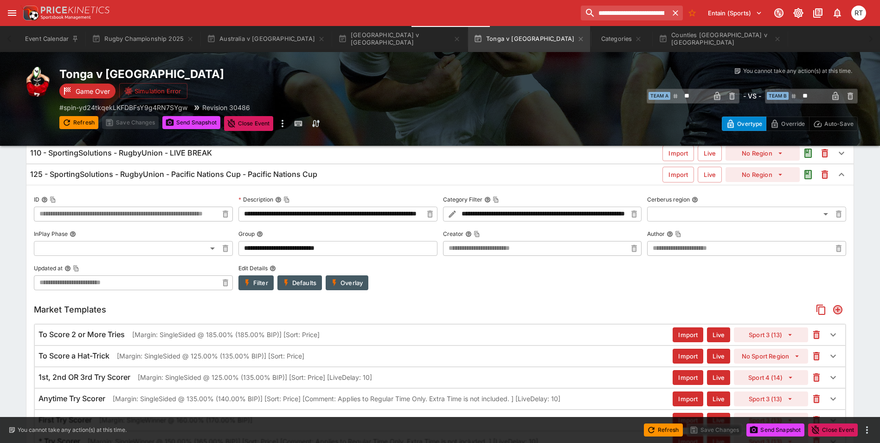
scroll to position [129, 0]
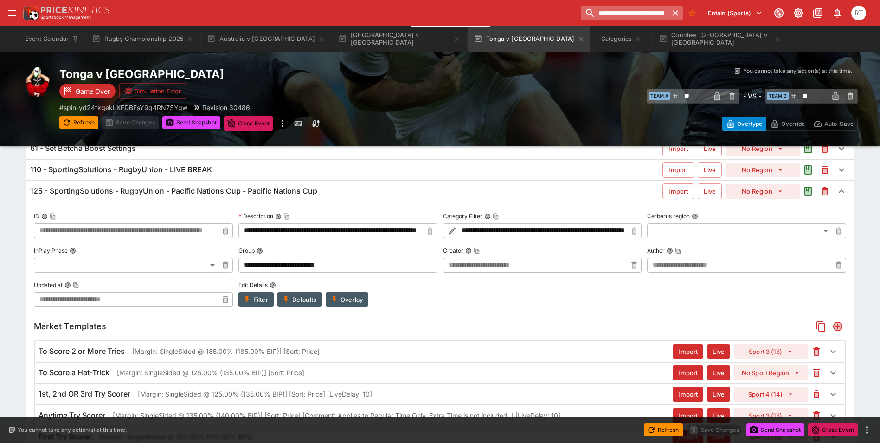
click at [673, 13] on icon "button" at bounding box center [675, 12] width 9 height 9
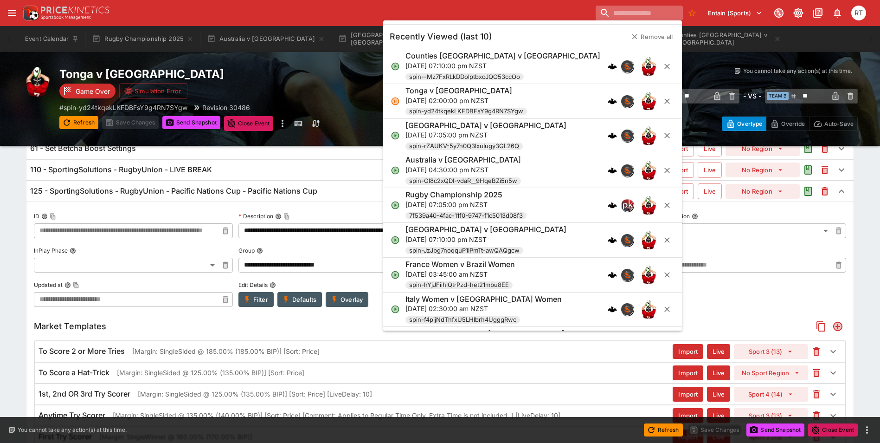
click at [642, 13] on input "search" at bounding box center [639, 13] width 87 height 15
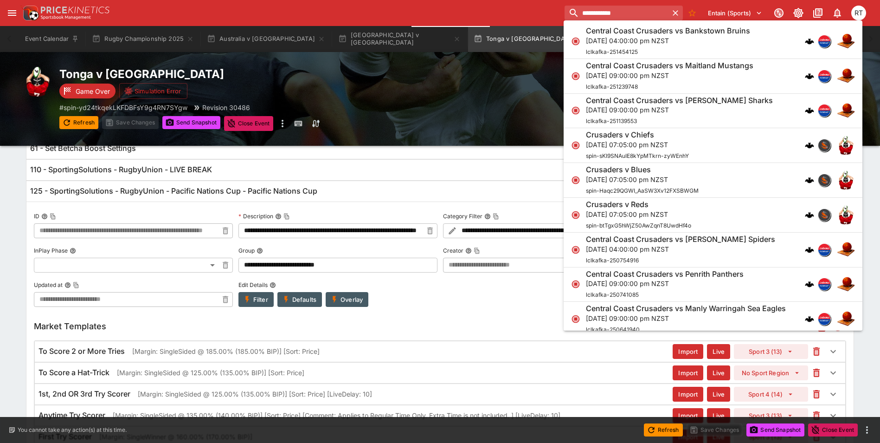
type input "**********"
click at [647, 142] on p "[DATE] 07:05:00 pm NZST" at bounding box center [637, 145] width 103 height 10
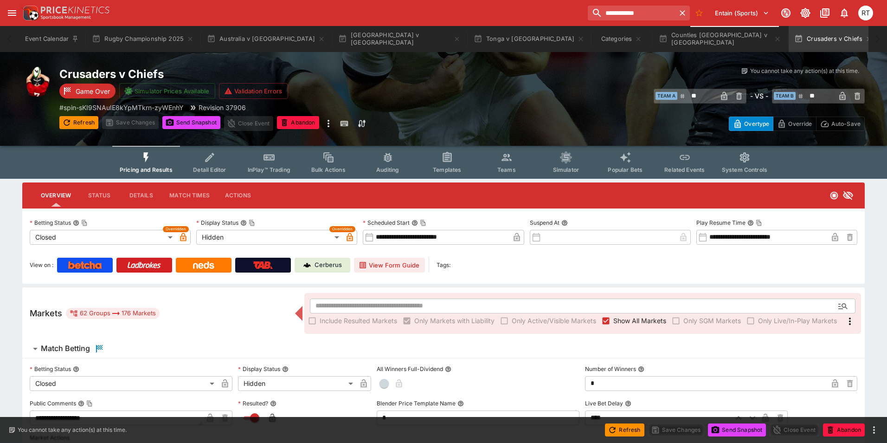
type input "**********"
type input "******"
type input "**********"
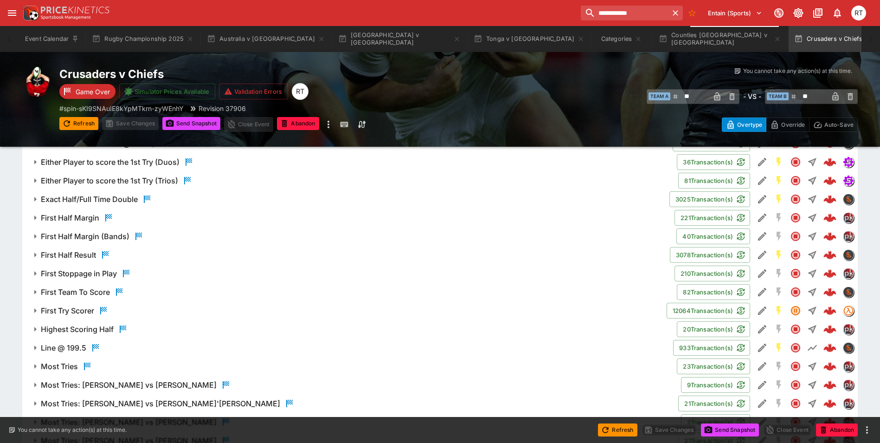
scroll to position [1022, 0]
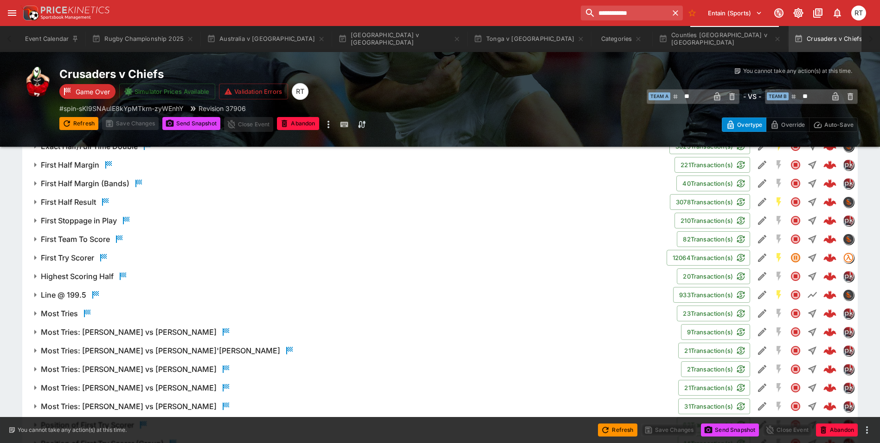
click at [81, 235] on h6 "First Team To Score" at bounding box center [75, 239] width 69 height 10
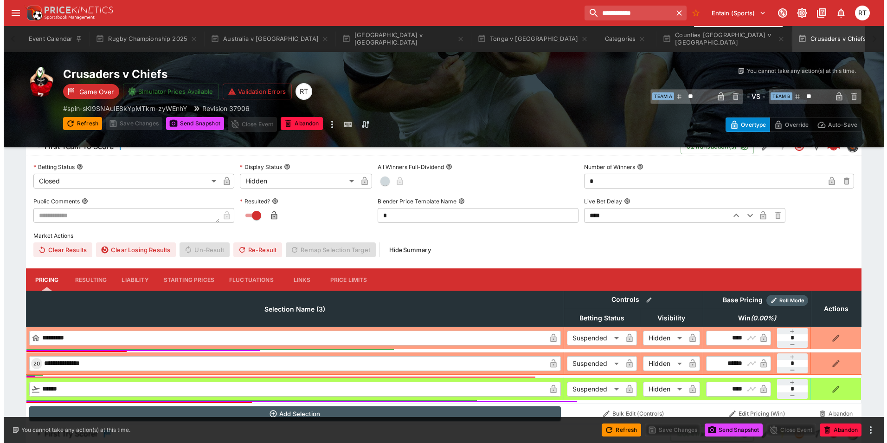
scroll to position [1068, 0]
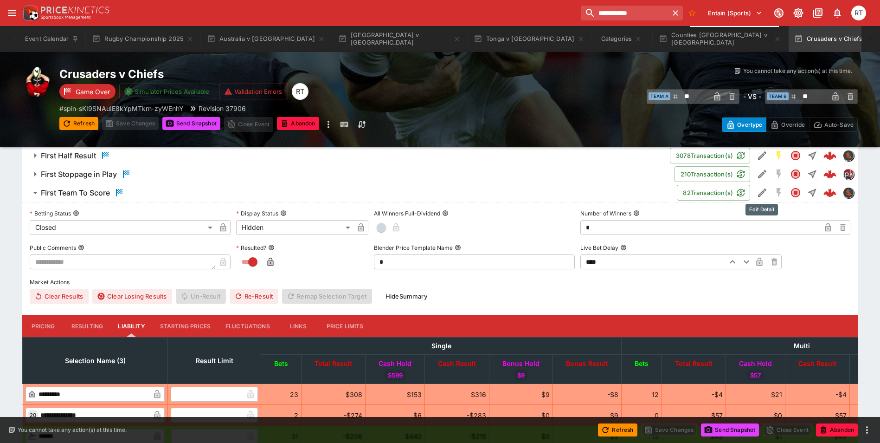
click at [758, 196] on icon "Edit Detail" at bounding box center [762, 192] width 8 height 8
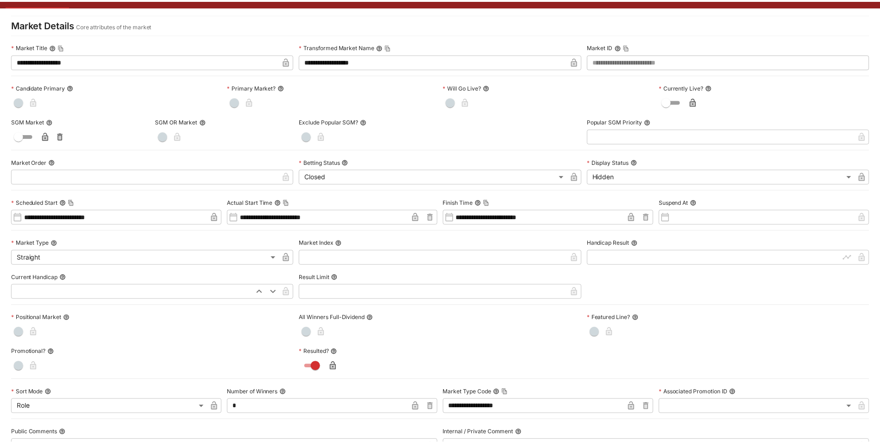
scroll to position [0, 0]
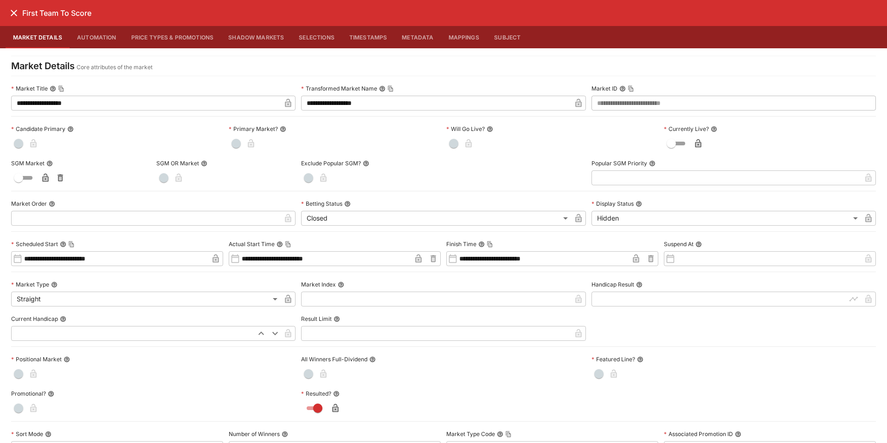
click at [14, 13] on icon "close" at bounding box center [14, 13] width 6 height 6
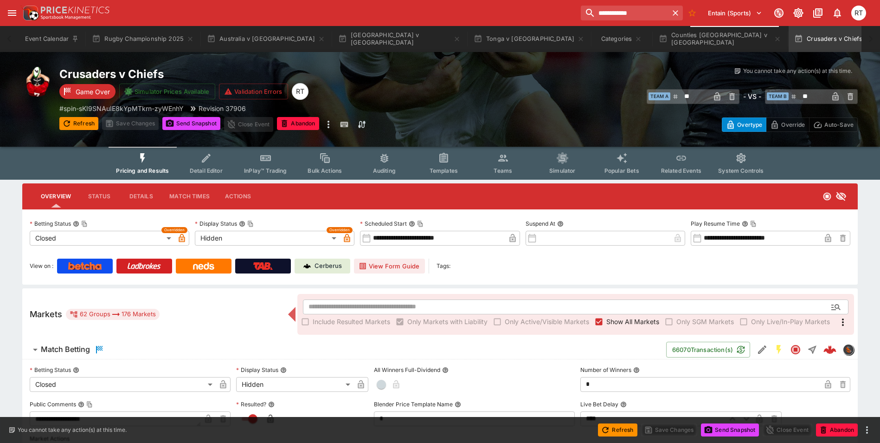
click at [434, 158] on button "Templates" at bounding box center [443, 163] width 59 height 33
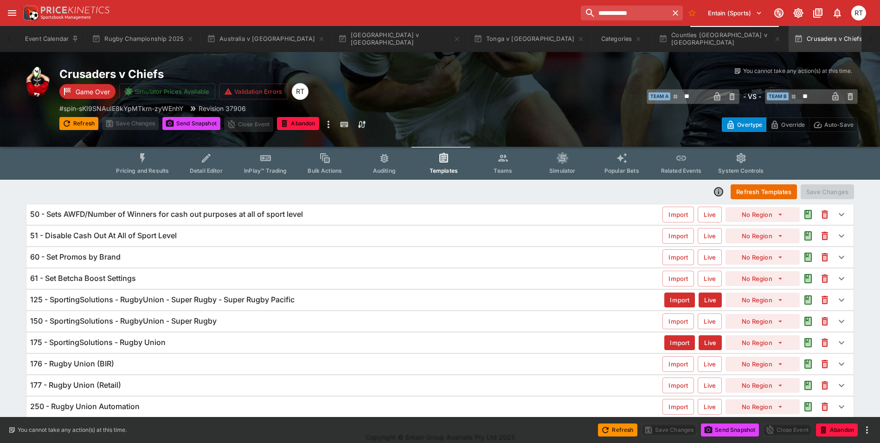
click at [171, 301] on h6 "125 - SportingSolutions - RugbyUnion - Super Rugby - Super Rugby Pacific" at bounding box center [162, 300] width 264 height 10
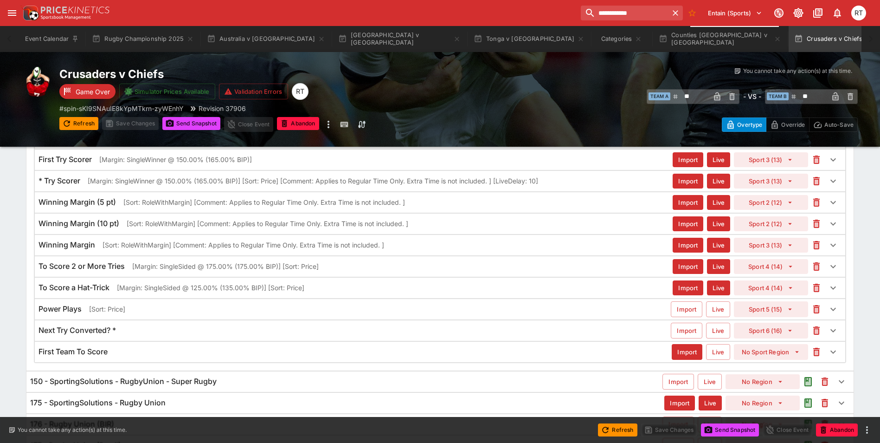
scroll to position [475, 0]
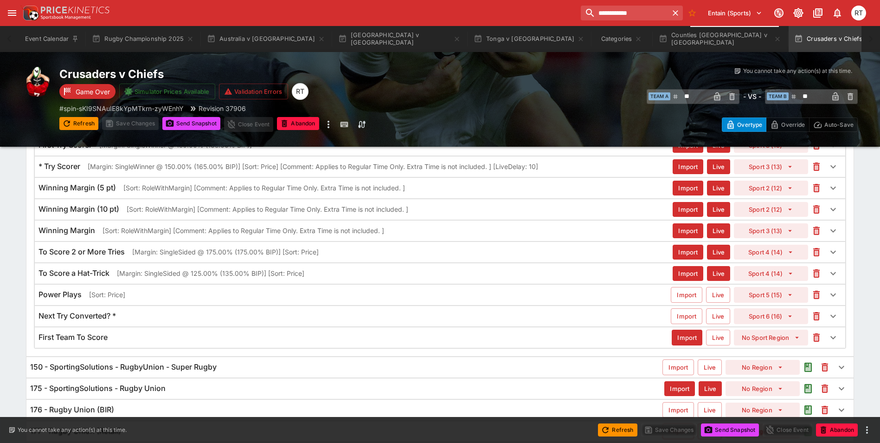
click at [119, 338] on div "First Team To Score" at bounding box center [355, 337] width 633 height 10
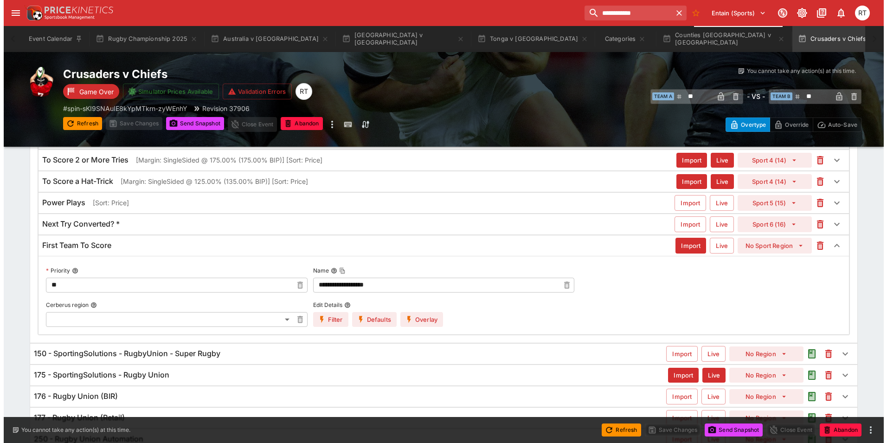
scroll to position [568, 0]
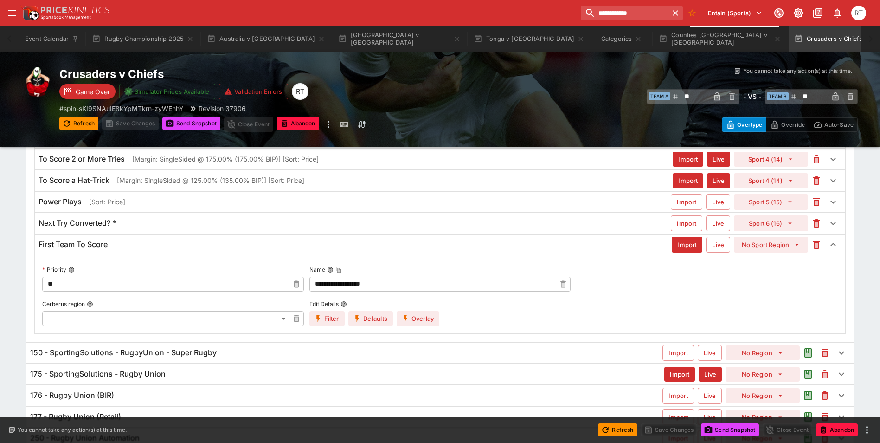
click at [429, 322] on button "Overlay" at bounding box center [418, 318] width 43 height 15
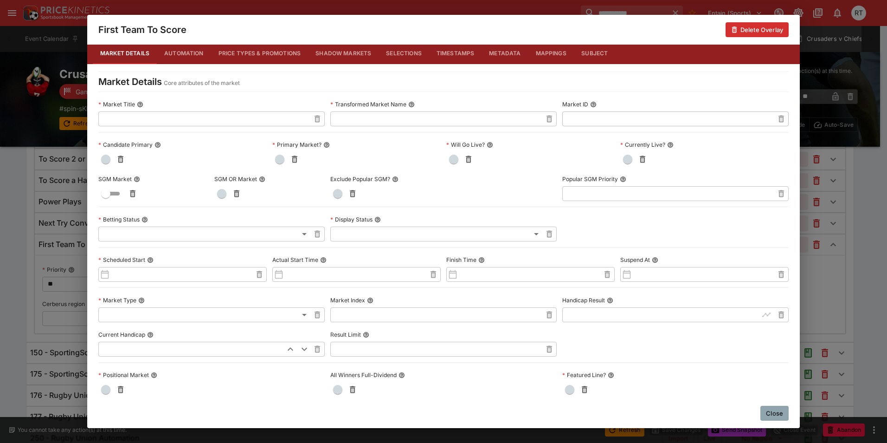
scroll to position [0, 0]
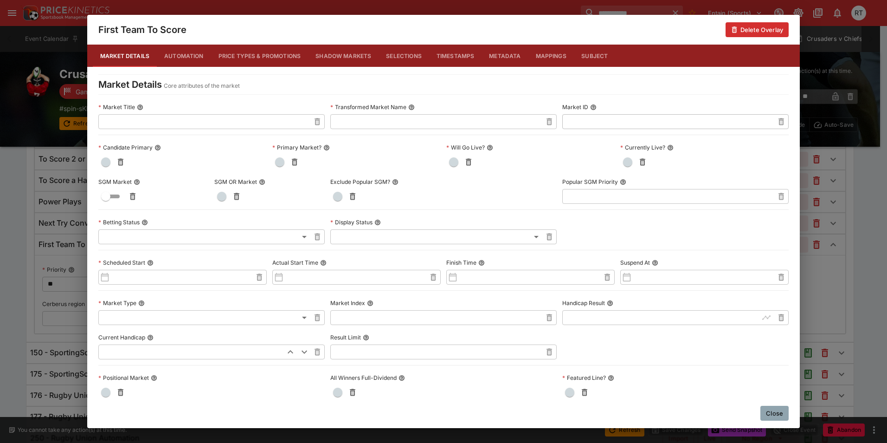
click at [186, 51] on button "Automation" at bounding box center [184, 56] width 54 height 22
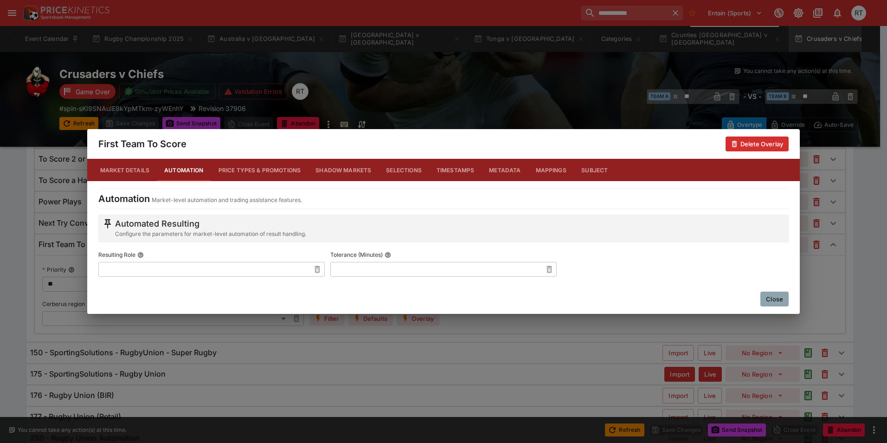
click at [259, 168] on button "Price Types & Promotions" at bounding box center [259, 170] width 97 height 22
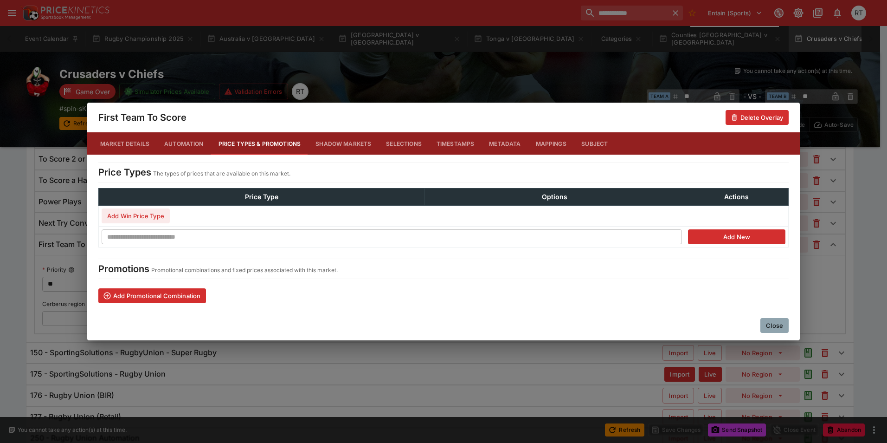
click at [137, 143] on button "Market Details" at bounding box center [125, 143] width 64 height 22
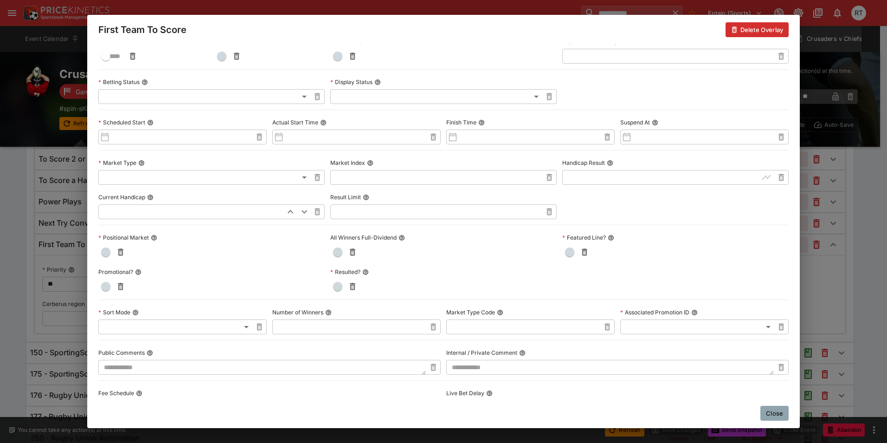
scroll to position [74, 0]
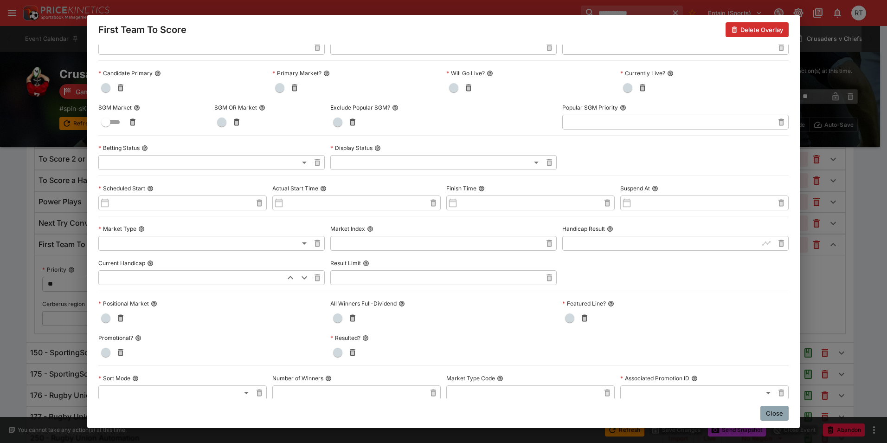
click at [778, 416] on button "Close" at bounding box center [774, 412] width 28 height 15
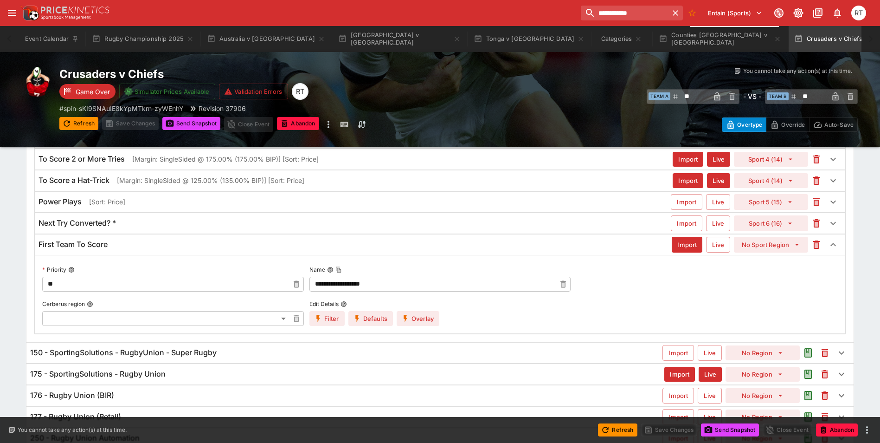
click at [423, 320] on button "Overlay" at bounding box center [418, 318] width 43 height 15
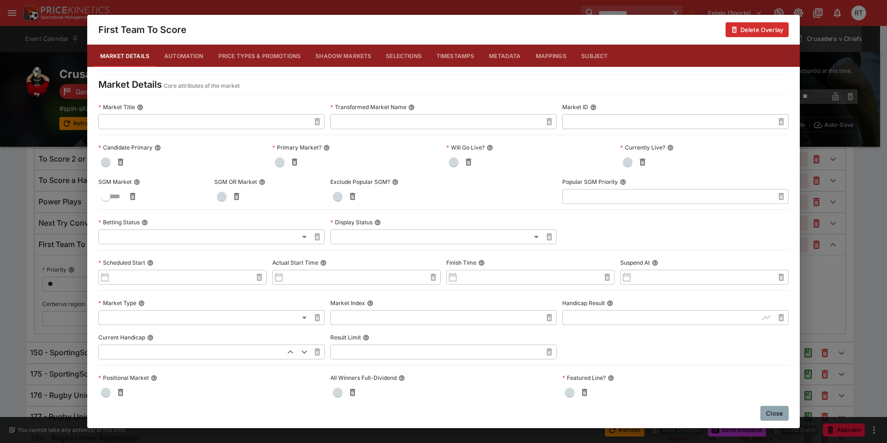
click at [246, 61] on button "Price Types & Promotions" at bounding box center [259, 56] width 97 height 22
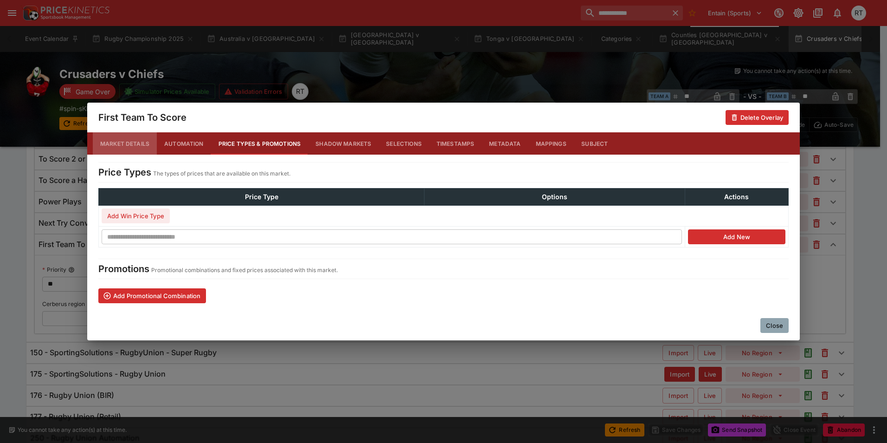
click at [117, 146] on button "Market Details" at bounding box center [125, 143] width 64 height 22
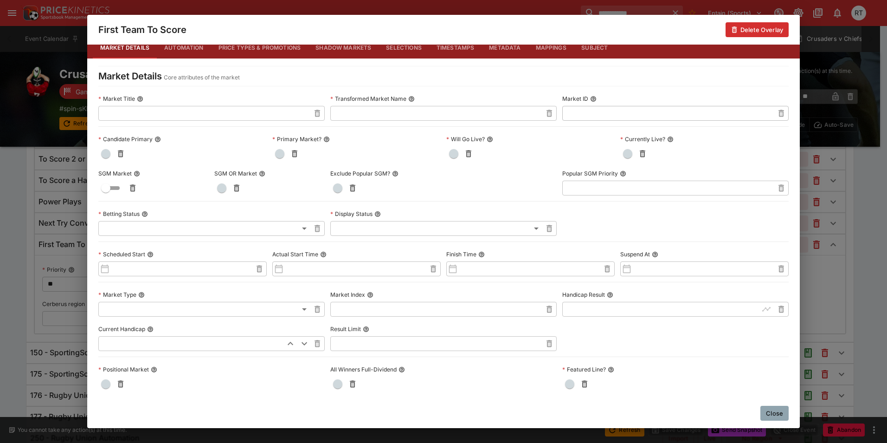
scroll to position [0, 0]
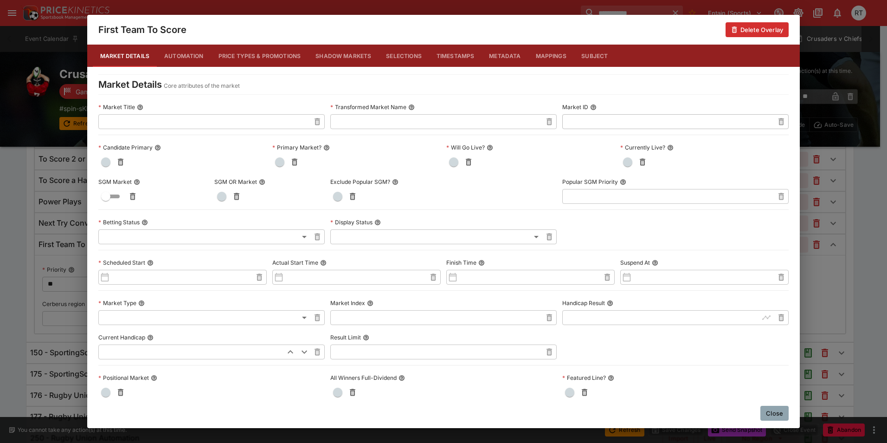
click at [186, 53] on button "Automation" at bounding box center [184, 56] width 54 height 22
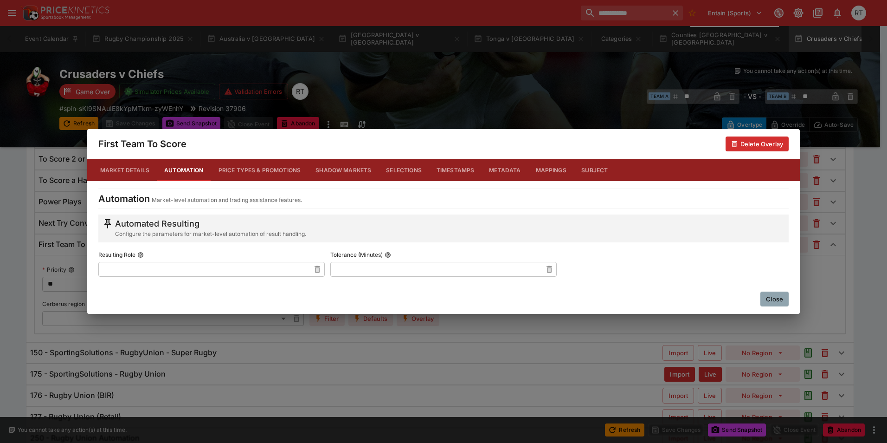
click at [137, 172] on button "Market Details" at bounding box center [125, 170] width 64 height 22
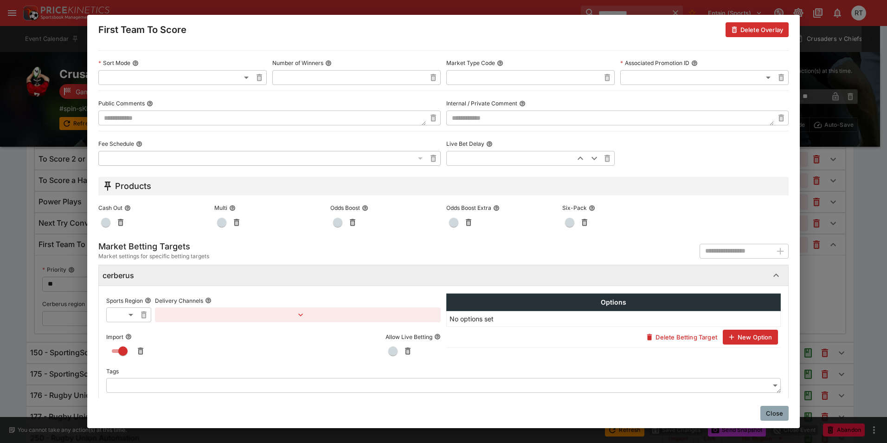
scroll to position [399, 0]
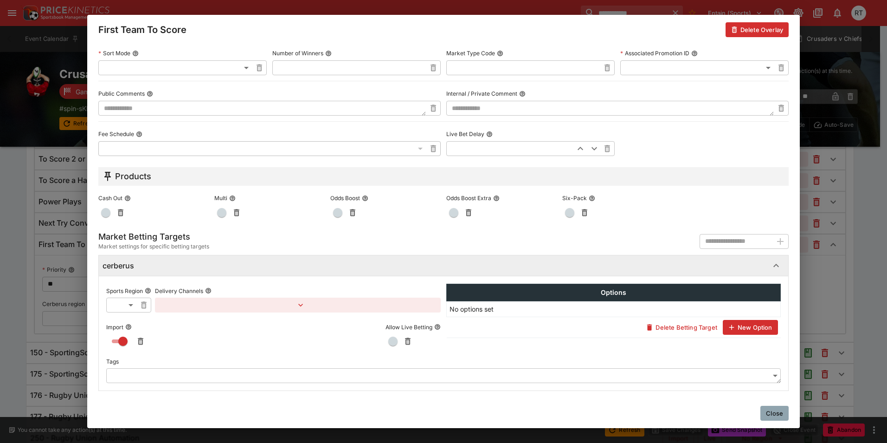
click at [456, 20] on div "First Team To Score [PERSON_NAME]" at bounding box center [443, 30] width 713 height 30
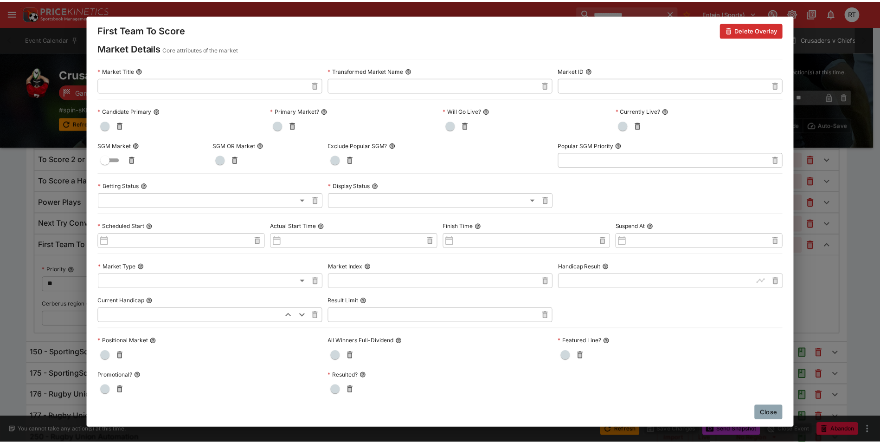
scroll to position [0, 0]
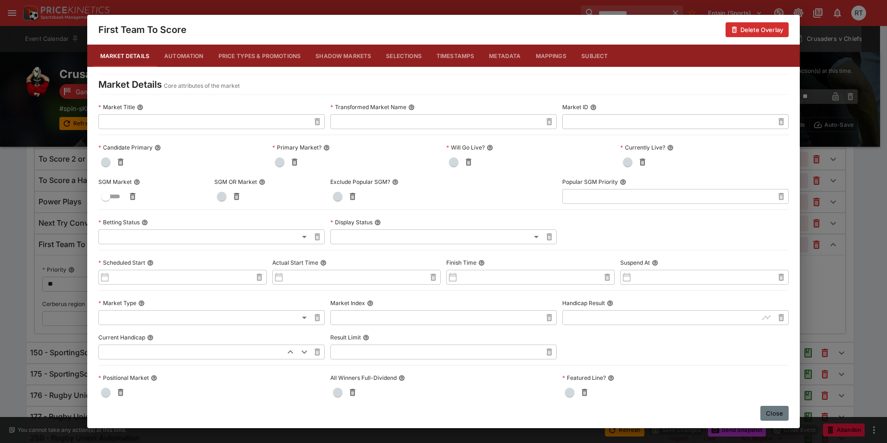
click at [775, 415] on button "Close" at bounding box center [774, 412] width 28 height 15
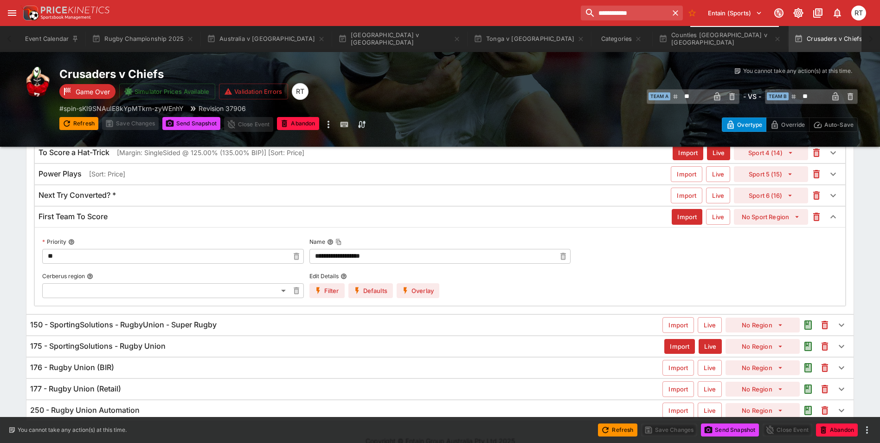
scroll to position [610, 0]
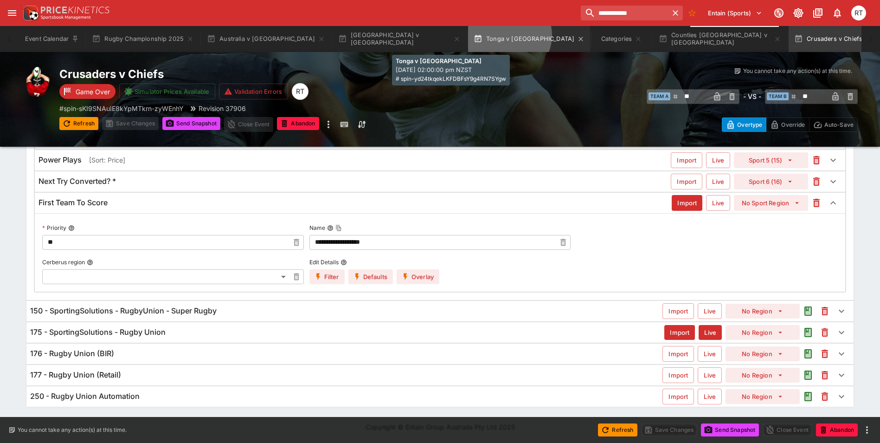
click at [468, 35] on button "Tonga v [GEOGRAPHIC_DATA]" at bounding box center [529, 39] width 122 height 26
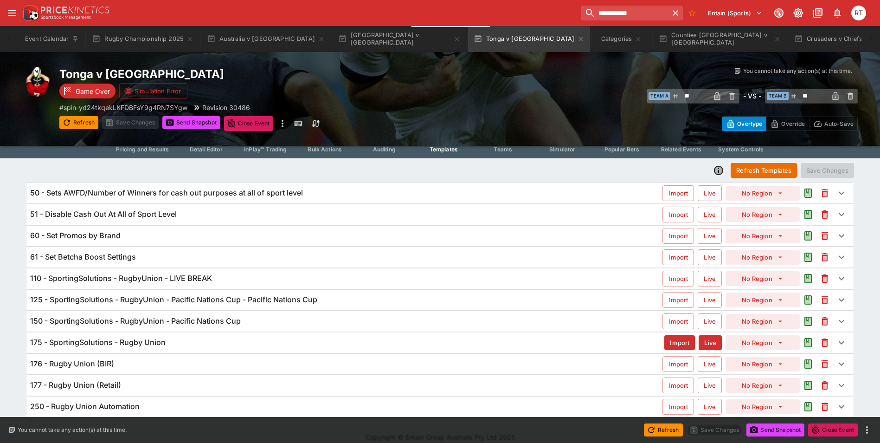
scroll to position [31, 0]
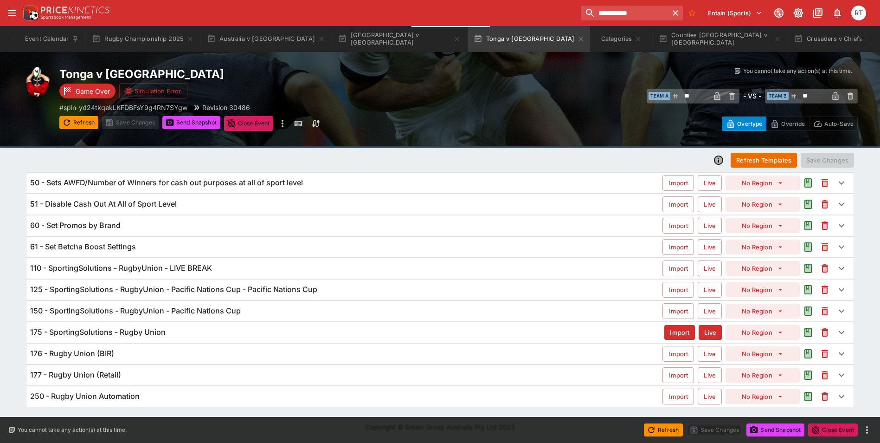
click at [150, 332] on h6 "175 - SportingSolutions - Rugby Union" at bounding box center [97, 332] width 135 height 10
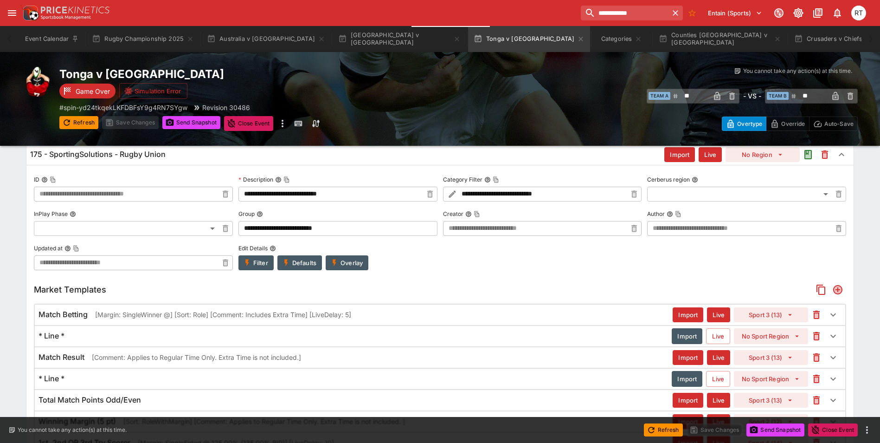
scroll to position [192, 0]
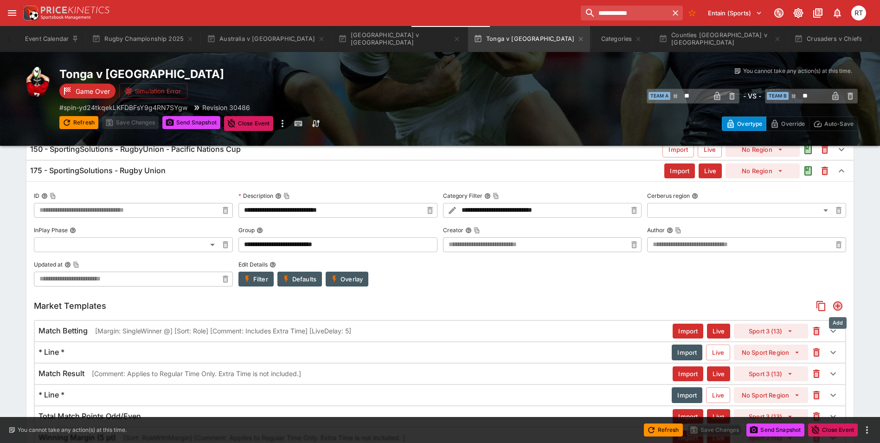
click at [835, 305] on icon "Add" at bounding box center [837, 305] width 7 height 7
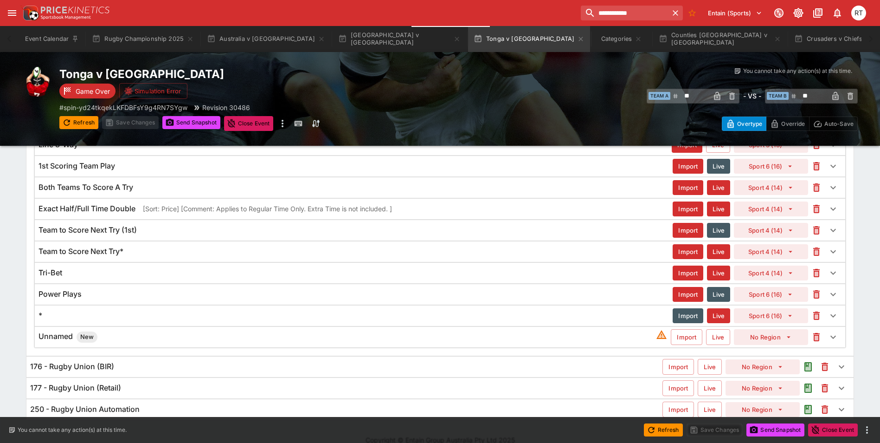
click at [136, 334] on div "Unnamed New" at bounding box center [348, 336] width 618 height 11
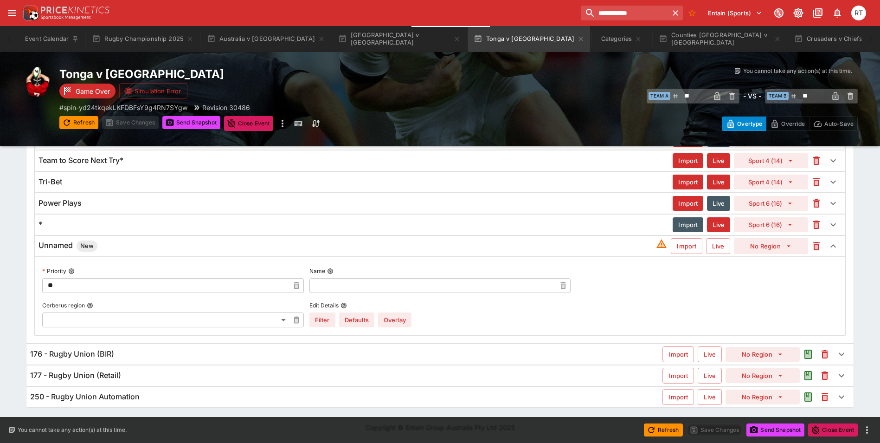
scroll to position [1391, 0]
click at [350, 283] on input "text" at bounding box center [432, 284] width 247 height 15
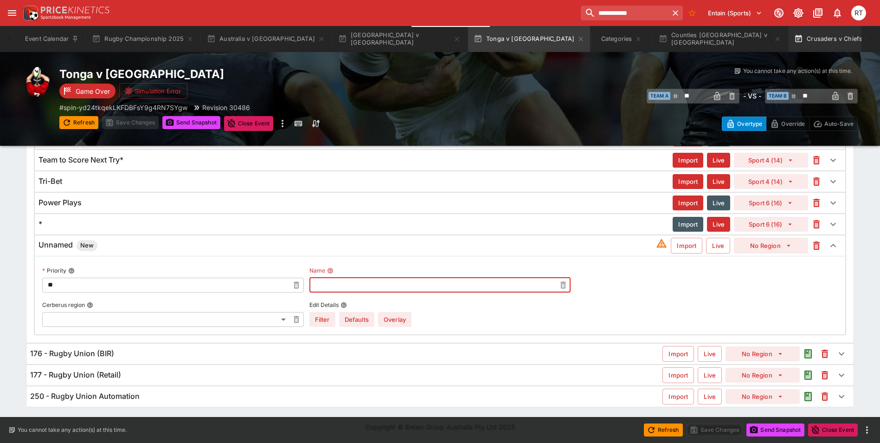
click at [789, 45] on button "Crusaders v Chiefs" at bounding box center [834, 39] width 90 height 26
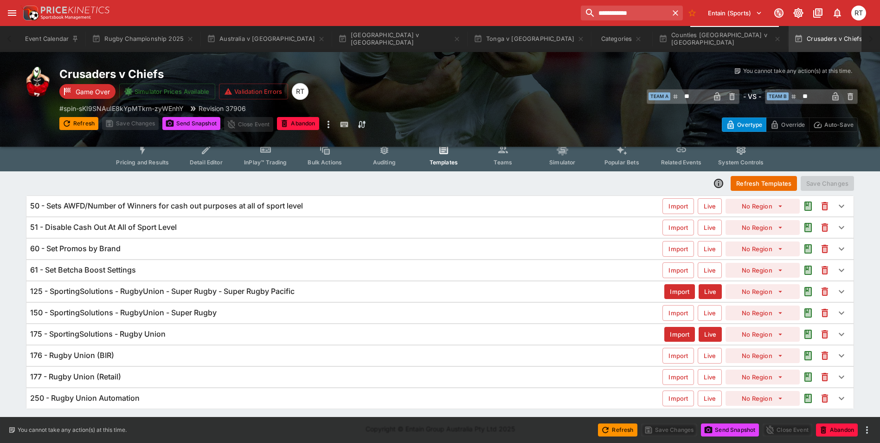
scroll to position [10, 0]
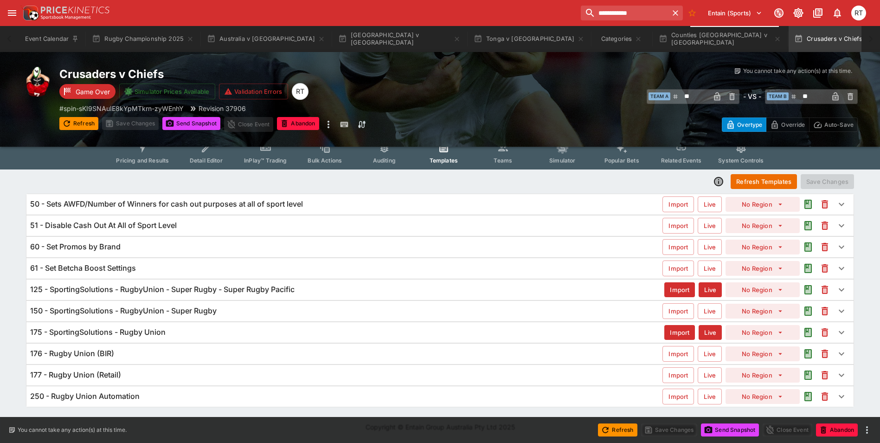
click at [170, 287] on h6 "125 - SportingSolutions - RugbyUnion - Super Rugby - Super Rugby Pacific" at bounding box center [162, 289] width 264 height 10
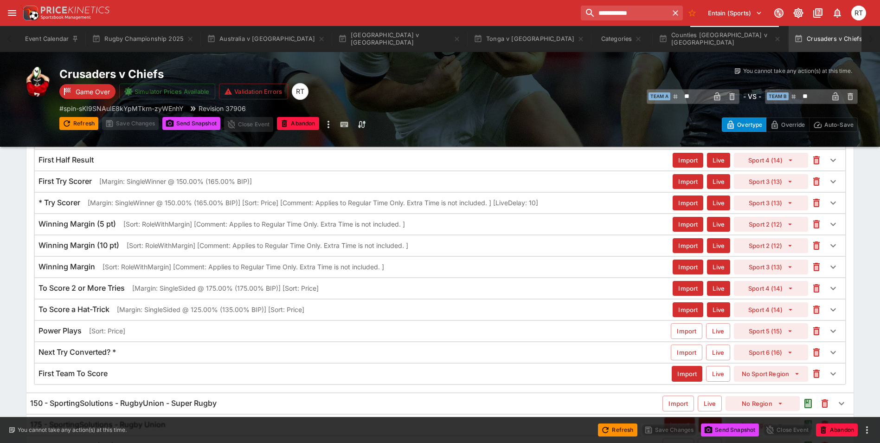
scroll to position [531, 0]
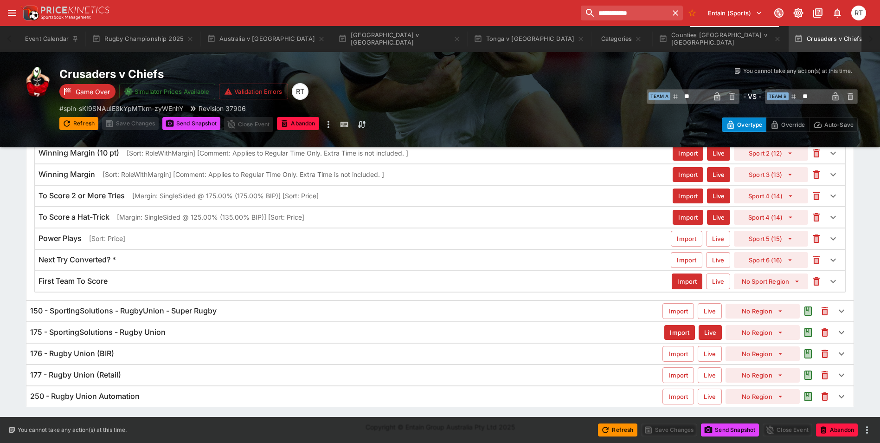
click at [121, 283] on div "First Team To Score" at bounding box center [355, 281] width 633 height 10
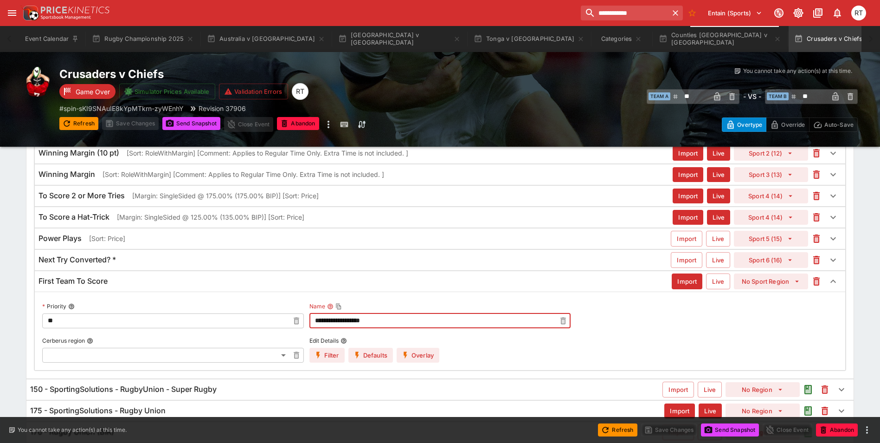
drag, startPoint x: 390, startPoint y: 323, endPoint x: 283, endPoint y: 322, distance: 107.2
click at [283, 322] on div "**********" at bounding box center [440, 330] width 796 height 63
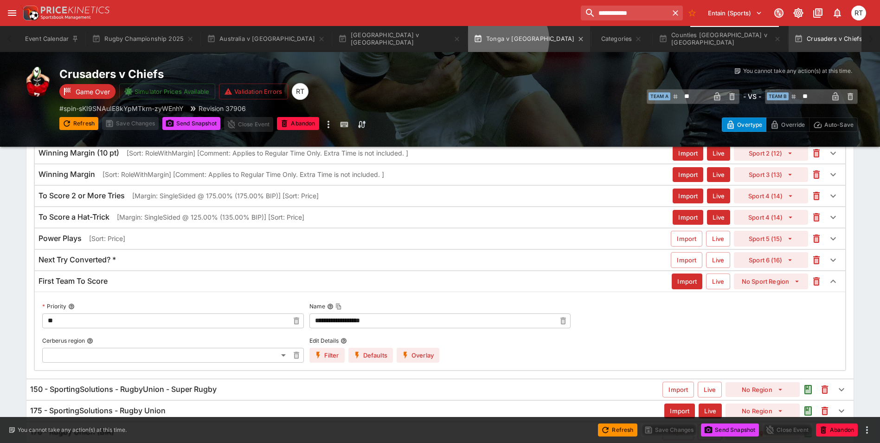
click at [468, 40] on button "Tonga v [GEOGRAPHIC_DATA]" at bounding box center [529, 39] width 122 height 26
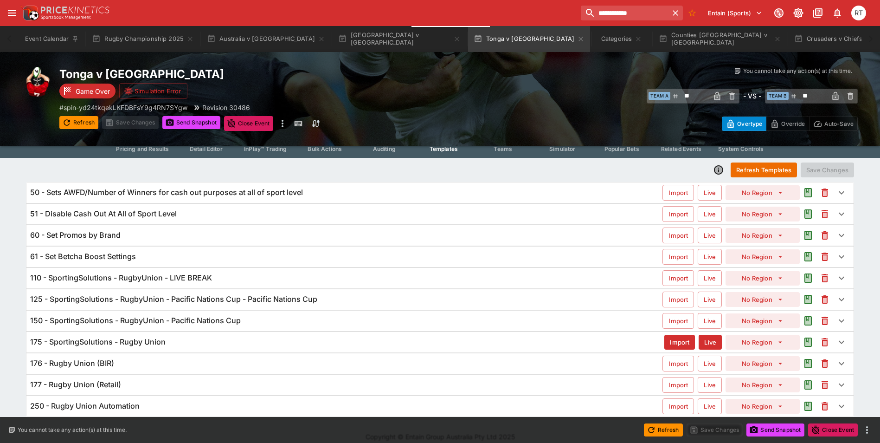
scroll to position [31, 0]
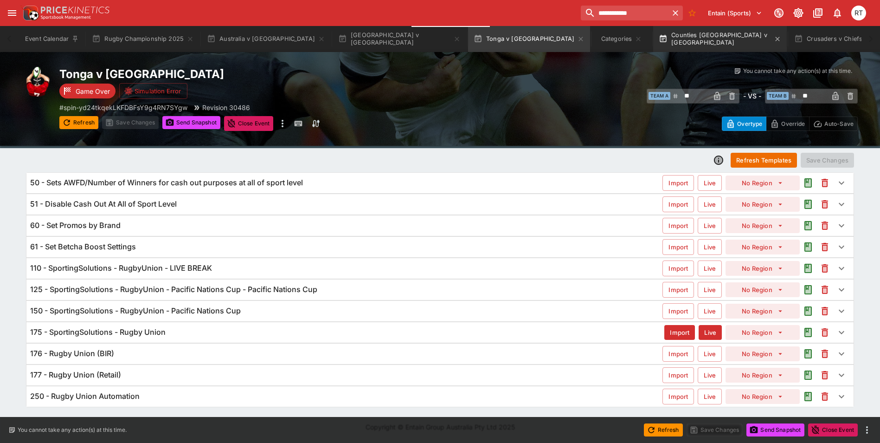
click at [653, 37] on button "Counties [GEOGRAPHIC_DATA] v [GEOGRAPHIC_DATA]" at bounding box center [720, 39] width 134 height 26
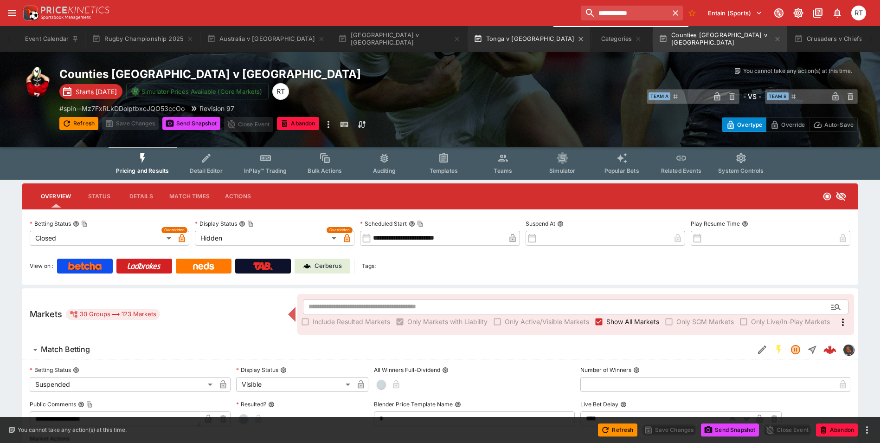
click at [468, 40] on button "Tonga v [GEOGRAPHIC_DATA]" at bounding box center [529, 39] width 122 height 26
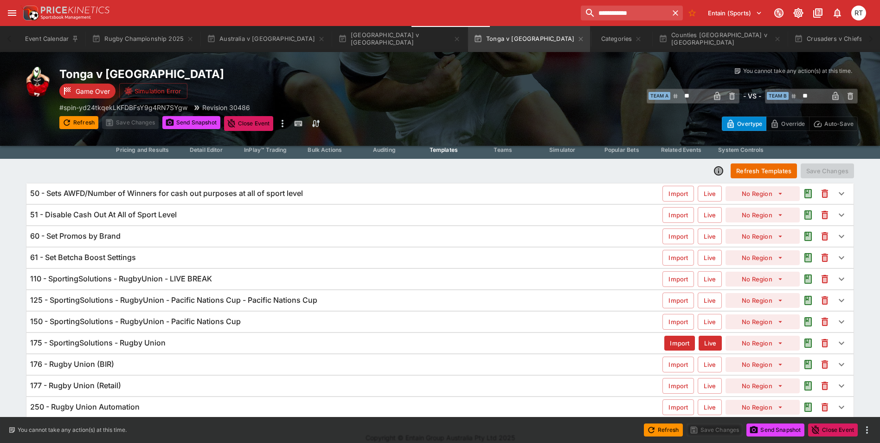
scroll to position [31, 0]
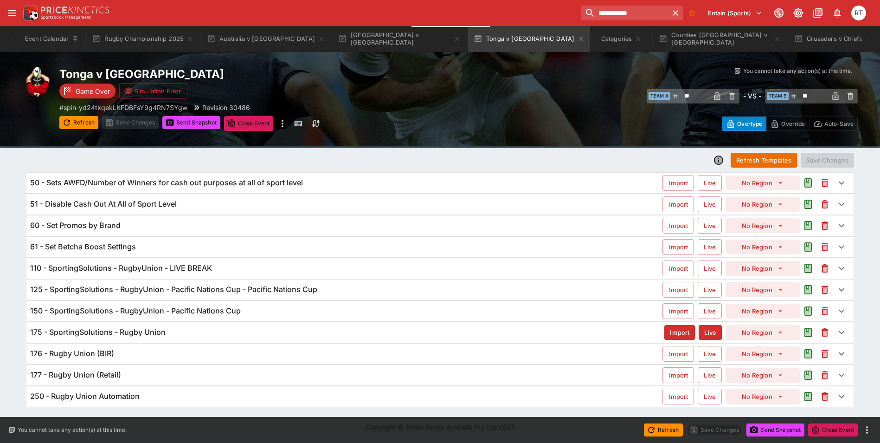
click at [174, 329] on div "175 - SportingSolutions - Rugby Union" at bounding box center [347, 332] width 634 height 10
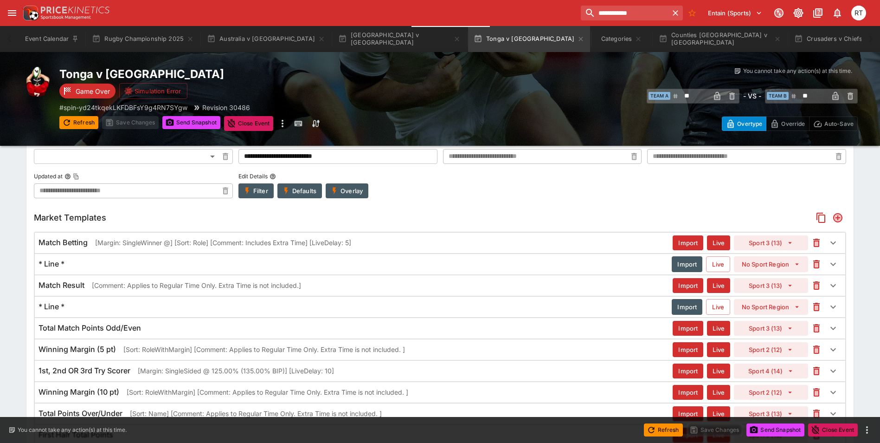
scroll to position [270, 0]
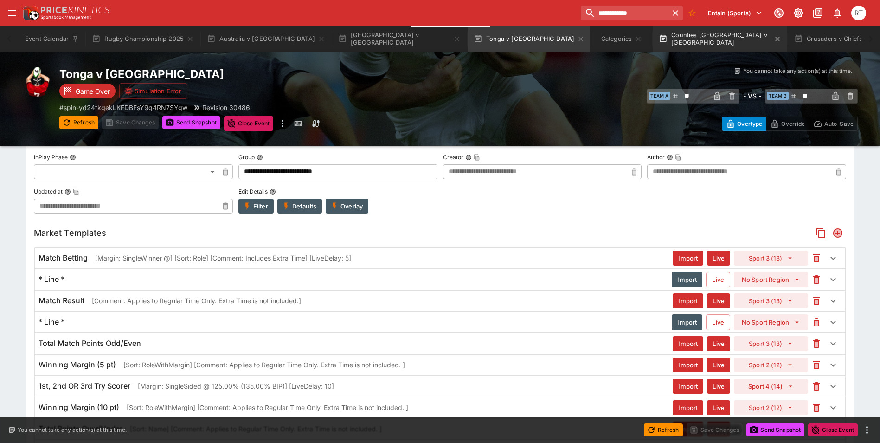
click at [653, 38] on button "Counties [GEOGRAPHIC_DATA] v [GEOGRAPHIC_DATA]" at bounding box center [720, 39] width 134 height 26
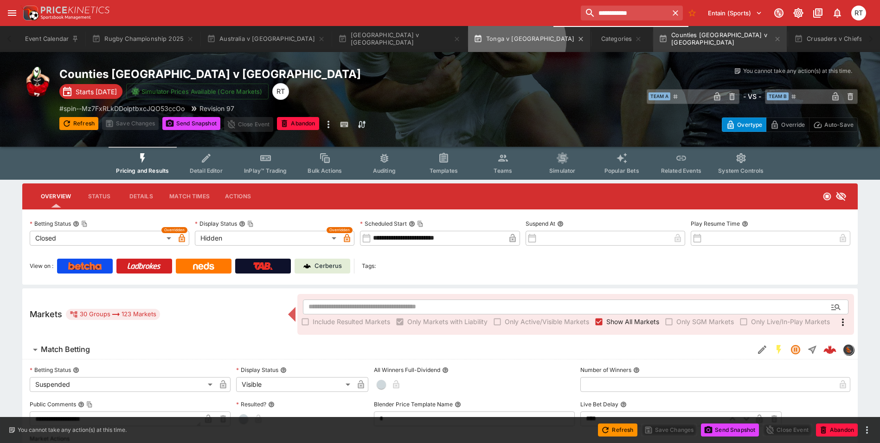
click at [468, 41] on button "Tonga v [GEOGRAPHIC_DATA]" at bounding box center [529, 39] width 122 height 26
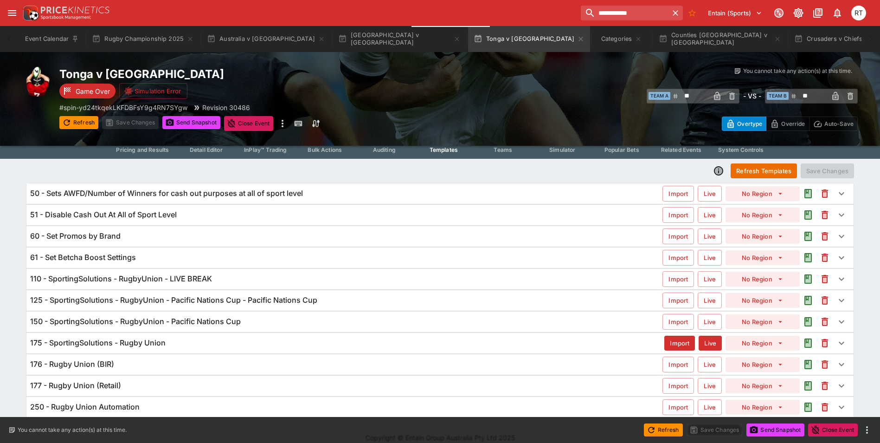
scroll to position [31, 0]
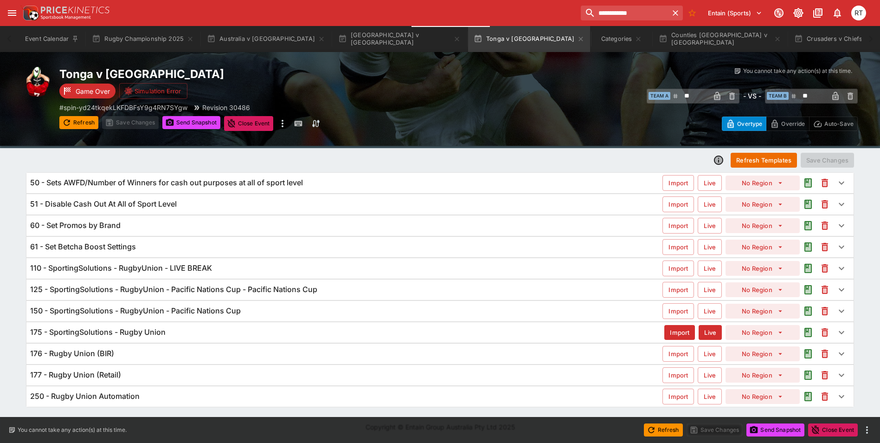
click at [142, 330] on h6 "175 - SportingSolutions - Rugby Union" at bounding box center [97, 332] width 135 height 10
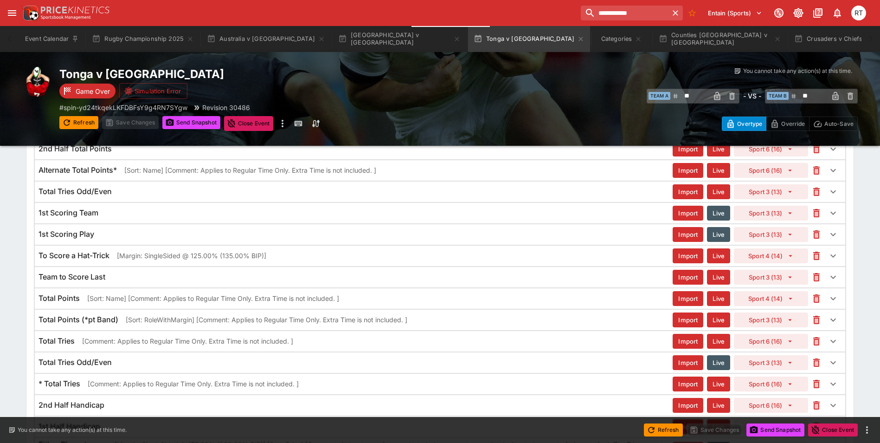
scroll to position [560, 0]
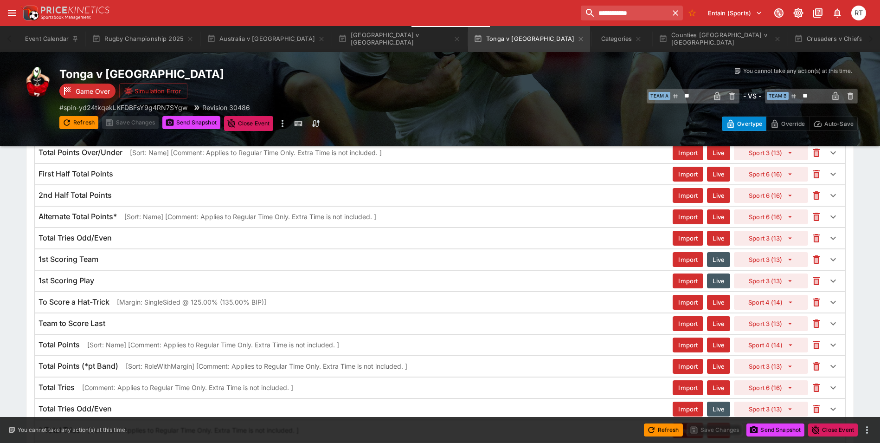
click at [97, 258] on h6 "1st Scoring Team" at bounding box center [69, 259] width 60 height 10
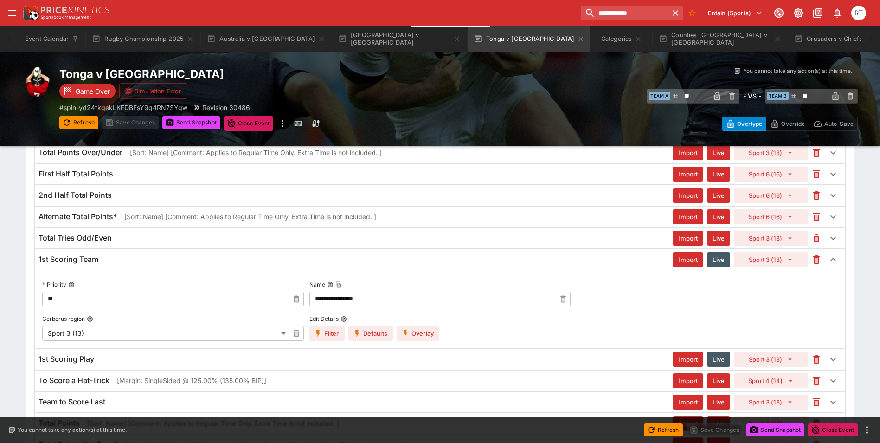
click at [97, 258] on h6 "1st Scoring Team" at bounding box center [69, 259] width 60 height 10
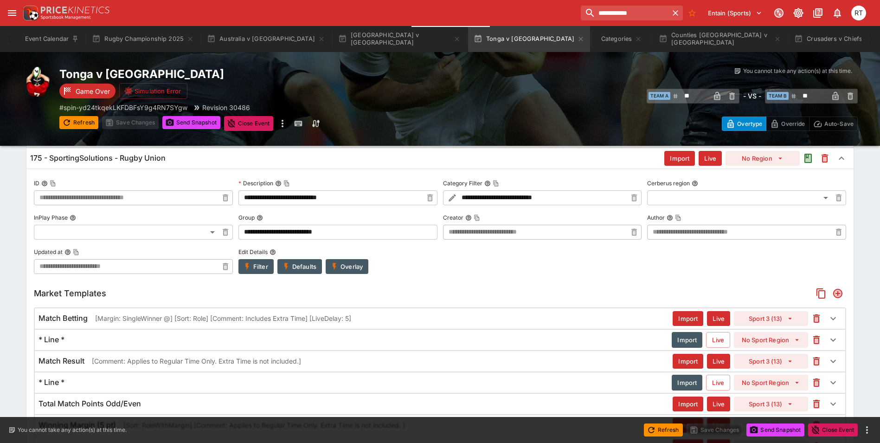
scroll to position [189, 0]
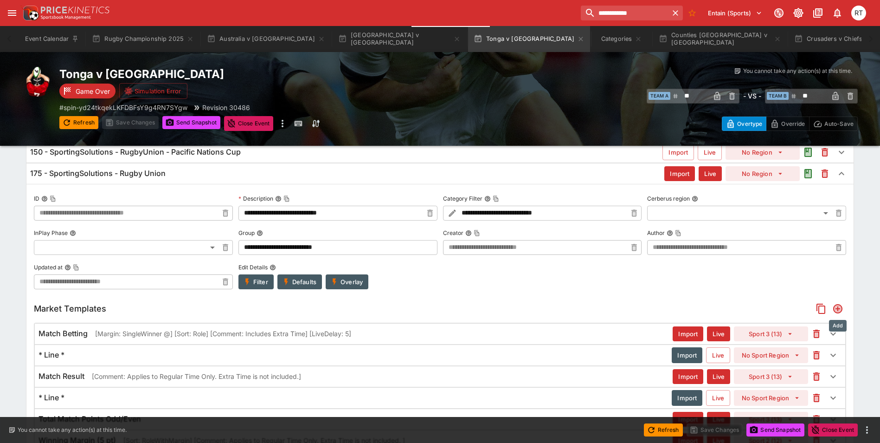
click at [838, 309] on icon "Add" at bounding box center [837, 308] width 9 height 9
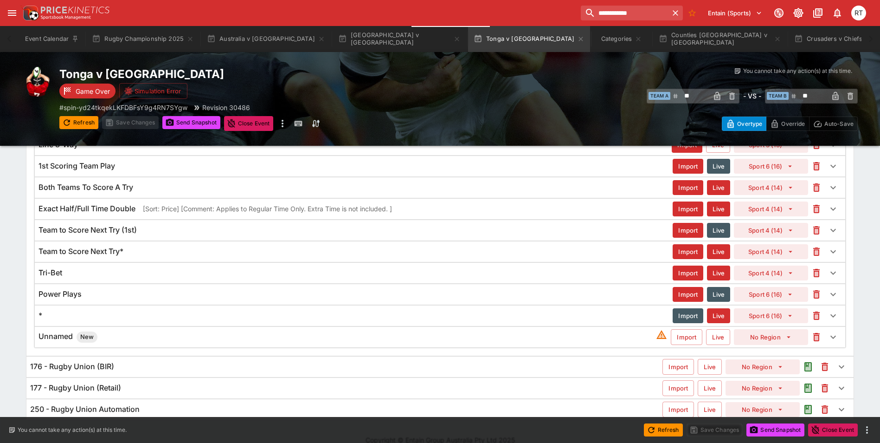
click at [110, 341] on div "Unnamed New" at bounding box center [348, 336] width 618 height 11
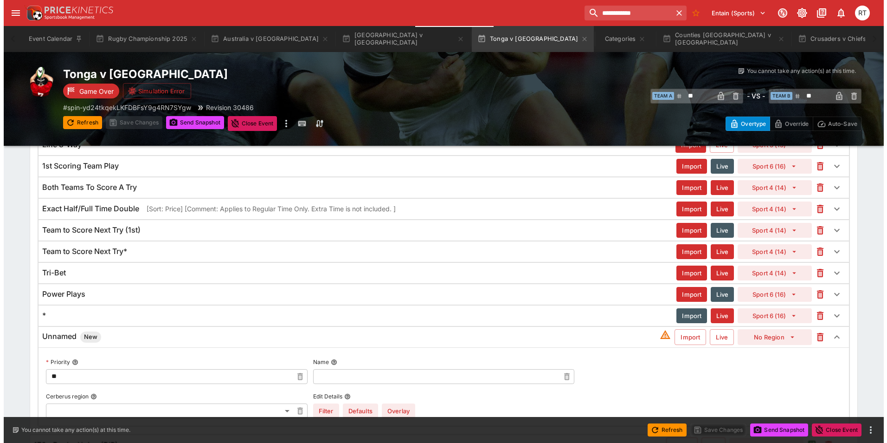
scroll to position [1391, 0]
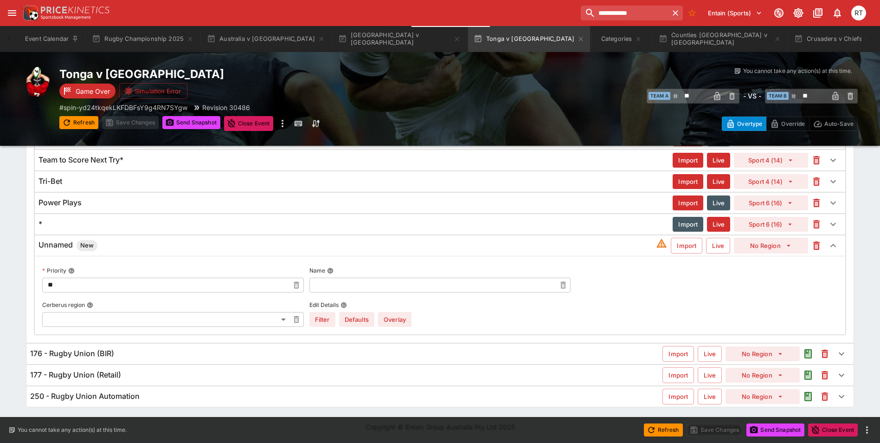
click at [329, 285] on input "text" at bounding box center [432, 284] width 247 height 15
paste input "**********"
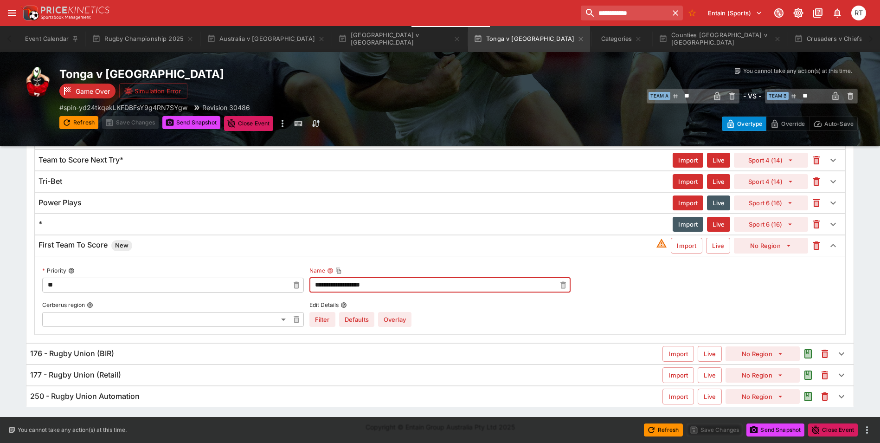
type input "**********"
click at [401, 321] on button "Overlay" at bounding box center [394, 319] width 33 height 15
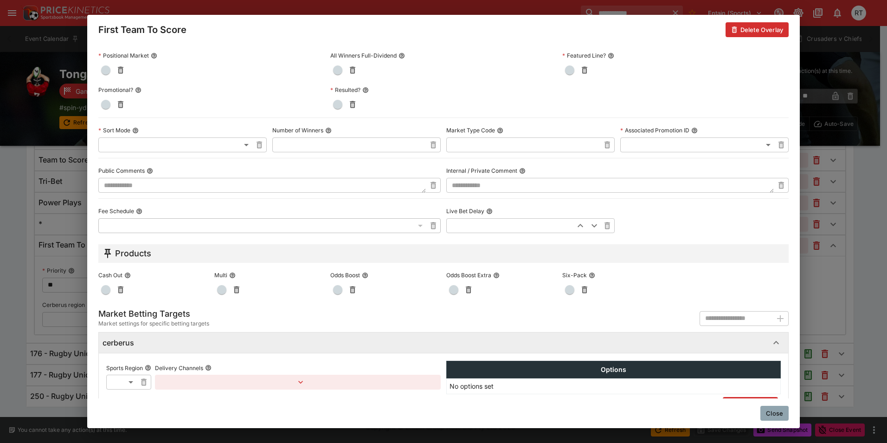
scroll to position [399, 0]
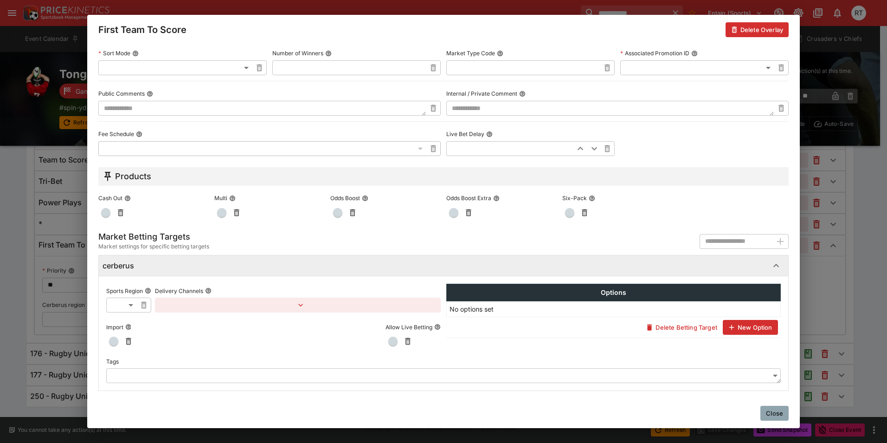
click at [117, 341] on span "button" at bounding box center [113, 340] width 9 height 9
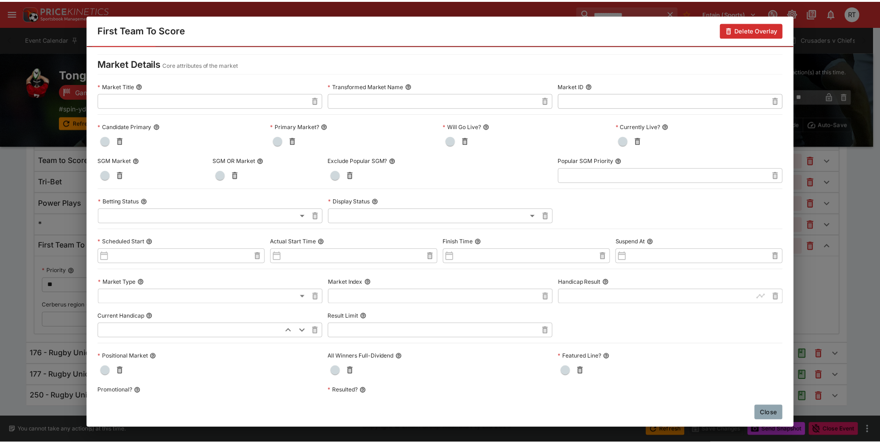
scroll to position [0, 0]
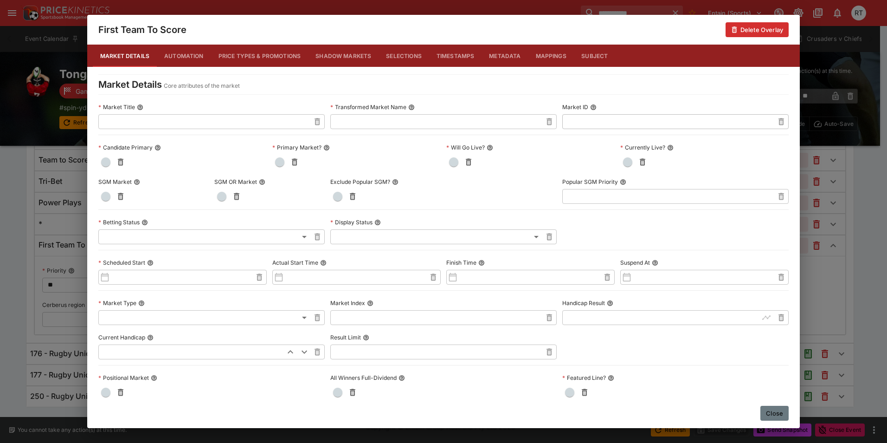
click at [776, 411] on button "Close" at bounding box center [774, 412] width 28 height 15
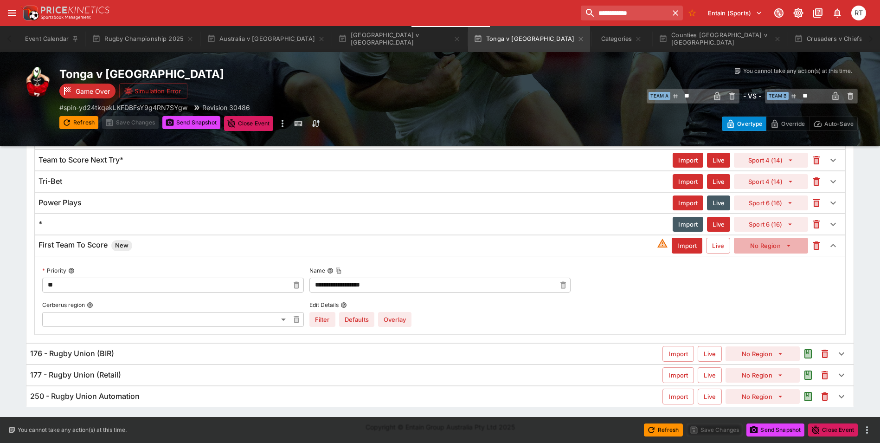
click at [785, 246] on icon "button" at bounding box center [789, 245] width 8 height 8
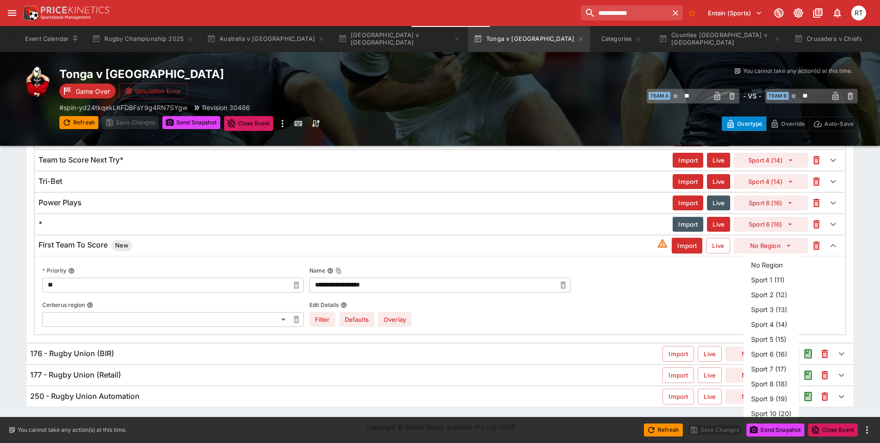
click at [775, 354] on li "Sport 6 (16)" at bounding box center [771, 353] width 55 height 15
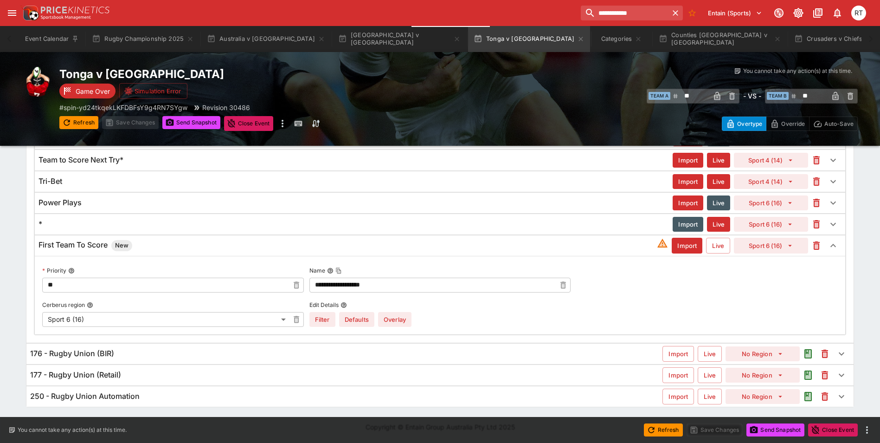
type input "**"
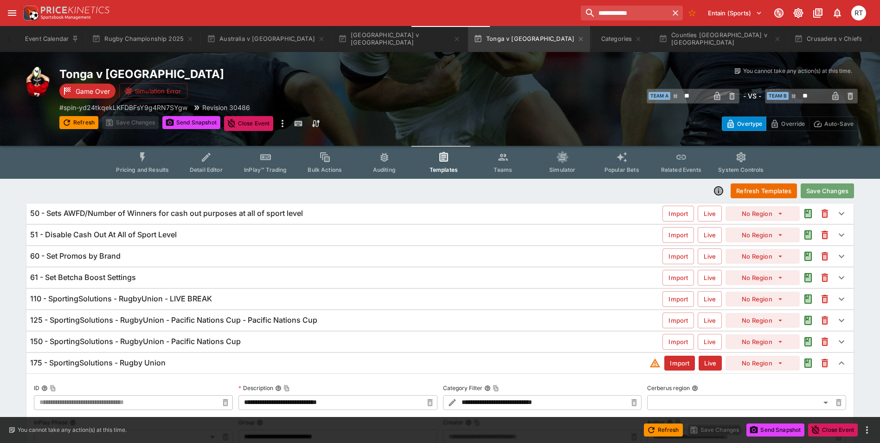
click at [827, 192] on button "Save Changes" at bounding box center [827, 190] width 53 height 15
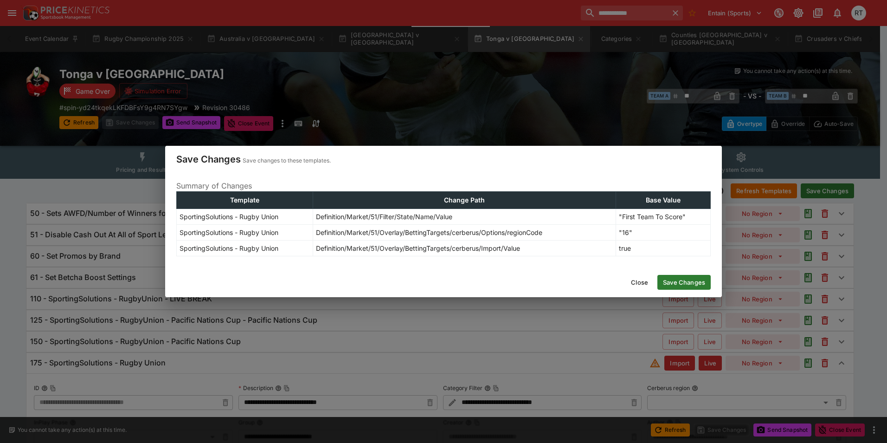
click at [679, 283] on button "Save Changes" at bounding box center [683, 282] width 53 height 15
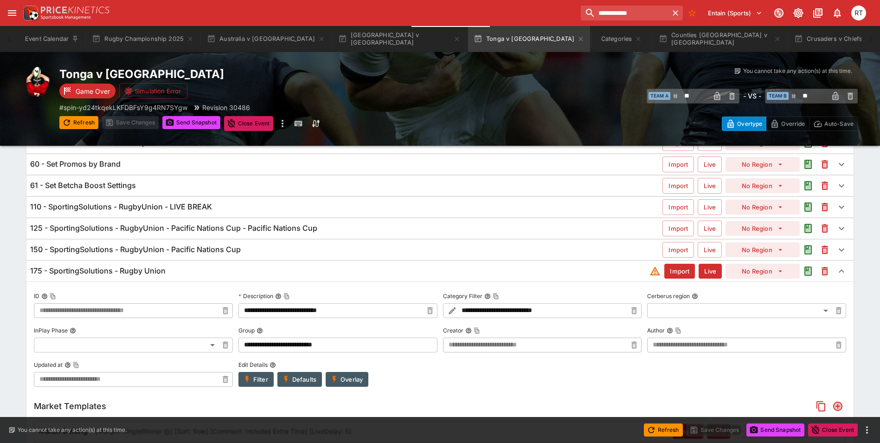
scroll to position [93, 0]
type input "**********"
type input "*"
click at [196, 274] on div "175 - SportingSolutions - Rugby Union" at bounding box center [347, 270] width 634 height 10
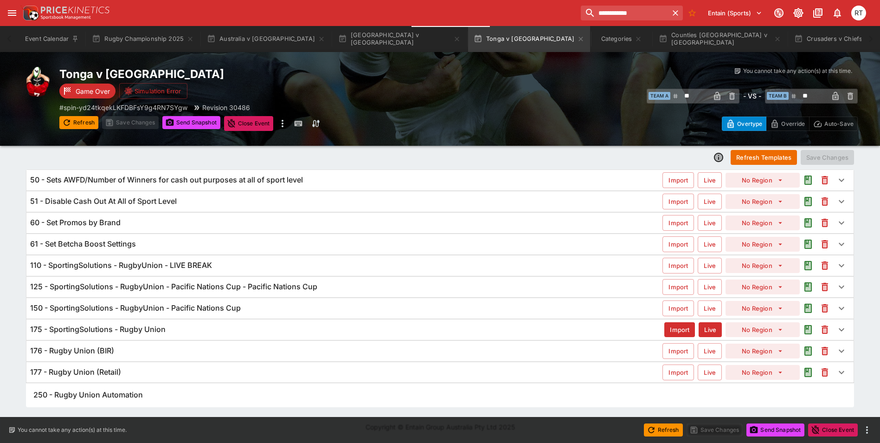
scroll to position [31, 0]
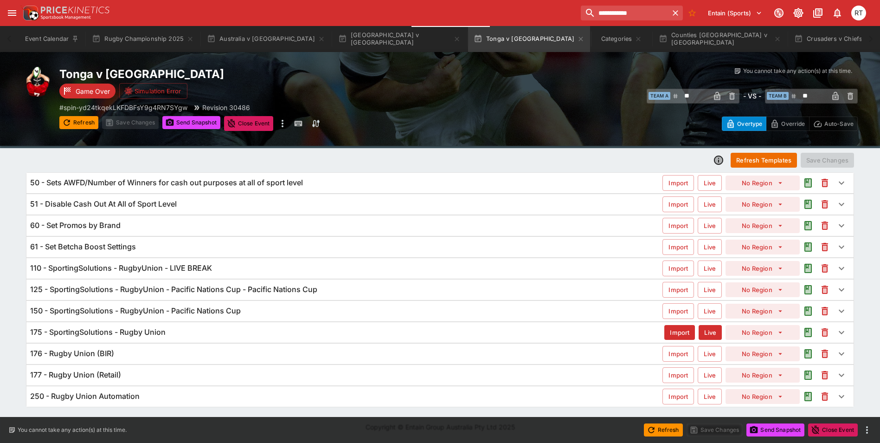
click at [154, 331] on h6 "175 - SportingSolutions - Rugby Union" at bounding box center [97, 332] width 135 height 10
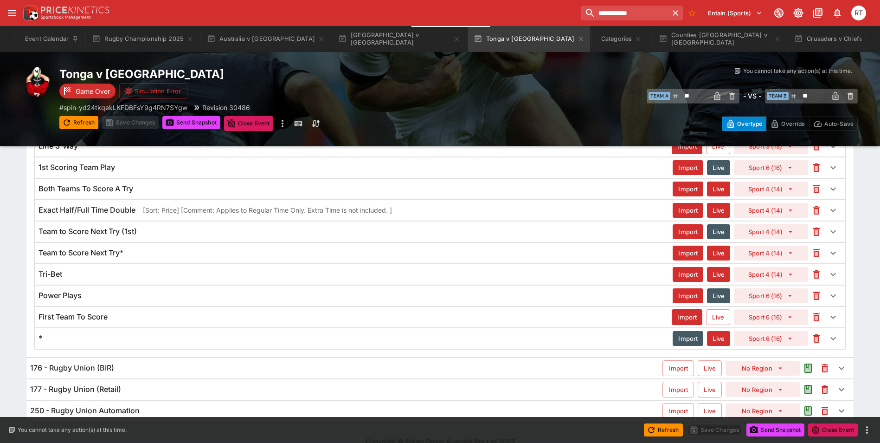
scroll to position [1313, 0]
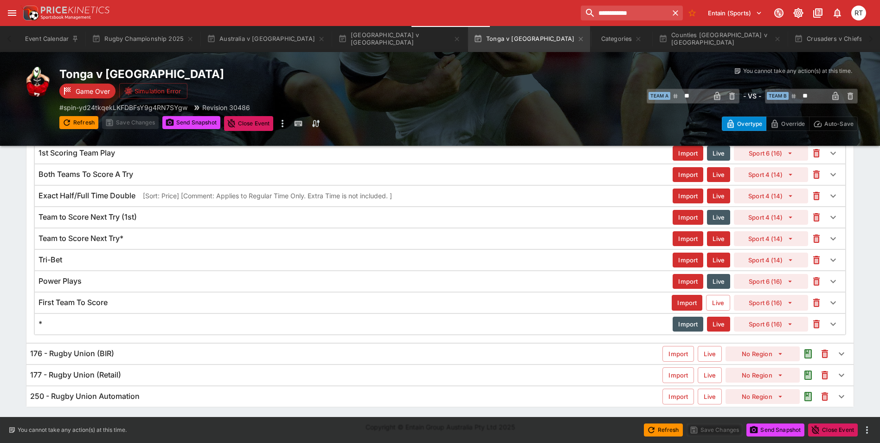
click at [120, 303] on div "First Team To Score" at bounding box center [355, 302] width 633 height 10
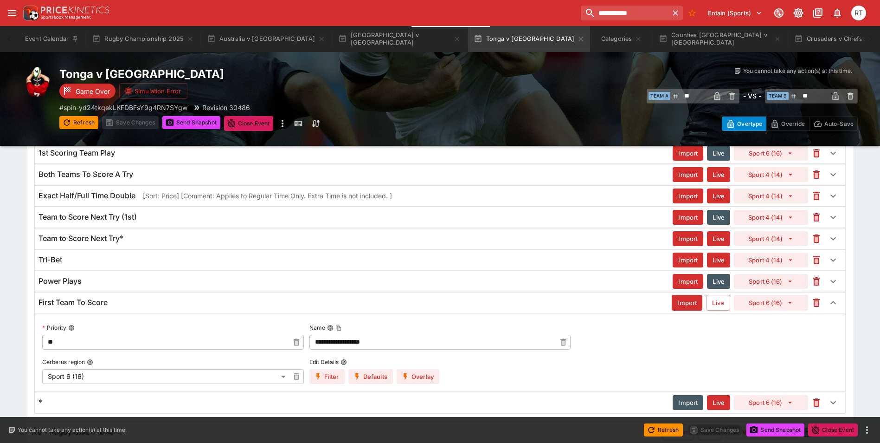
click at [120, 303] on div "First Team To Score" at bounding box center [355, 302] width 633 height 10
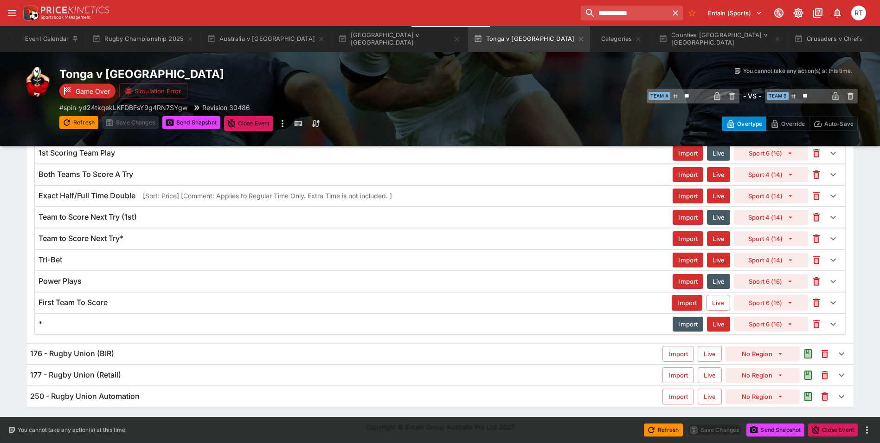
click at [120, 303] on div "First Team To Score" at bounding box center [355, 302] width 633 height 10
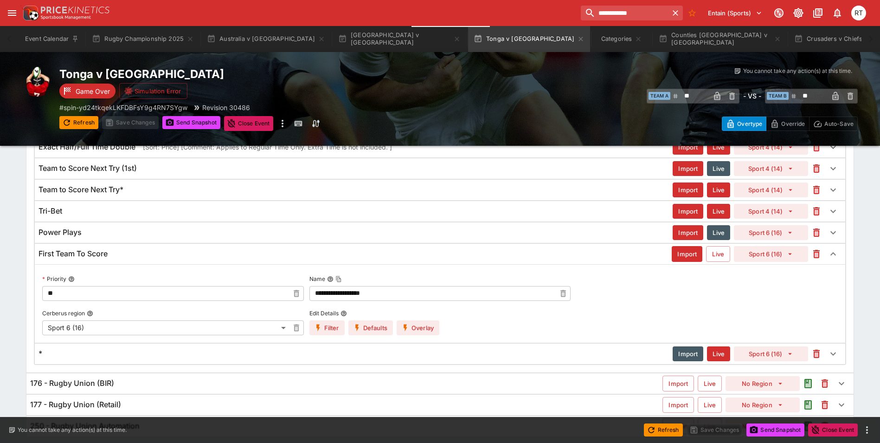
scroll to position [1345, 0]
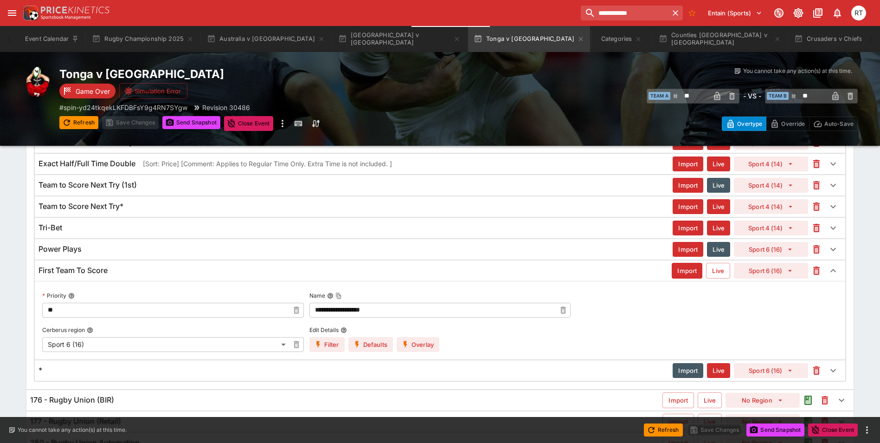
click at [117, 272] on div "First Team To Score" at bounding box center [355, 270] width 633 height 10
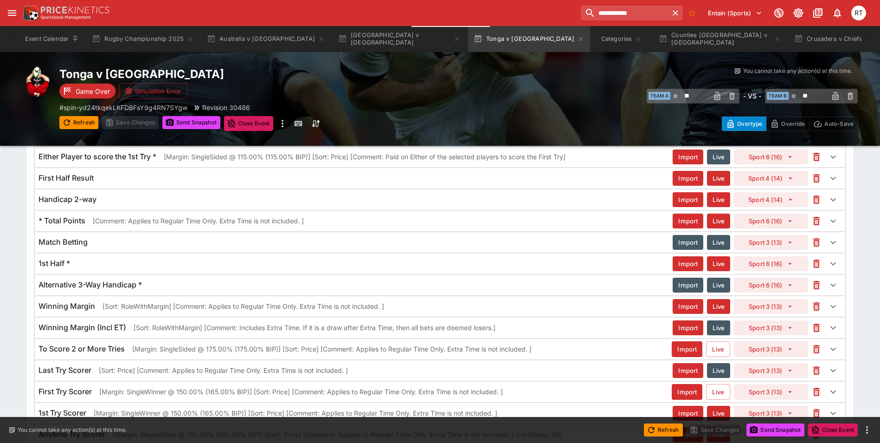
scroll to position [961, 0]
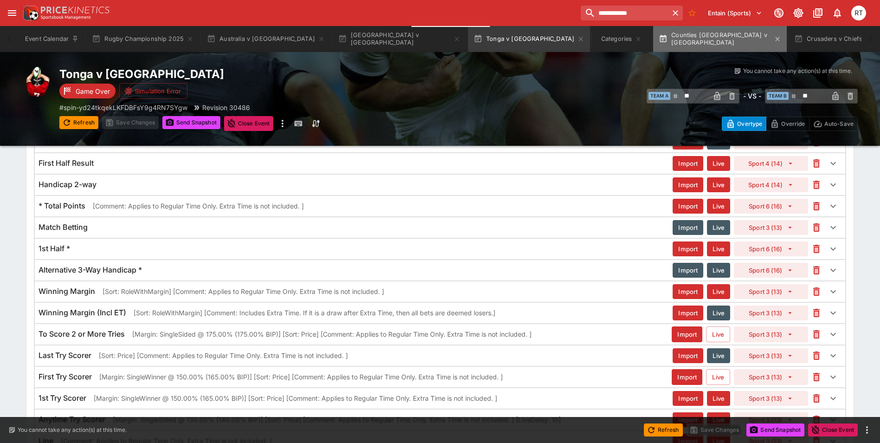
click at [653, 37] on button "Counties [GEOGRAPHIC_DATA] v [GEOGRAPHIC_DATA]" at bounding box center [720, 39] width 134 height 26
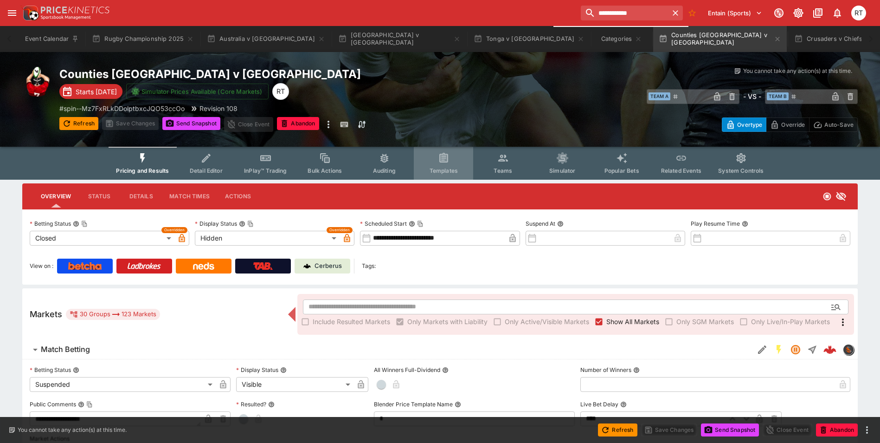
click at [446, 164] on icon "Event type filters" at bounding box center [444, 158] width 12 height 12
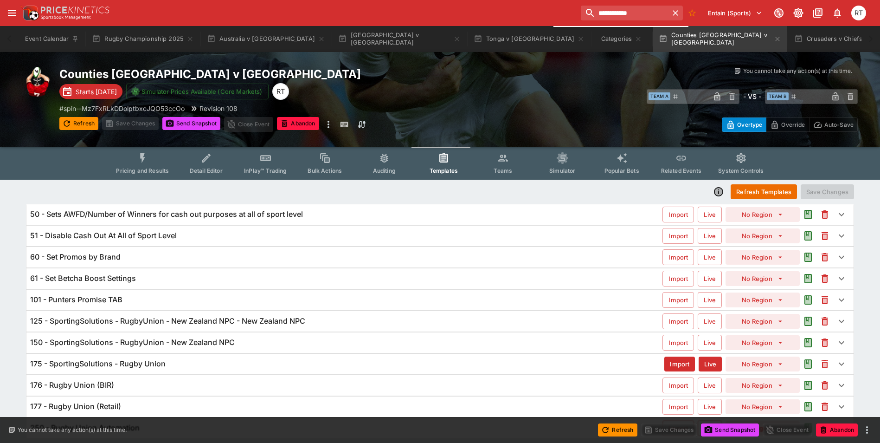
click at [191, 321] on h6 "125 - SportingSolutions - RugbyUnion - New Zealand NPC - New Zealand NPC" at bounding box center [167, 321] width 275 height 10
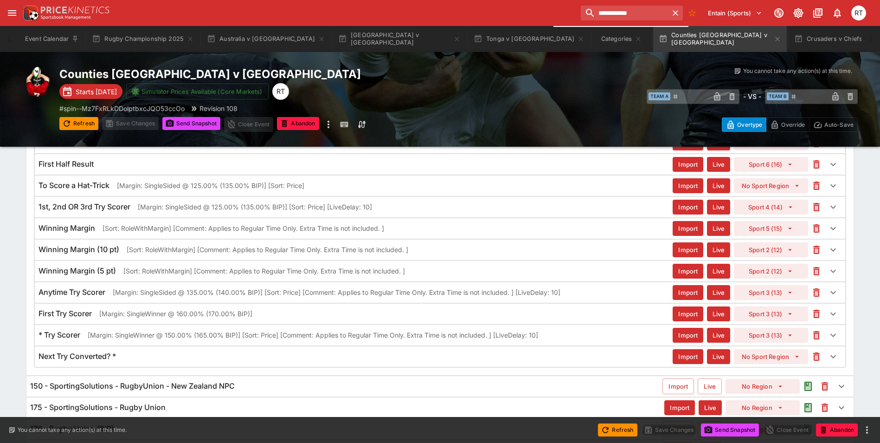
scroll to position [478, 0]
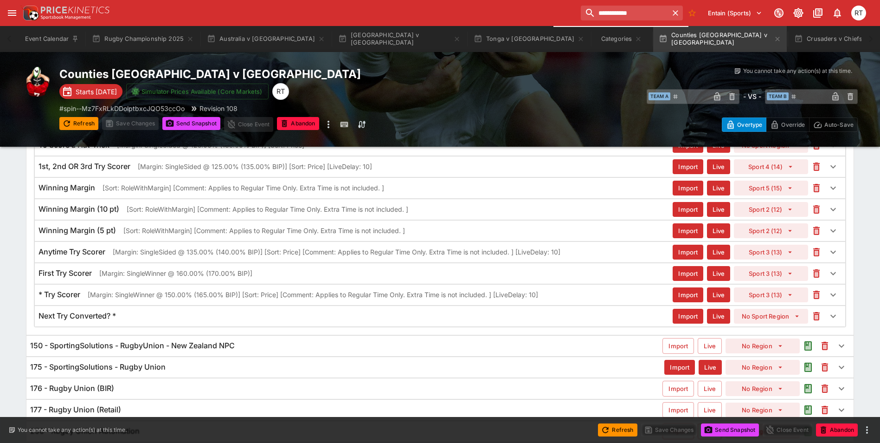
click at [192, 319] on div "Next Try Converted? *" at bounding box center [356, 316] width 634 height 10
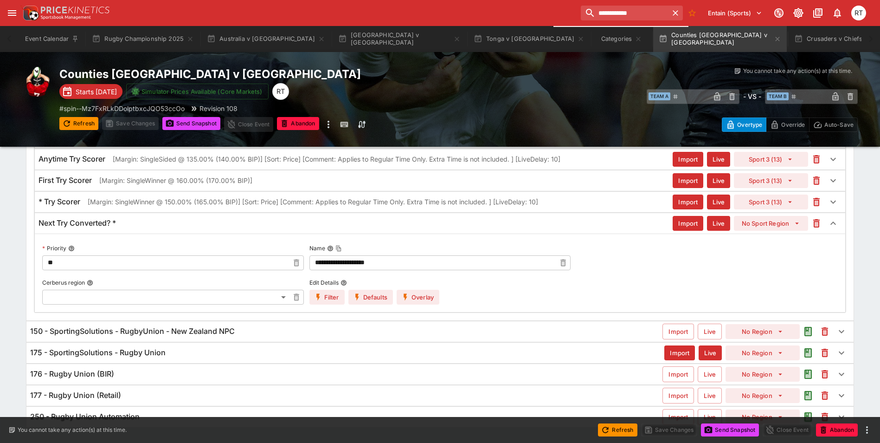
scroll to position [524, 0]
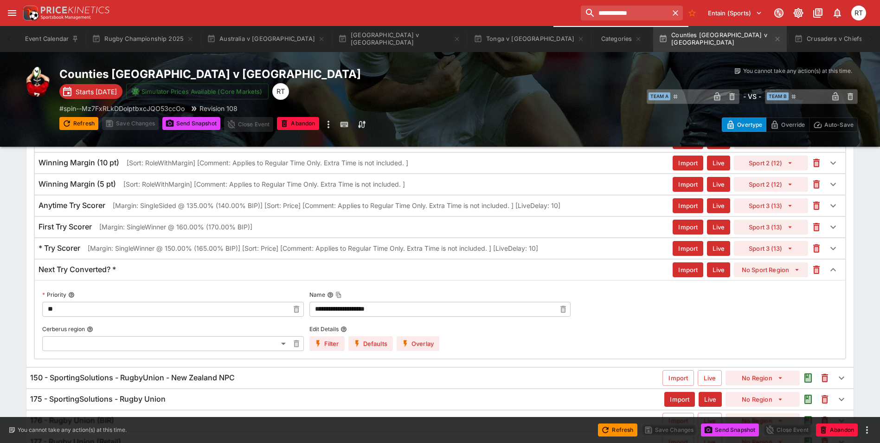
click at [166, 266] on div "Next Try Converted? *" at bounding box center [356, 269] width 634 height 10
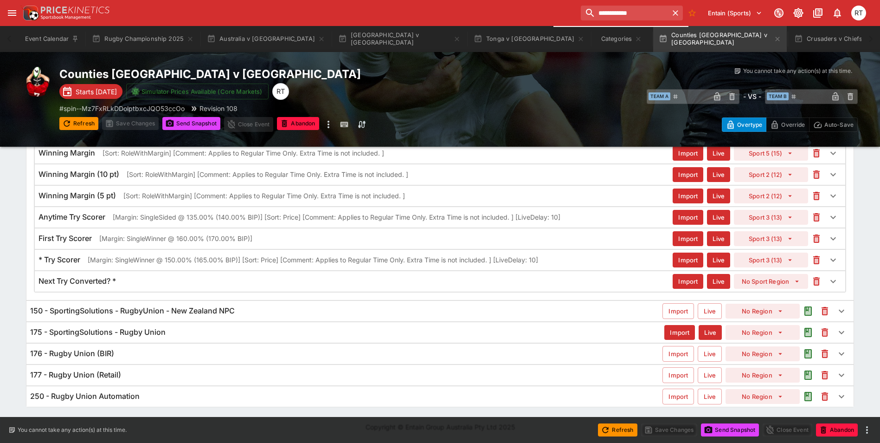
scroll to position [513, 0]
click at [468, 39] on button "Tonga v [GEOGRAPHIC_DATA]" at bounding box center [529, 39] width 122 height 26
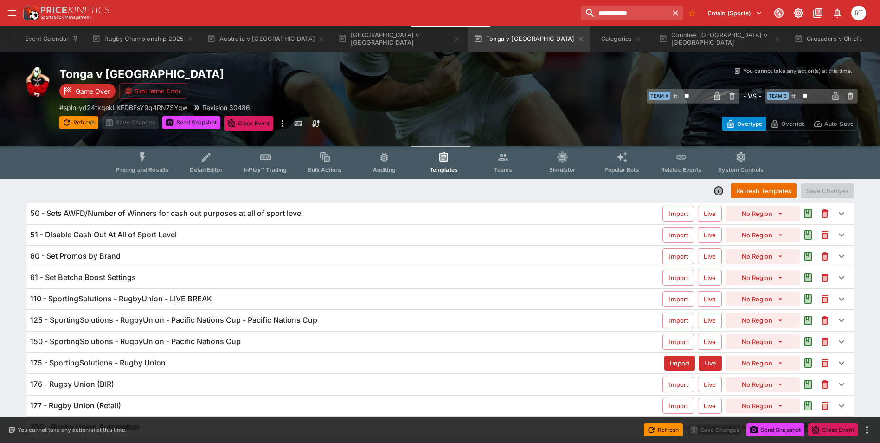
scroll to position [31, 0]
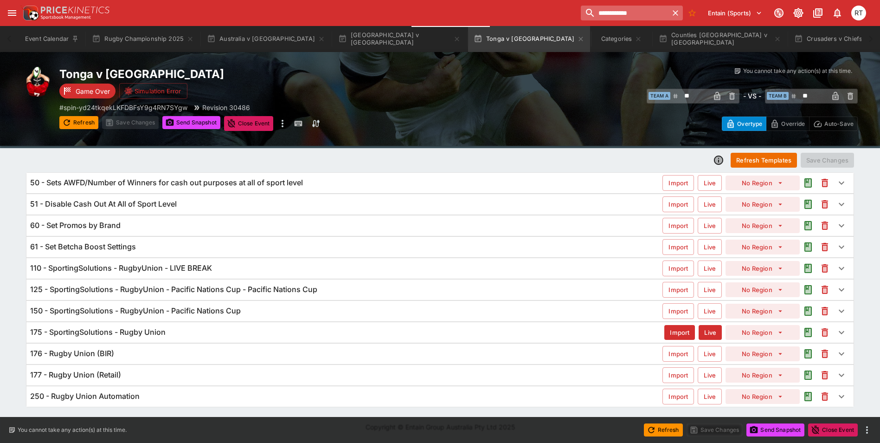
drag, startPoint x: 672, startPoint y: 12, endPoint x: 654, endPoint y: 13, distance: 17.7
click at [671, 12] on icon "button" at bounding box center [675, 12] width 9 height 9
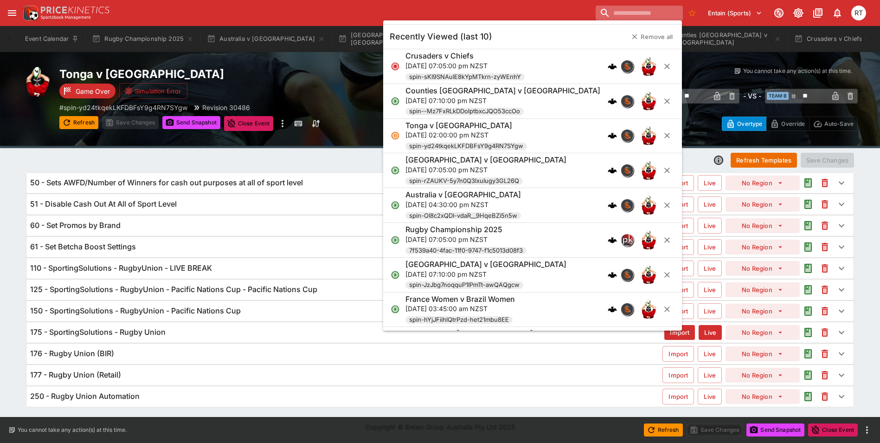
click at [651, 13] on input "search" at bounding box center [639, 13] width 87 height 15
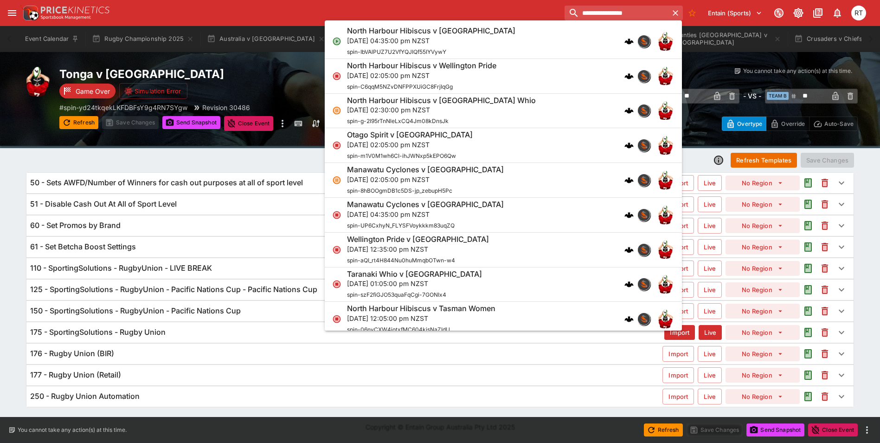
type input "**********"
click at [447, 45] on div "North Harbour Hibiscus v [GEOGRAPHIC_DATA][DATE] 04:35:00 pm NZST spin-IbVAlPUZ…" at bounding box center [431, 41] width 168 height 31
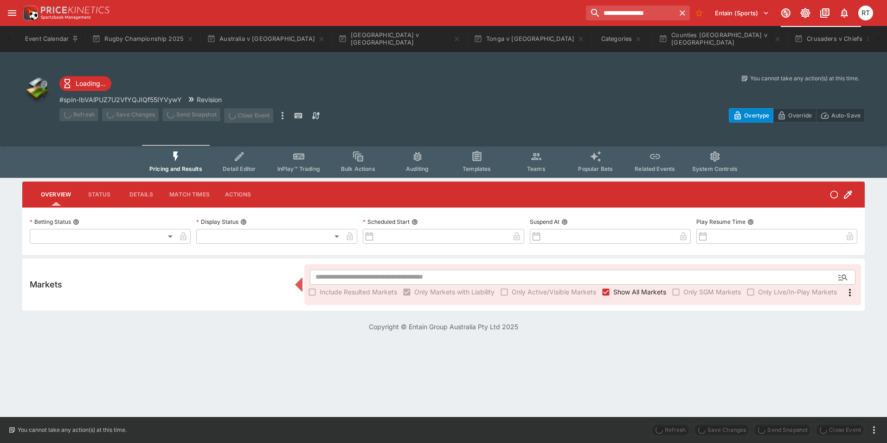
type input "**********"
type input "*******"
type input "**********"
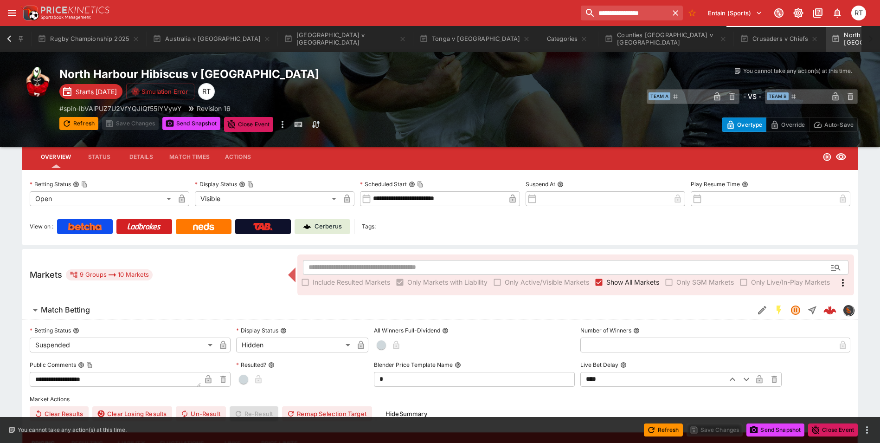
scroll to position [55, 0]
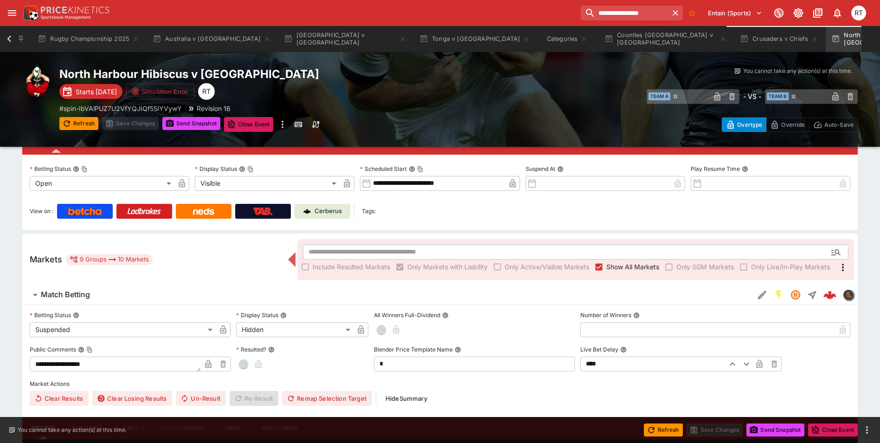
click at [293, 332] on body "**********" at bounding box center [440, 333] width 880 height 776
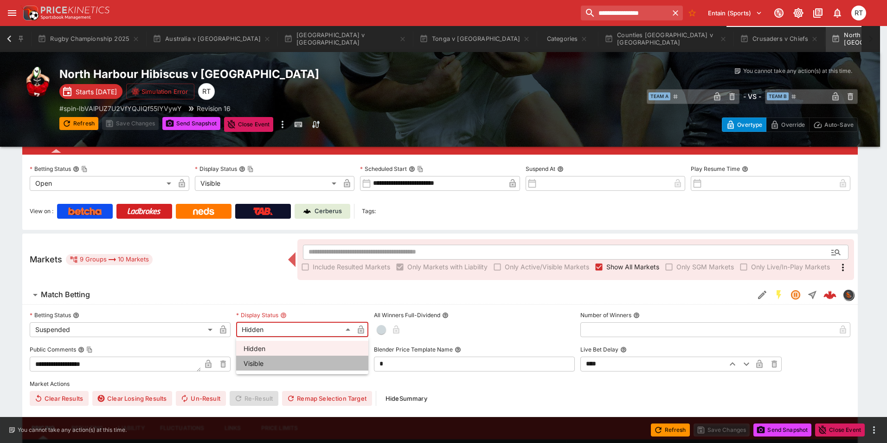
click at [272, 360] on li "Visible" at bounding box center [302, 362] width 132 height 15
type input "*******"
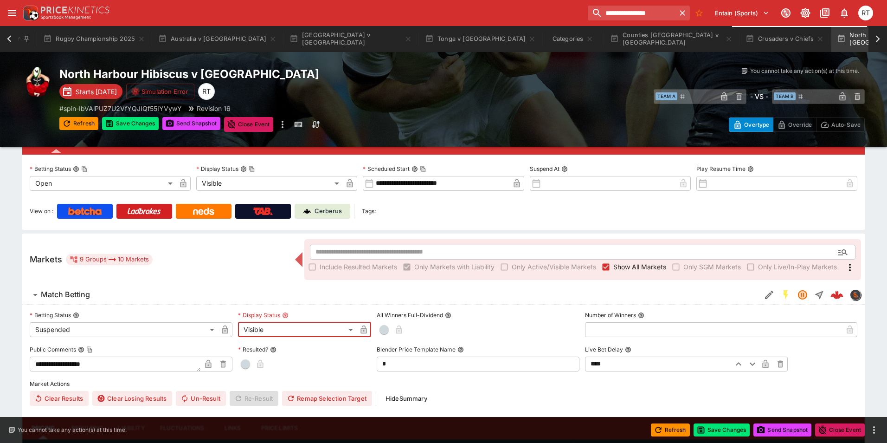
click at [175, 329] on body "**********" at bounding box center [443, 333] width 887 height 776
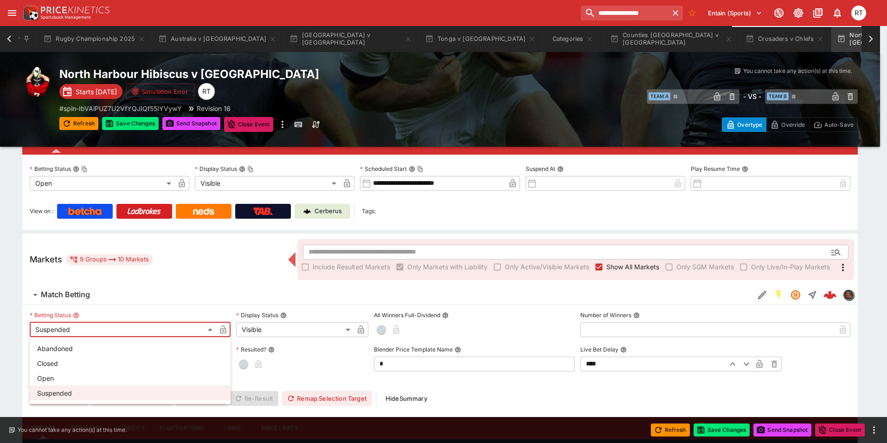
click at [116, 374] on li "Open" at bounding box center [130, 377] width 201 height 15
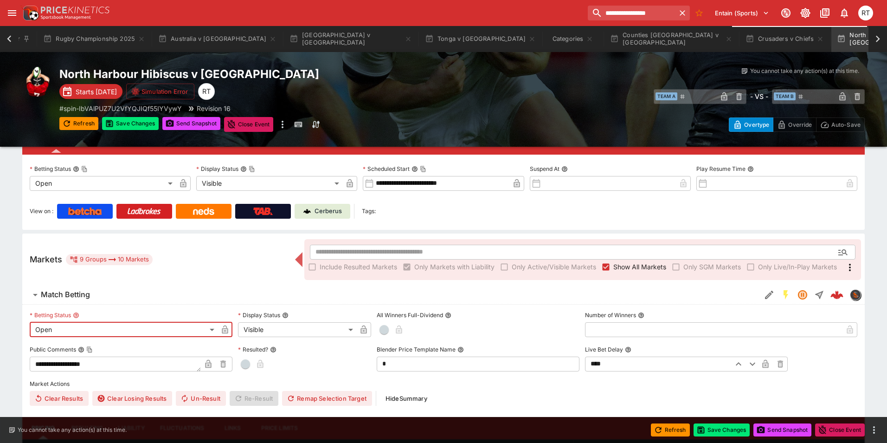
type input "**********"
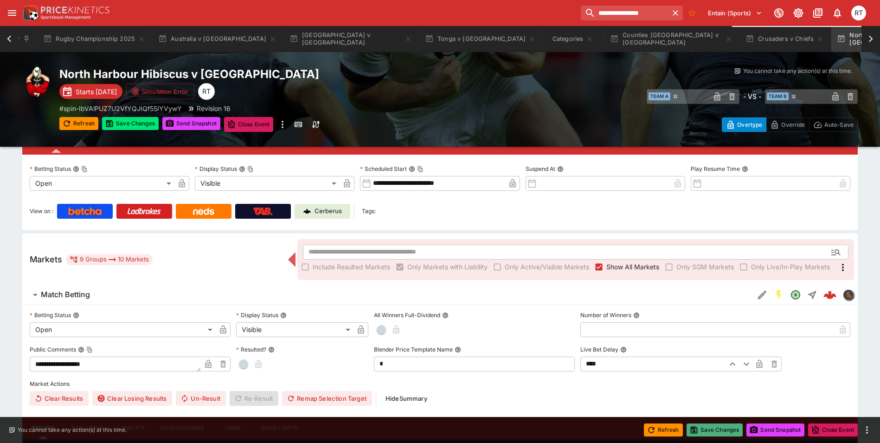
click at [699, 427] on button "Save Changes" at bounding box center [715, 429] width 57 height 13
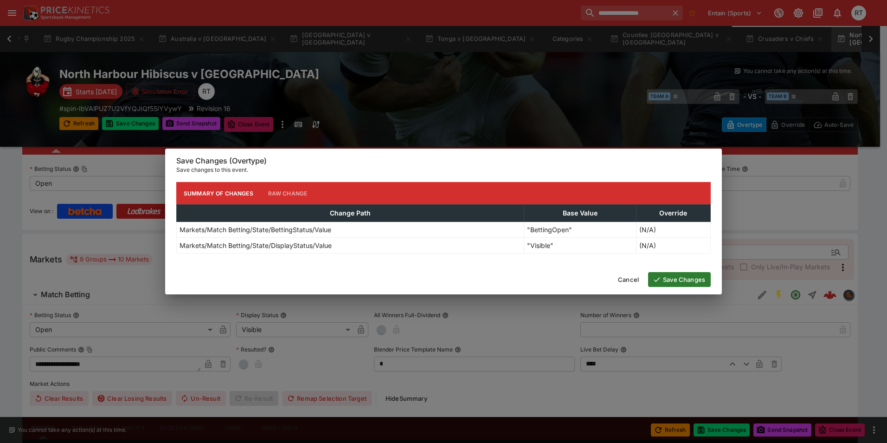
click at [670, 282] on button "Save Changes" at bounding box center [679, 279] width 63 height 15
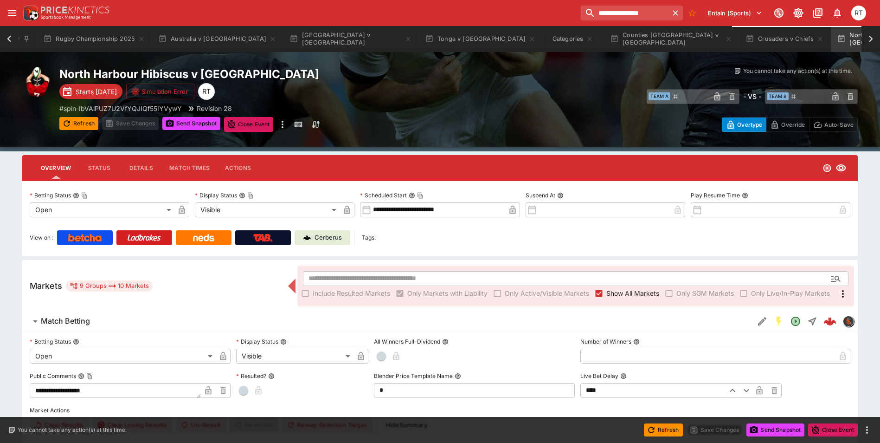
scroll to position [0, 0]
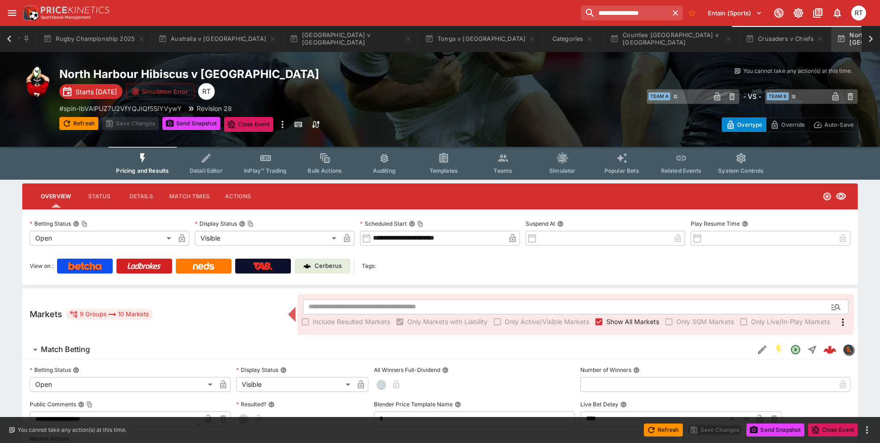
click at [328, 267] on p "Cerberus" at bounding box center [328, 265] width 27 height 9
click at [653, 433] on icon "button" at bounding box center [651, 429] width 9 height 9
click at [759, 432] on button "Send Snapshot" at bounding box center [775, 429] width 58 height 13
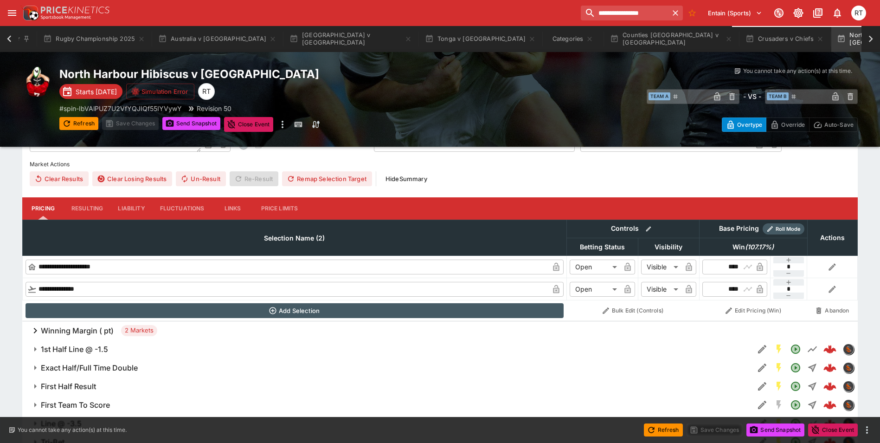
scroll to position [333, 0]
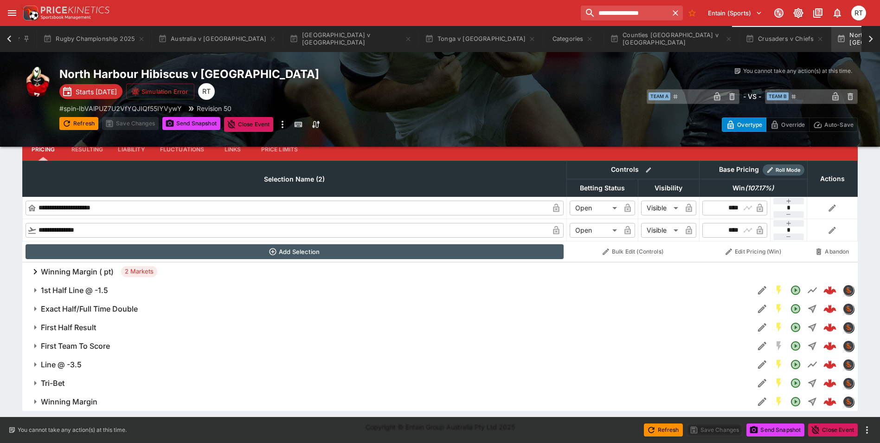
click at [72, 273] on h6 "Winning Margin ( pt)" at bounding box center [77, 272] width 73 height 10
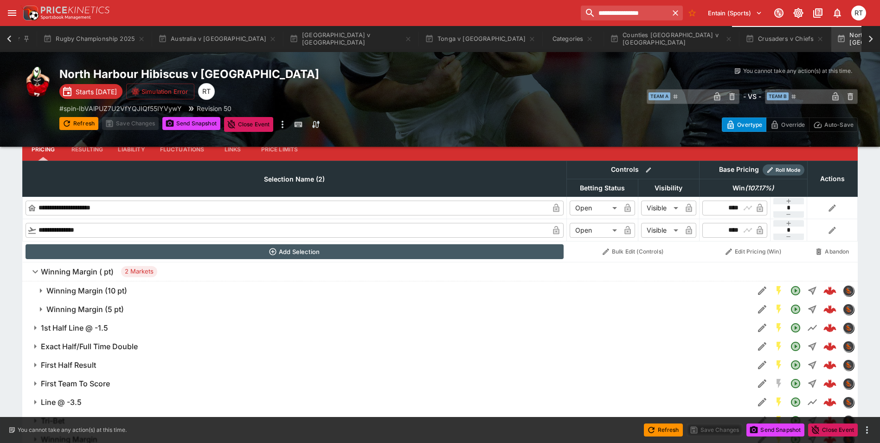
click at [72, 273] on h6 "Winning Margin ( pt)" at bounding box center [77, 272] width 73 height 10
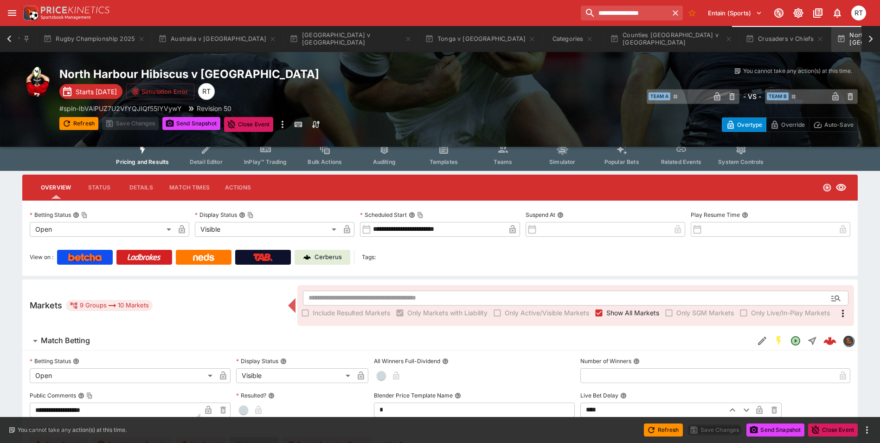
scroll to position [0, 0]
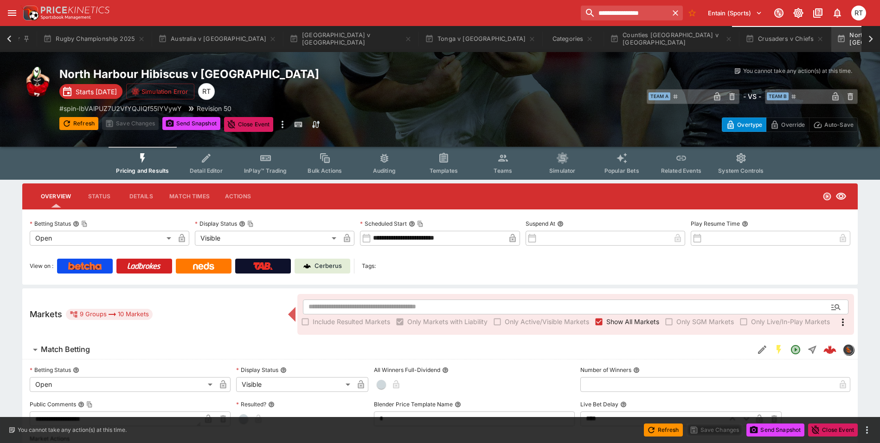
click at [324, 238] on body "**********" at bounding box center [440, 388] width 880 height 776
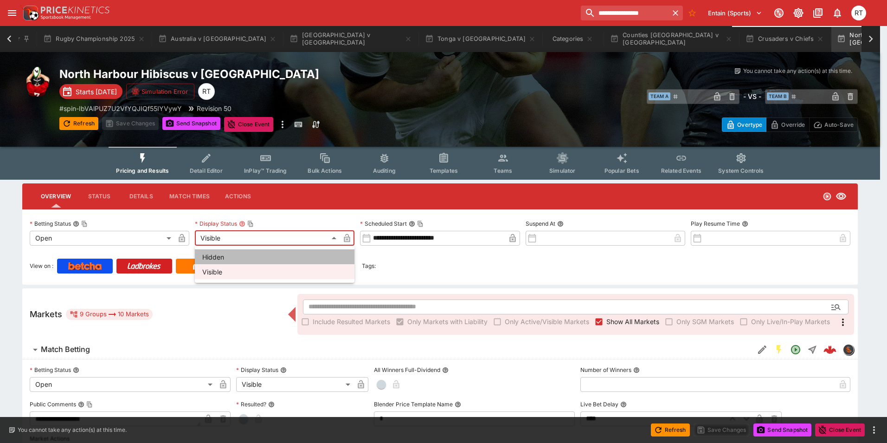
click at [232, 257] on li "Hidden" at bounding box center [275, 256] width 160 height 15
type input "******"
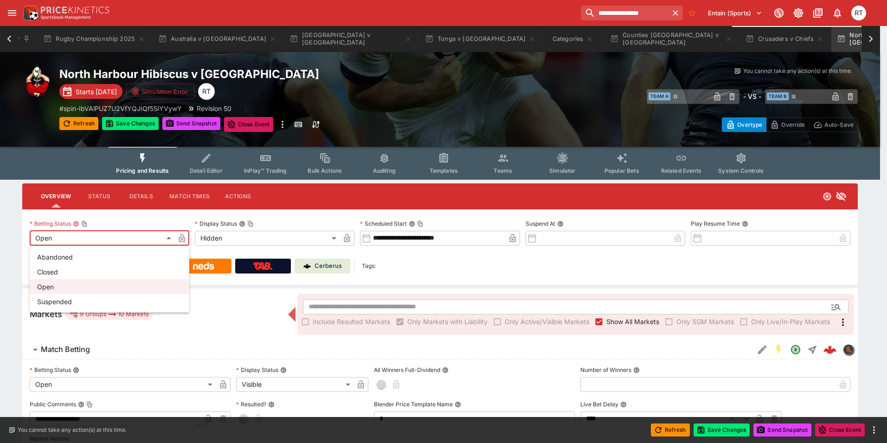
click at [141, 242] on body "**********" at bounding box center [443, 388] width 887 height 776
click at [58, 271] on li "Closed" at bounding box center [110, 271] width 160 height 15
type input "**********"
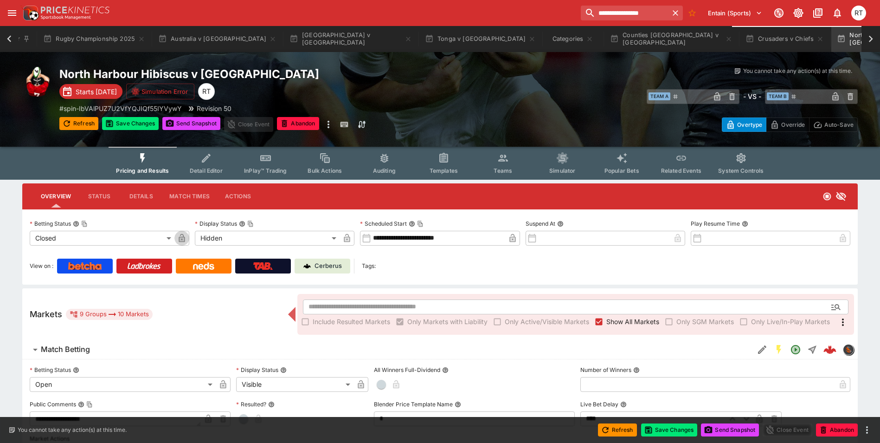
click at [183, 238] on icon "button" at bounding box center [182, 239] width 5 height 4
click at [344, 240] on icon "button" at bounding box center [347, 238] width 6 height 8
click at [677, 431] on button "Save Changes" at bounding box center [669, 429] width 57 height 13
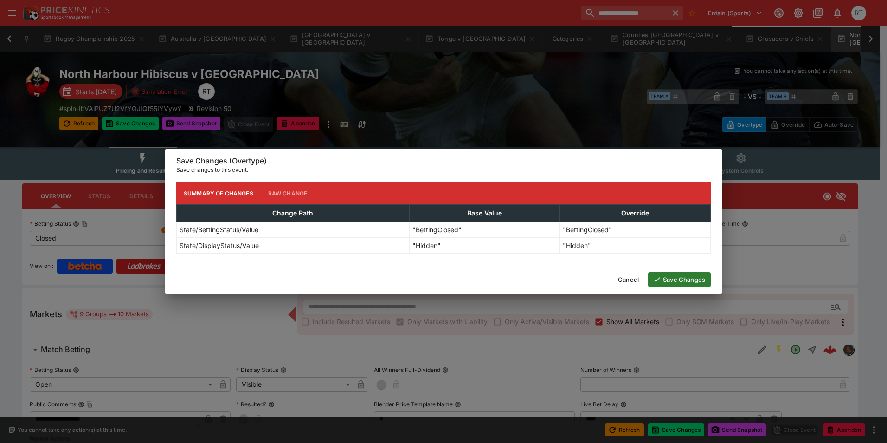
click at [656, 284] on button "Save Changes" at bounding box center [679, 279] width 63 height 15
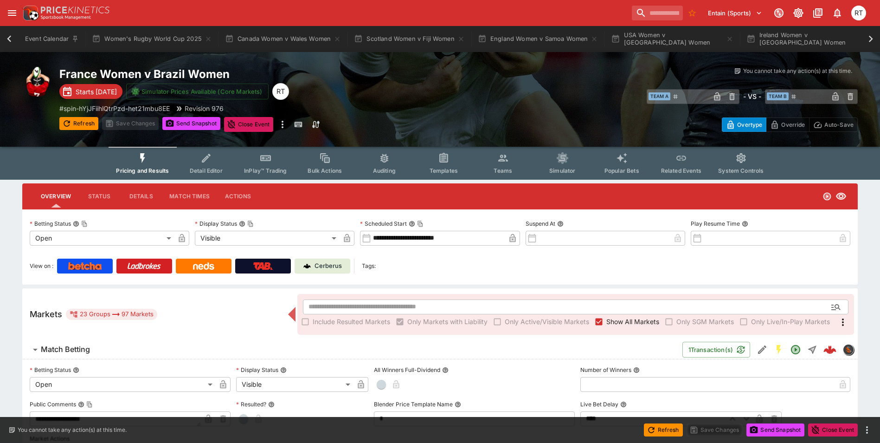
scroll to position [0, 382]
